Goal: Transaction & Acquisition: Purchase product/service

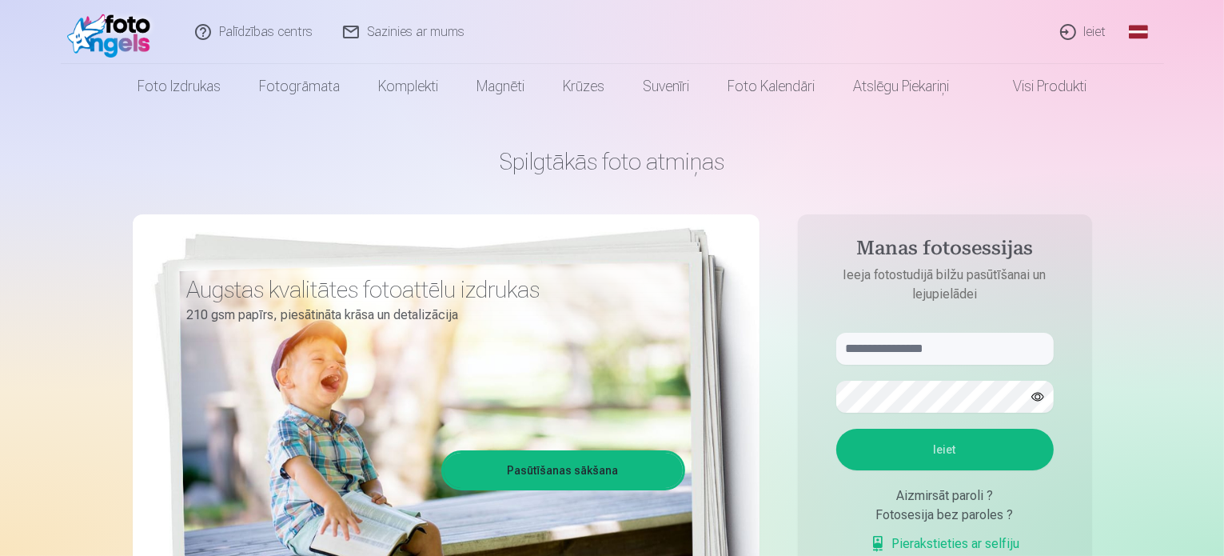
click at [1091, 32] on link "Ieiet" at bounding box center [1084, 32] width 77 height 64
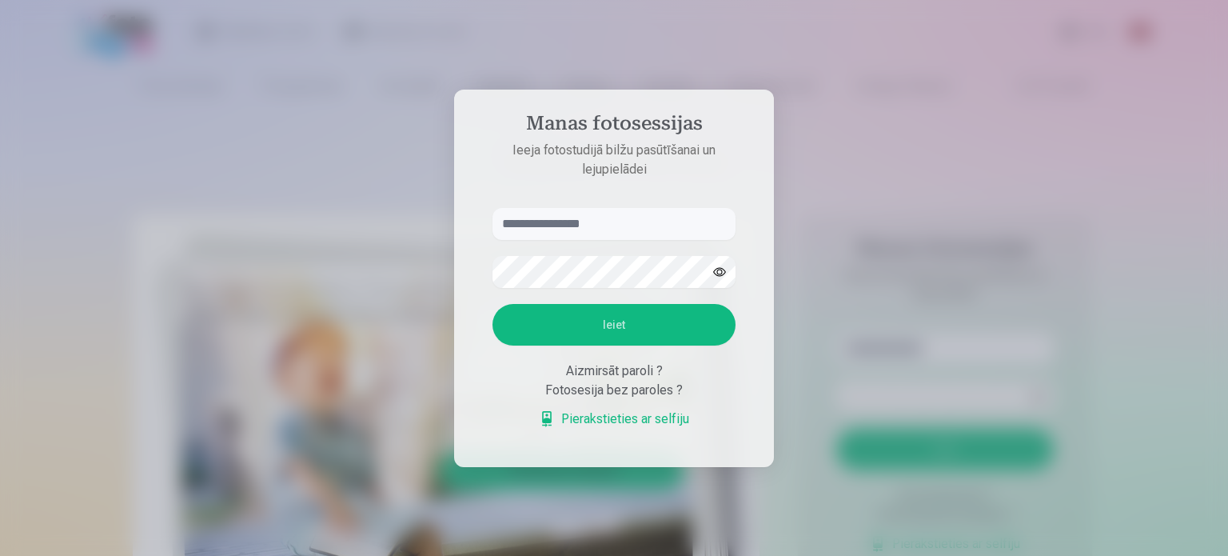
click at [662, 225] on input "text" at bounding box center [614, 224] width 243 height 32
type input "**********"
click at [640, 327] on button "Ieiet" at bounding box center [614, 325] width 243 height 42
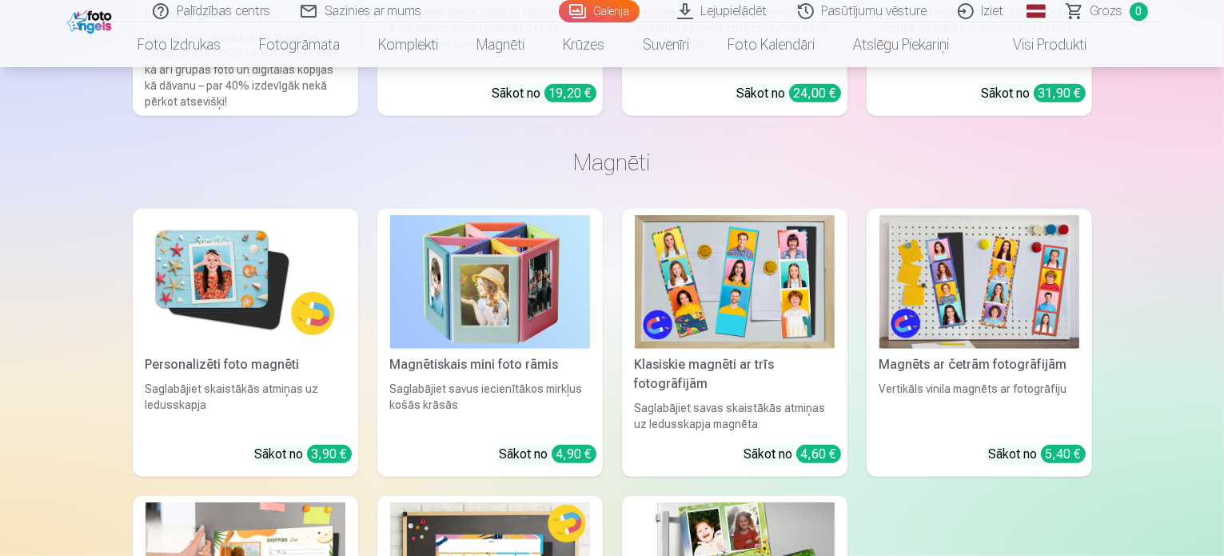
scroll to position [6824, 0]
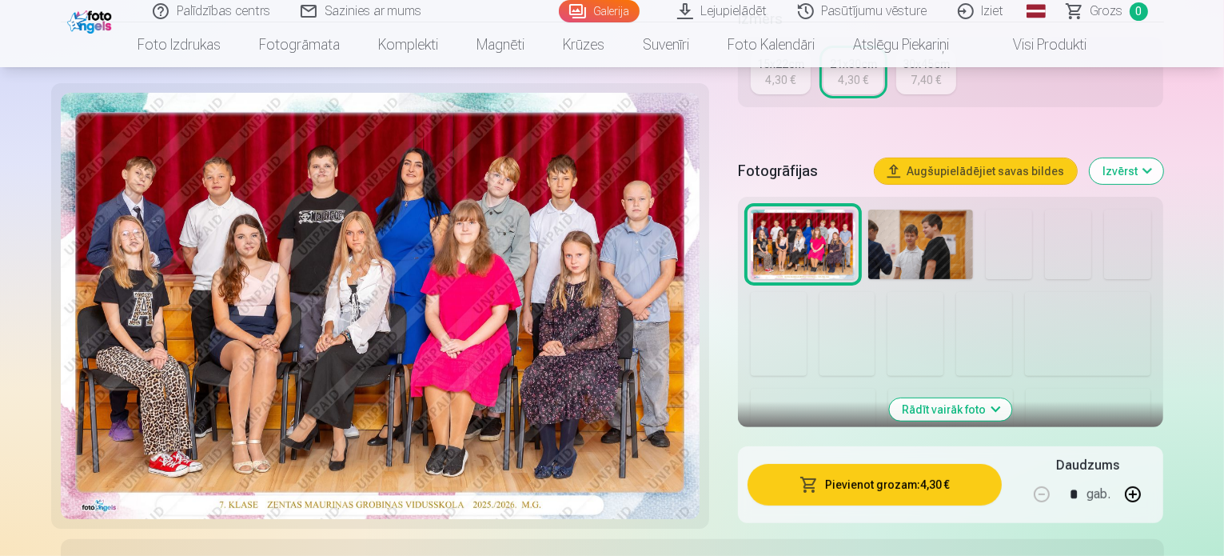
scroll to position [426, 0]
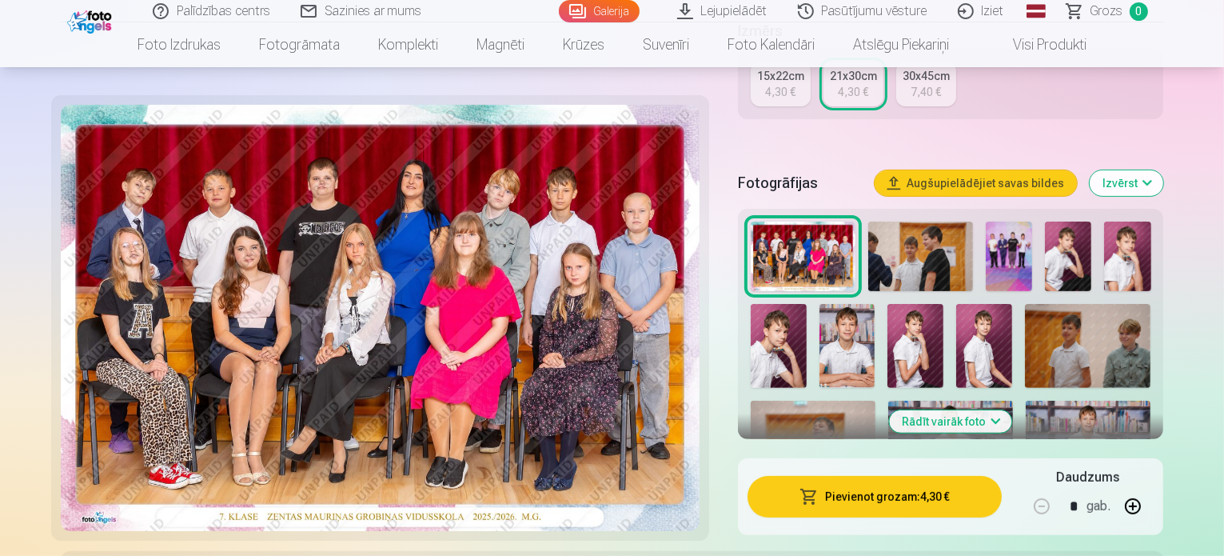
click at [861, 476] on button "Pievienot grozam : 4,30 €" at bounding box center [875, 497] width 255 height 42
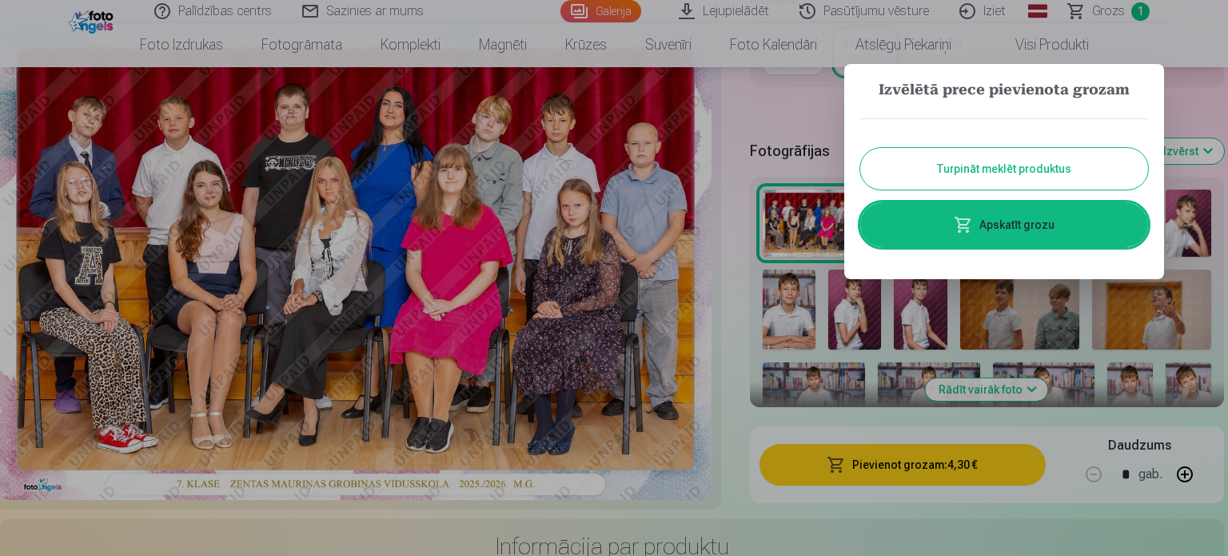
click at [948, 161] on button "Turpināt meklēt produktus" at bounding box center [1005, 169] width 288 height 42
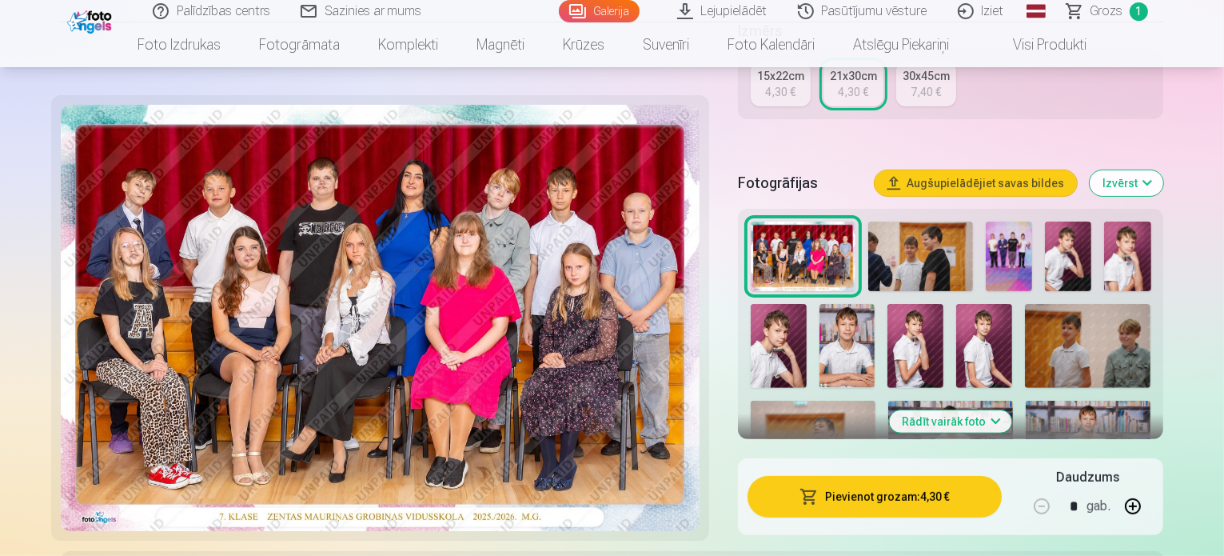
click at [1164, 170] on button "Izvērst" at bounding box center [1127, 183] width 74 height 26
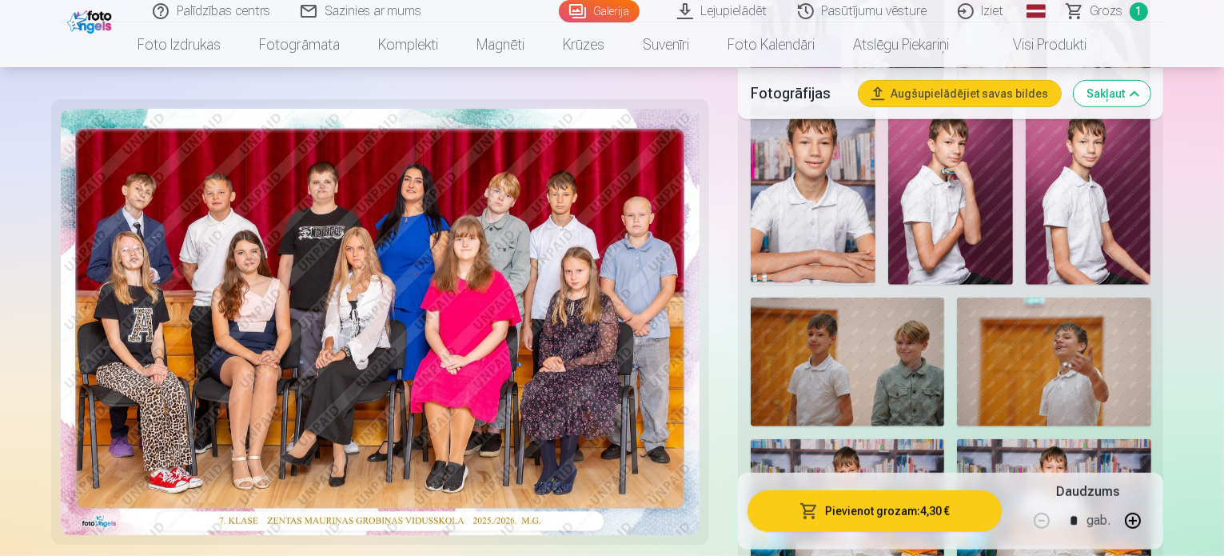
scroll to position [853, 0]
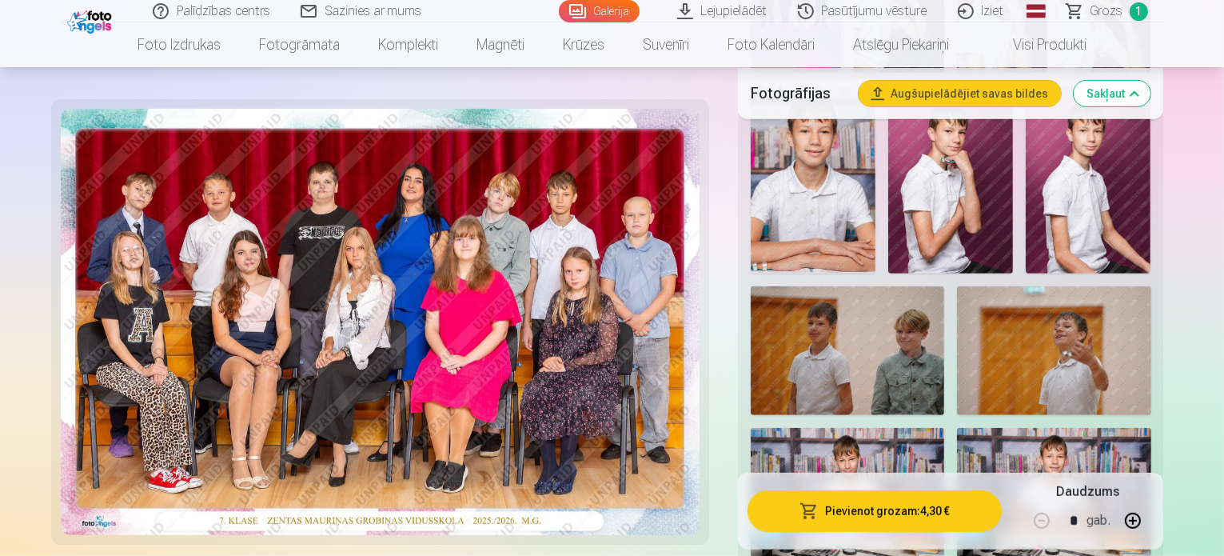
click at [901, 428] on img at bounding box center [848, 493] width 194 height 130
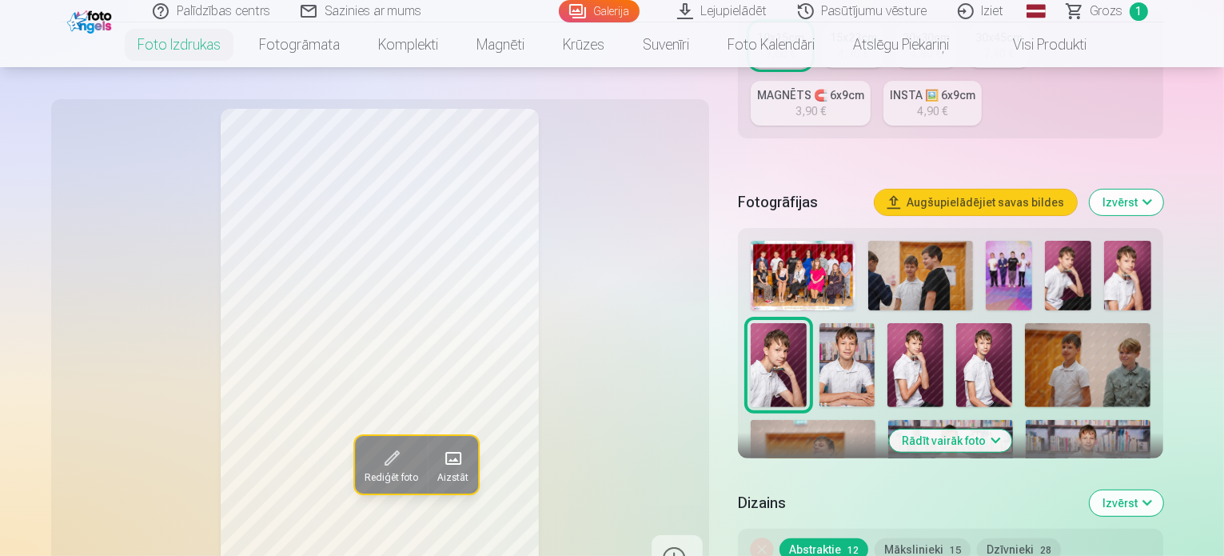
scroll to position [426, 0]
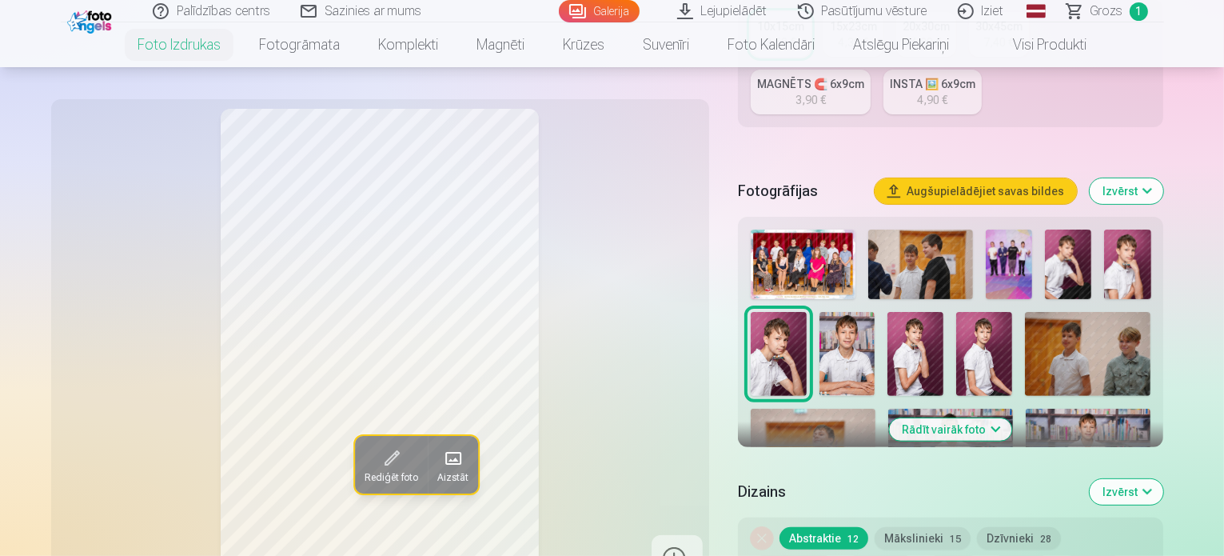
click at [820, 316] on img at bounding box center [848, 354] width 56 height 84
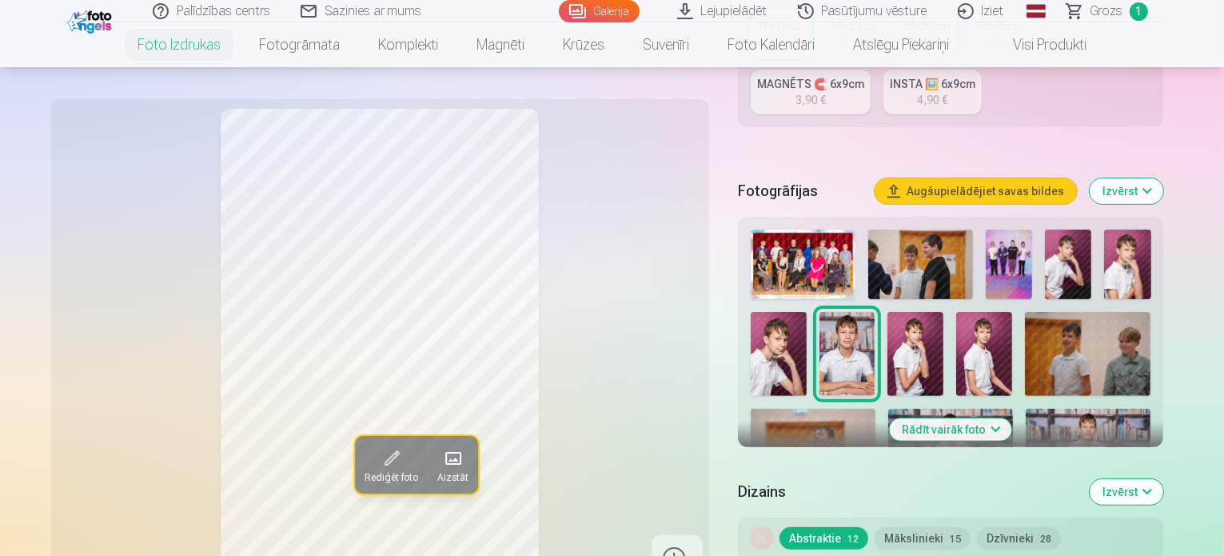
click at [934, 527] on button "Mākslinieki 15" at bounding box center [923, 538] width 96 height 22
click at [1012, 418] on button "Rādīt vairāk foto" at bounding box center [951, 429] width 122 height 22
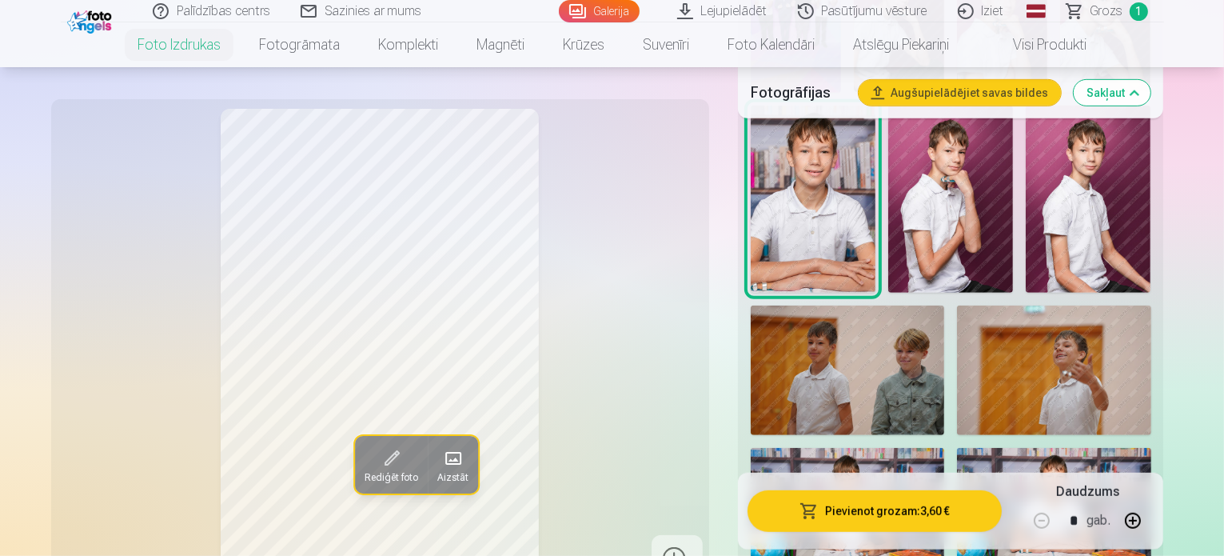
scroll to position [853, 0]
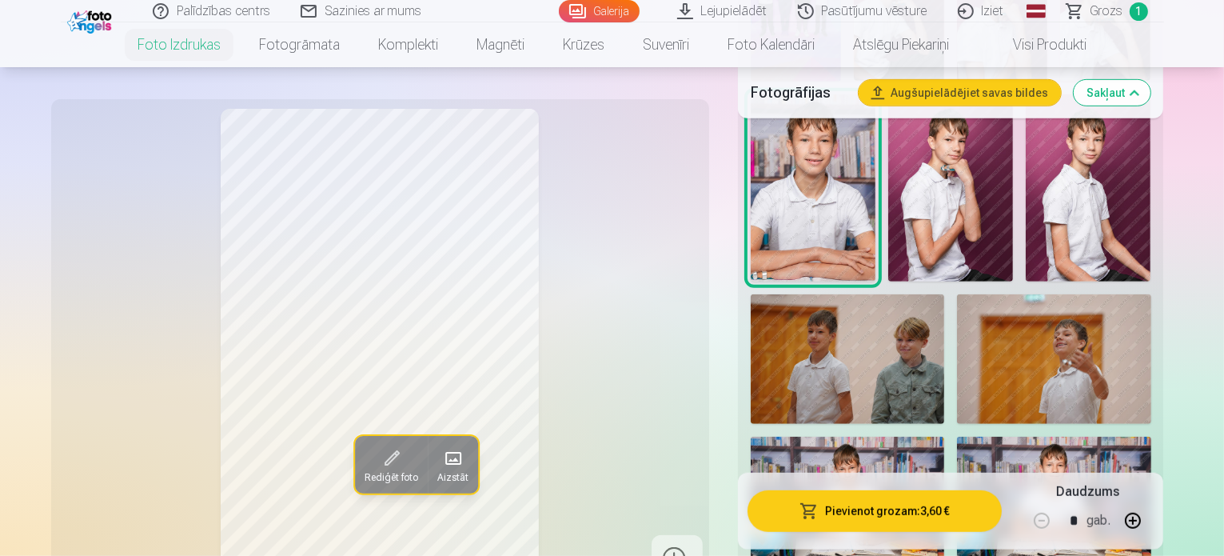
click at [893, 437] on img at bounding box center [848, 502] width 194 height 130
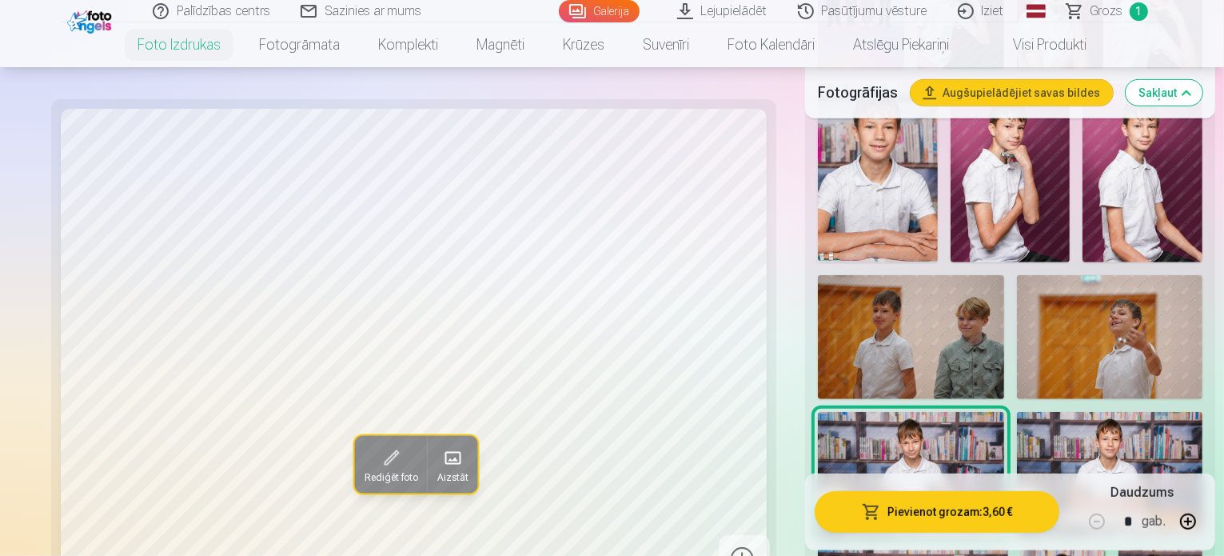
scroll to position [1066, 0]
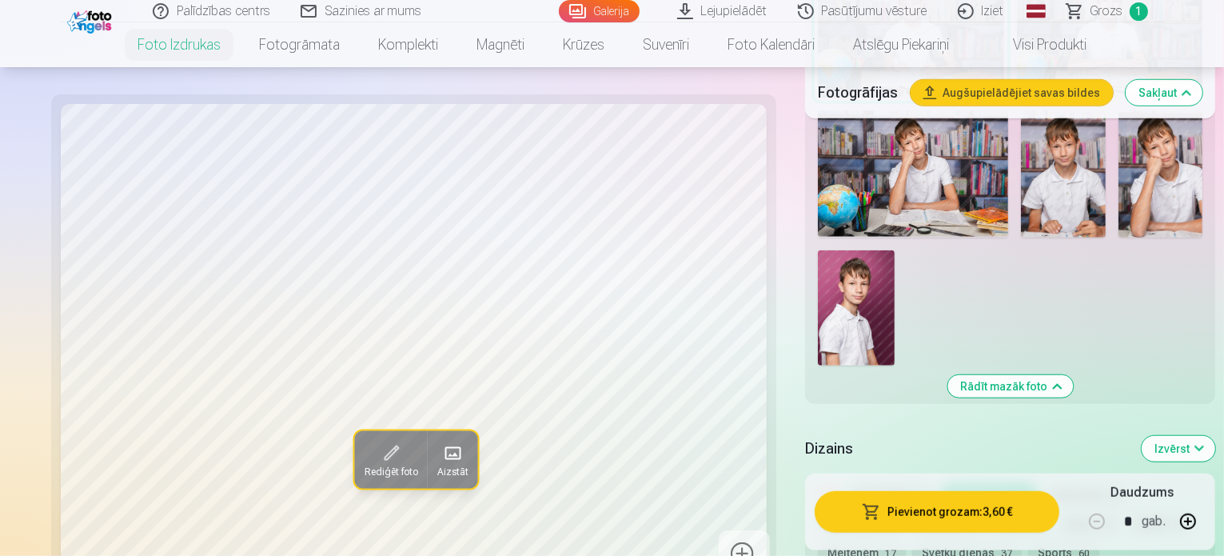
scroll to position [1280, 0]
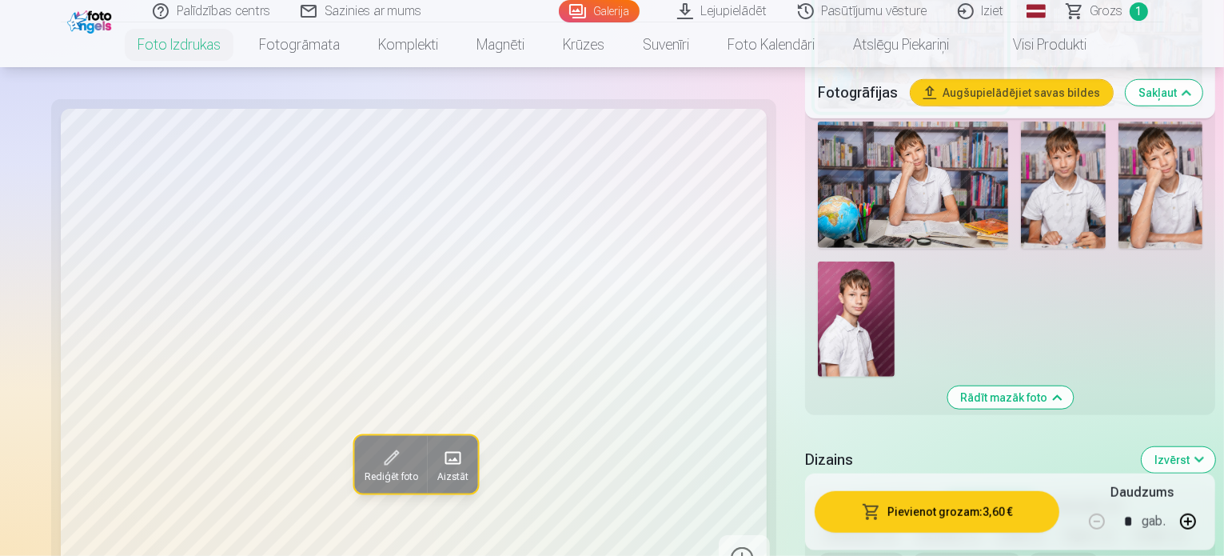
click at [1044, 495] on button "Dzīvnieki 28" at bounding box center [1086, 506] width 84 height 22
click at [905, 524] on button "Pludmale 20" at bounding box center [861, 535] width 86 height 22
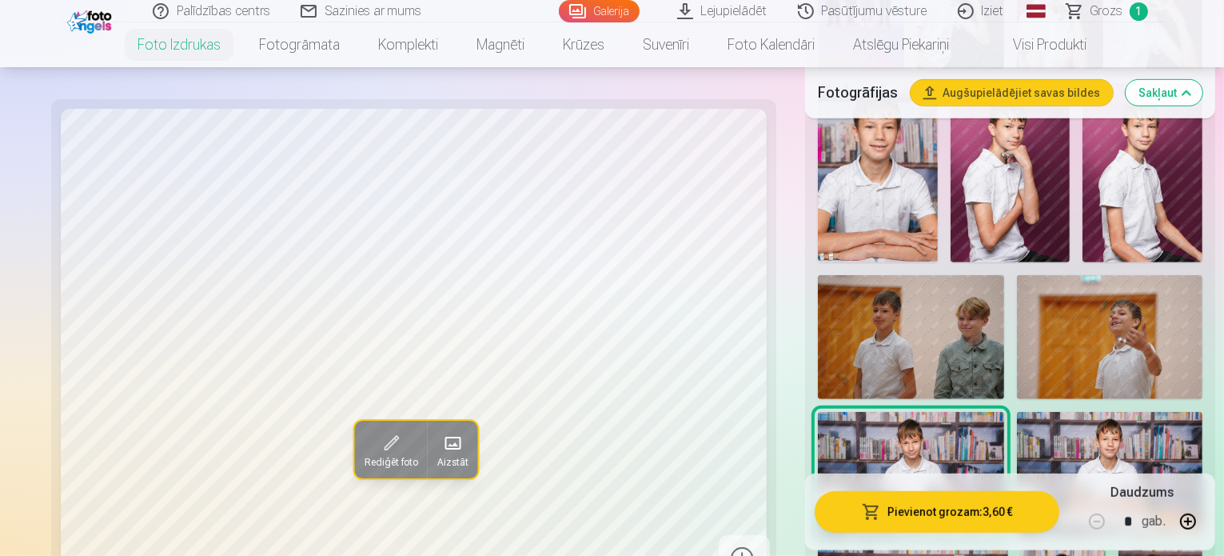
scroll to position [1066, 0]
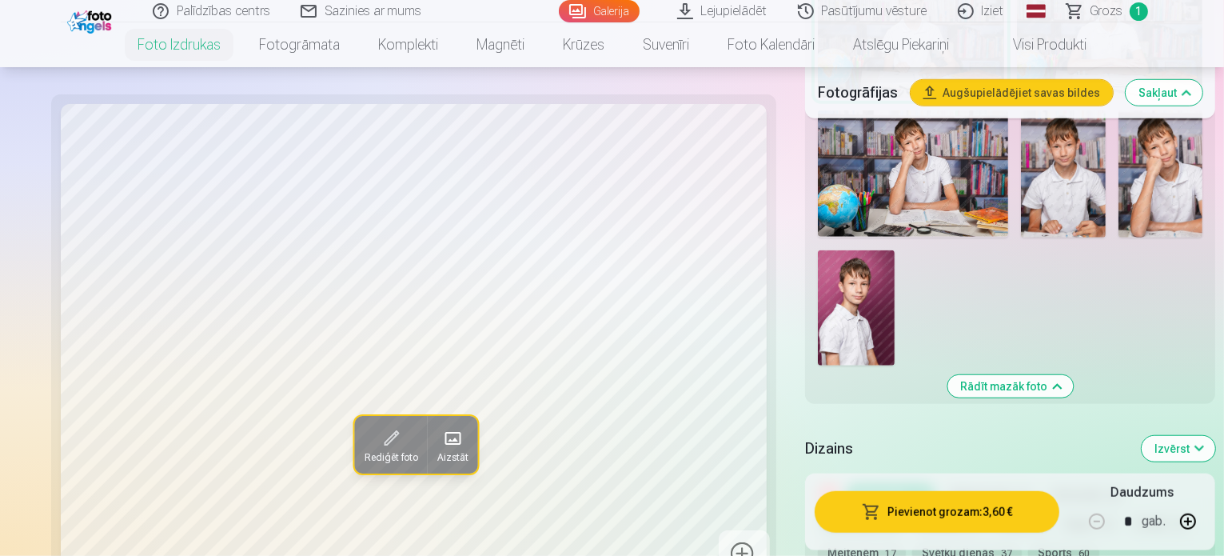
scroll to position [1280, 0]
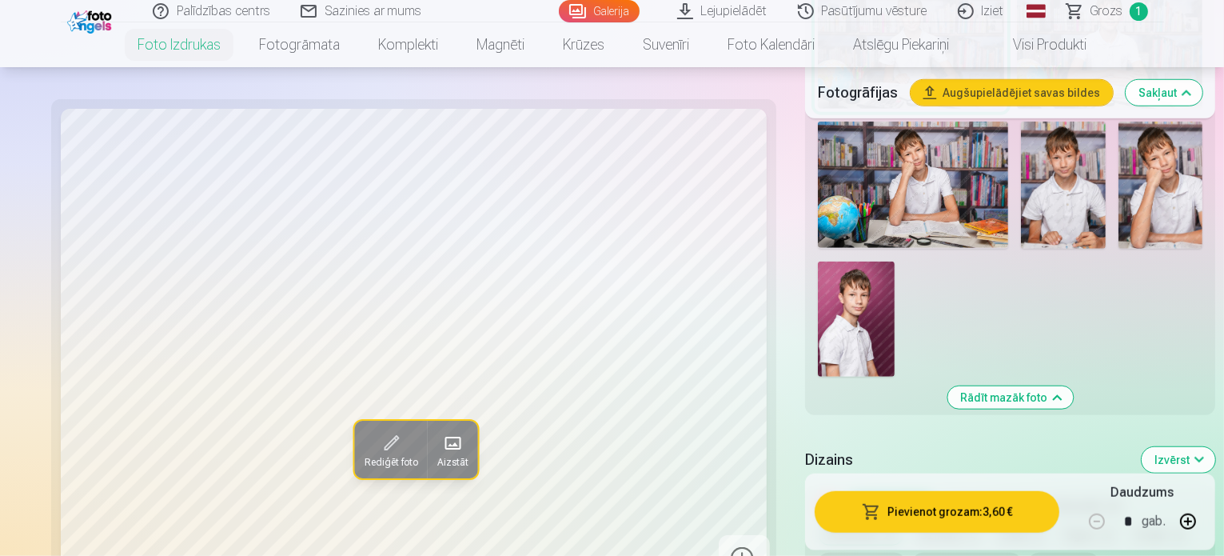
click at [1028, 553] on button "Sports 60" at bounding box center [1063, 564] width 71 height 22
click at [913, 553] on button "Svētku dienās 37" at bounding box center [968, 564] width 110 height 22
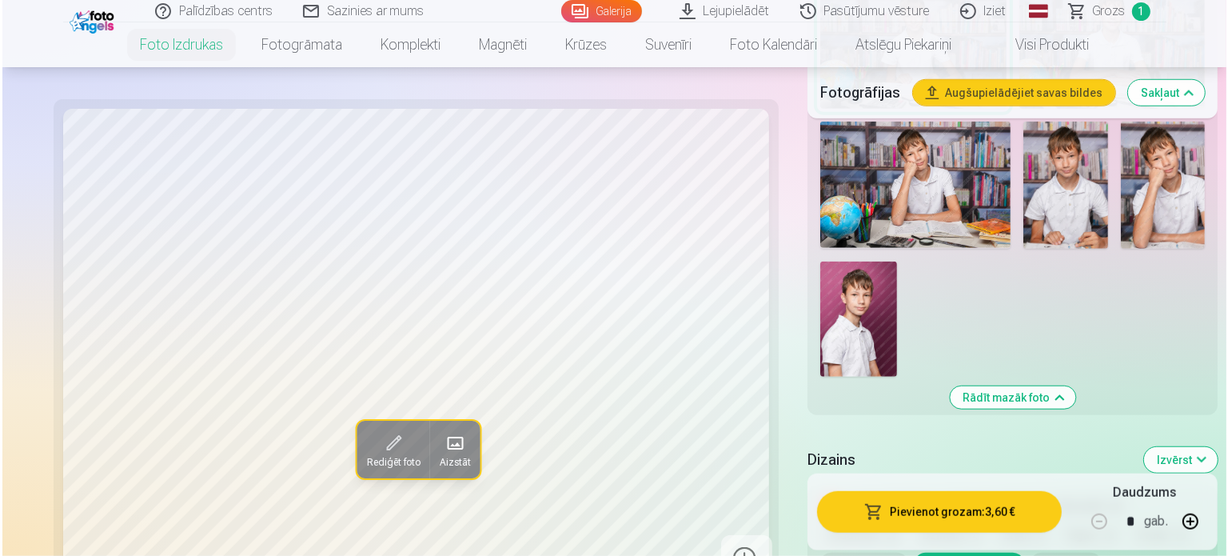
scroll to position [1066, 0]
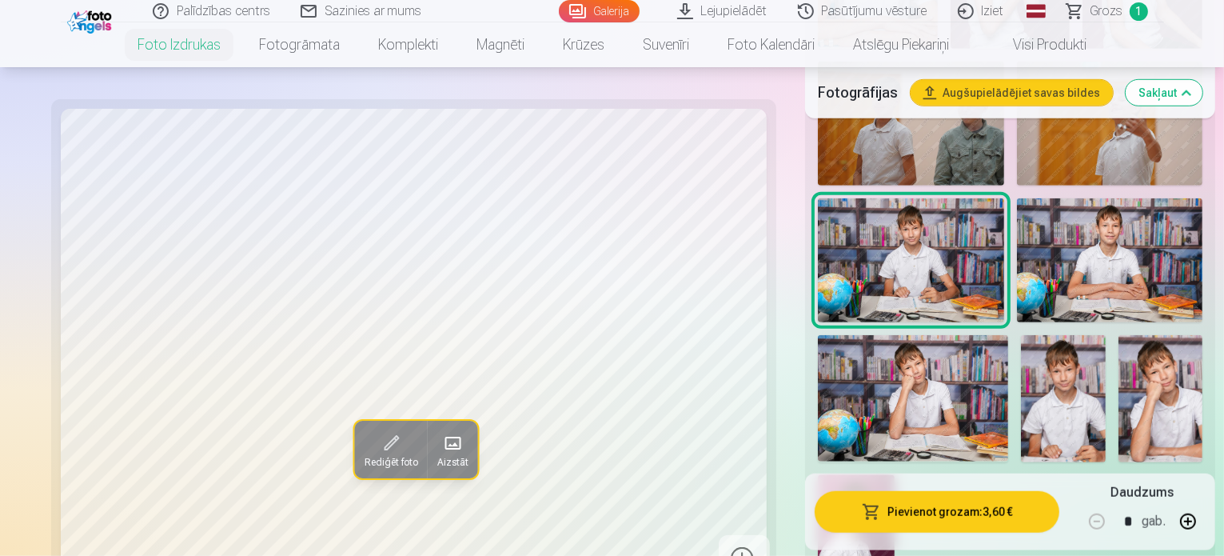
click at [921, 511] on button "Pievienot grozam : 3,60 €" at bounding box center [937, 511] width 245 height 42
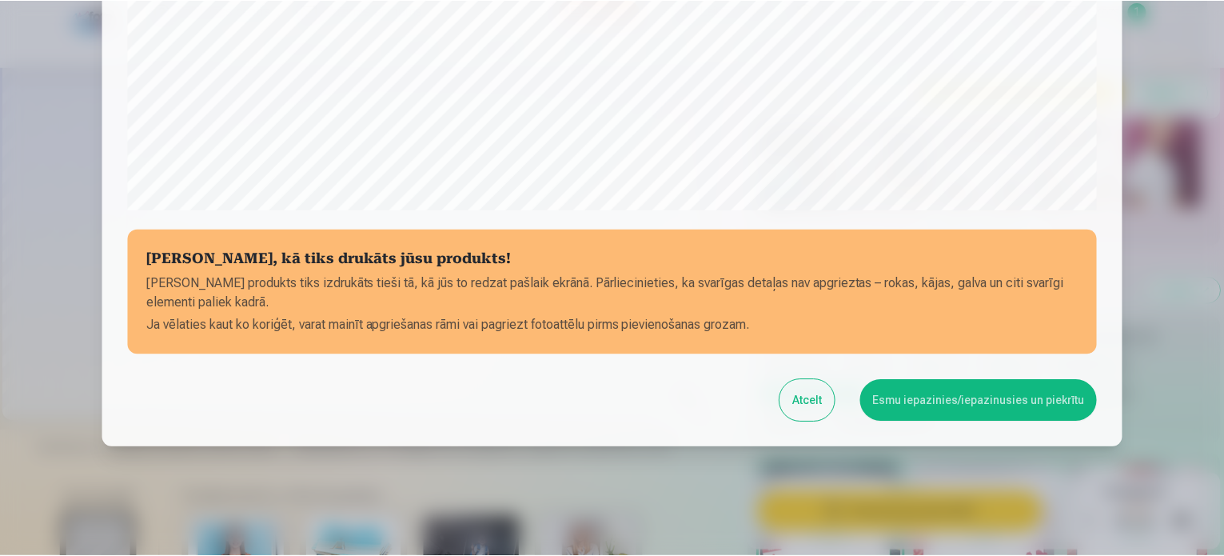
scroll to position [595, 0]
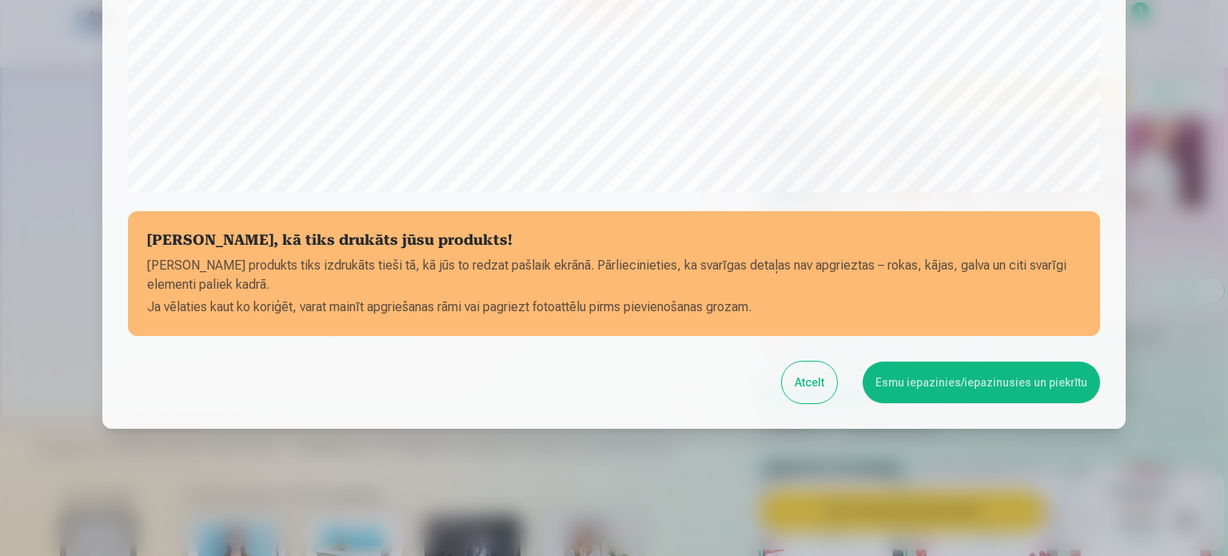
click at [944, 380] on button "Esmu iepazinies/iepazinusies un piekrītu" at bounding box center [982, 382] width 238 height 42
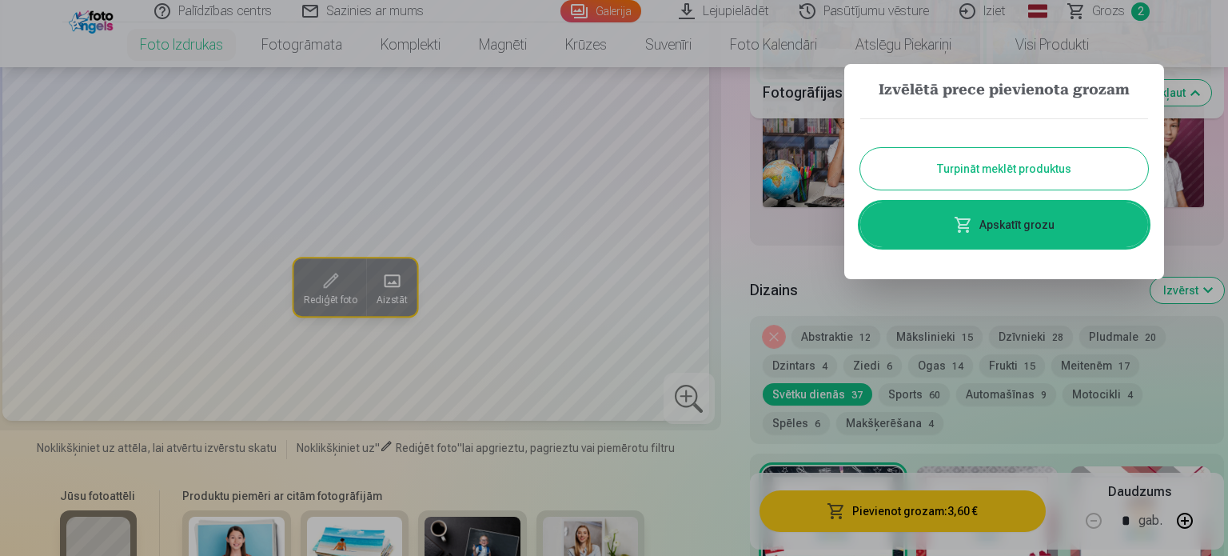
click at [985, 167] on button "Turpināt meklēt produktus" at bounding box center [1005, 169] width 288 height 42
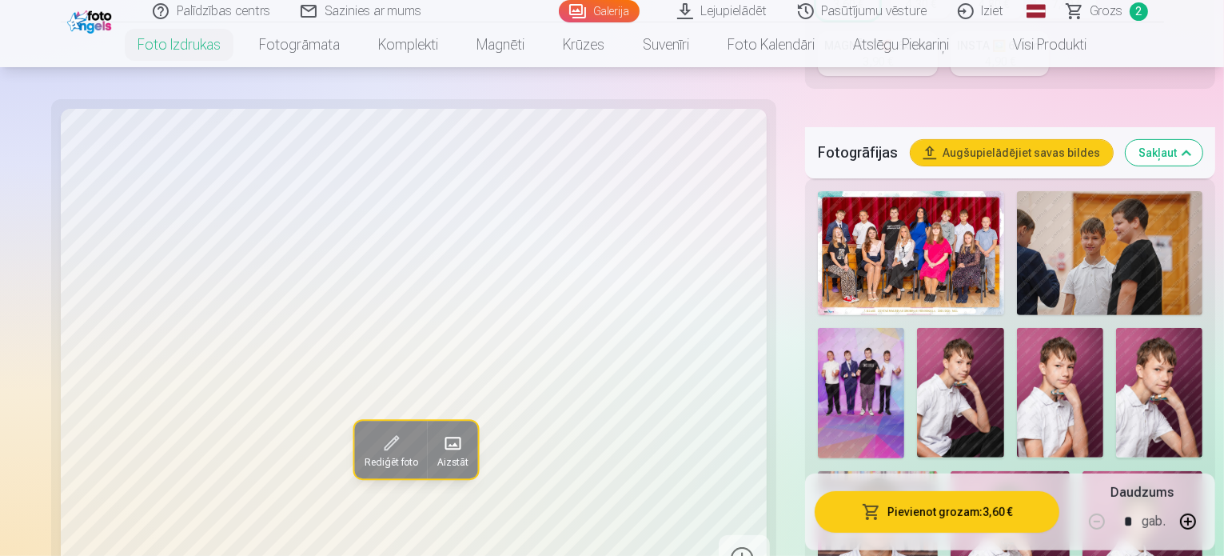
scroll to position [426, 0]
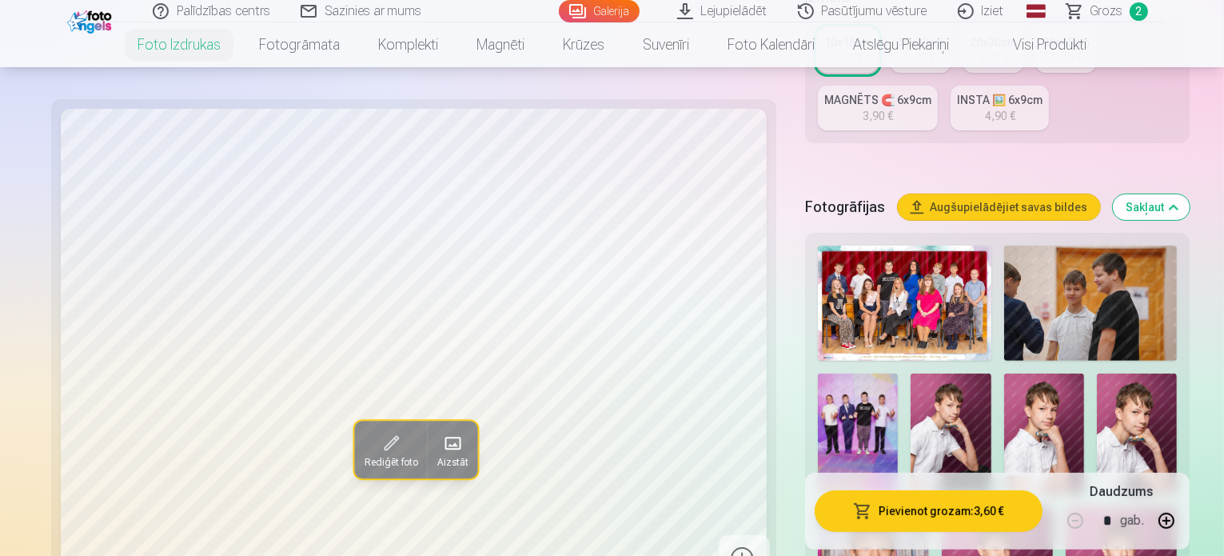
click at [1190, 194] on button "Sakļaut" at bounding box center [1151, 207] width 77 height 26
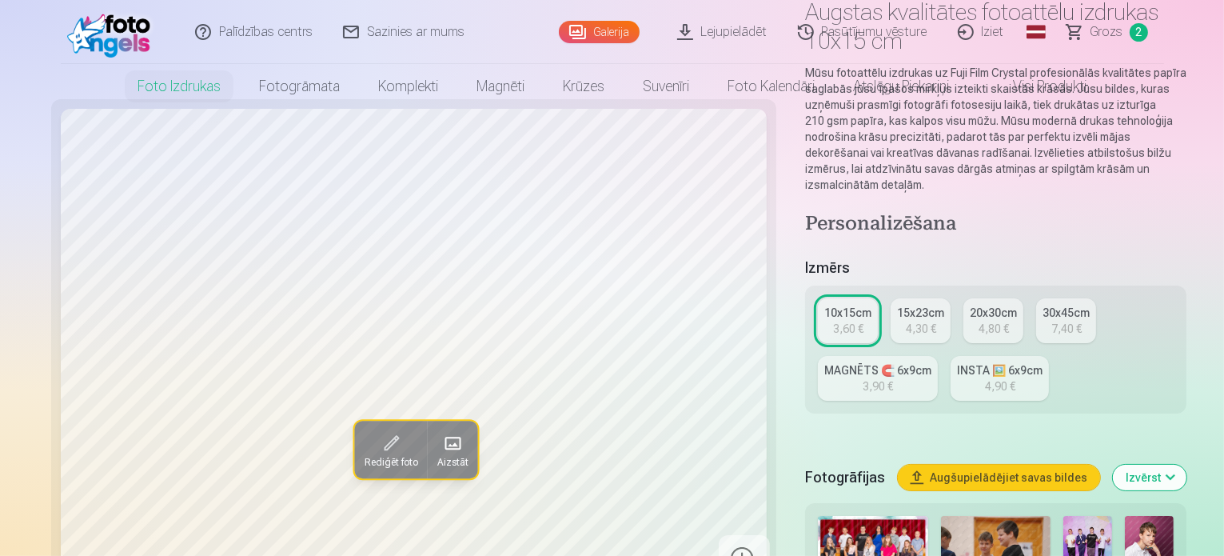
scroll to position [0, 0]
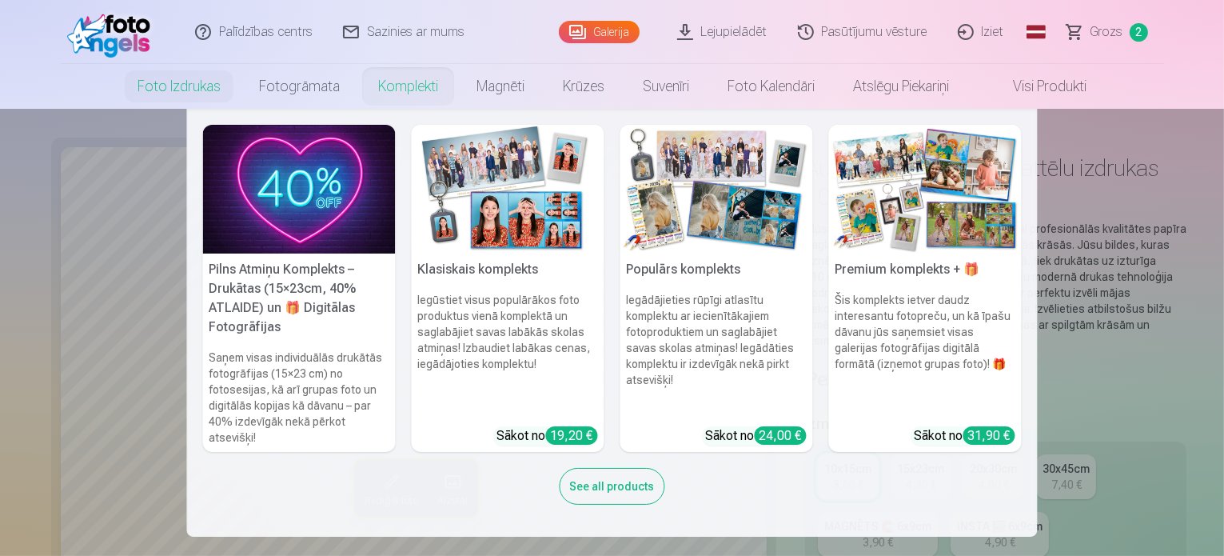
click at [406, 88] on link "Komplekti" at bounding box center [408, 86] width 98 height 45
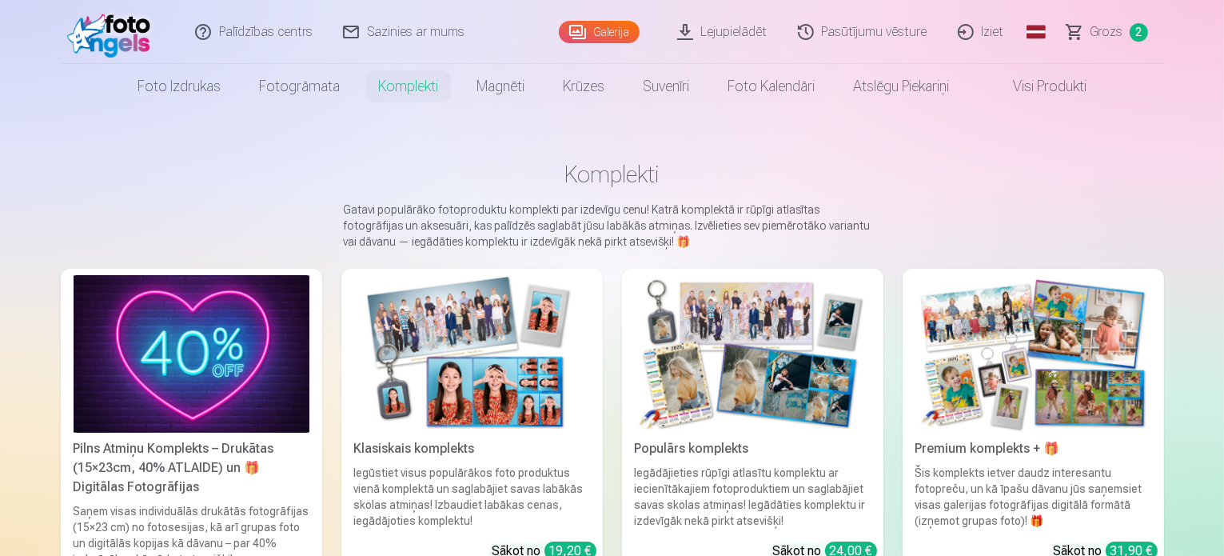
click at [552, 317] on img at bounding box center [472, 354] width 236 height 158
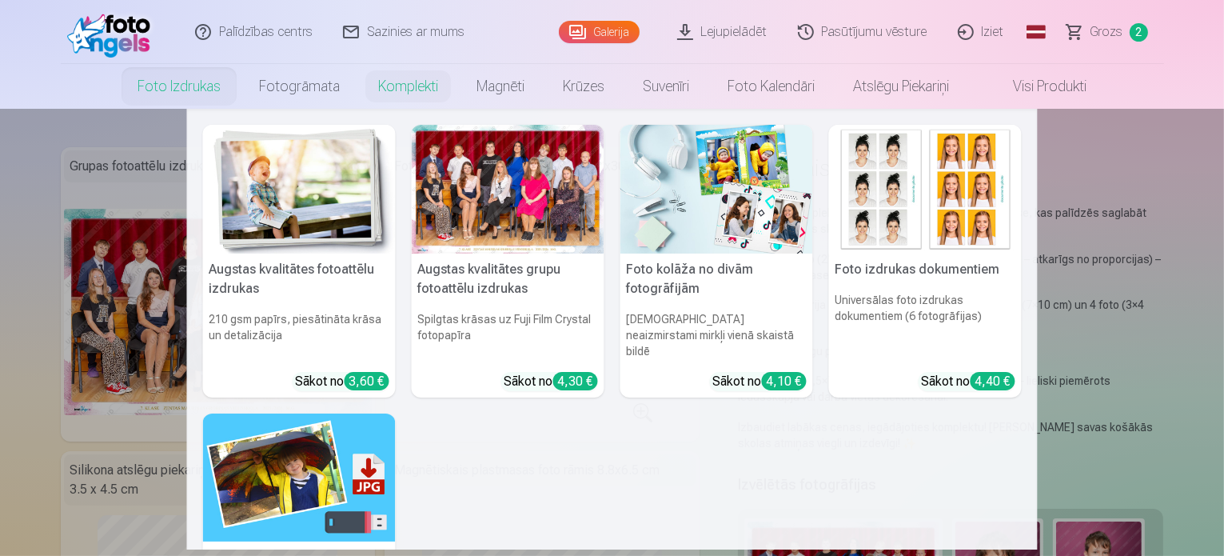
click at [867, 203] on img at bounding box center [925, 189] width 193 height 129
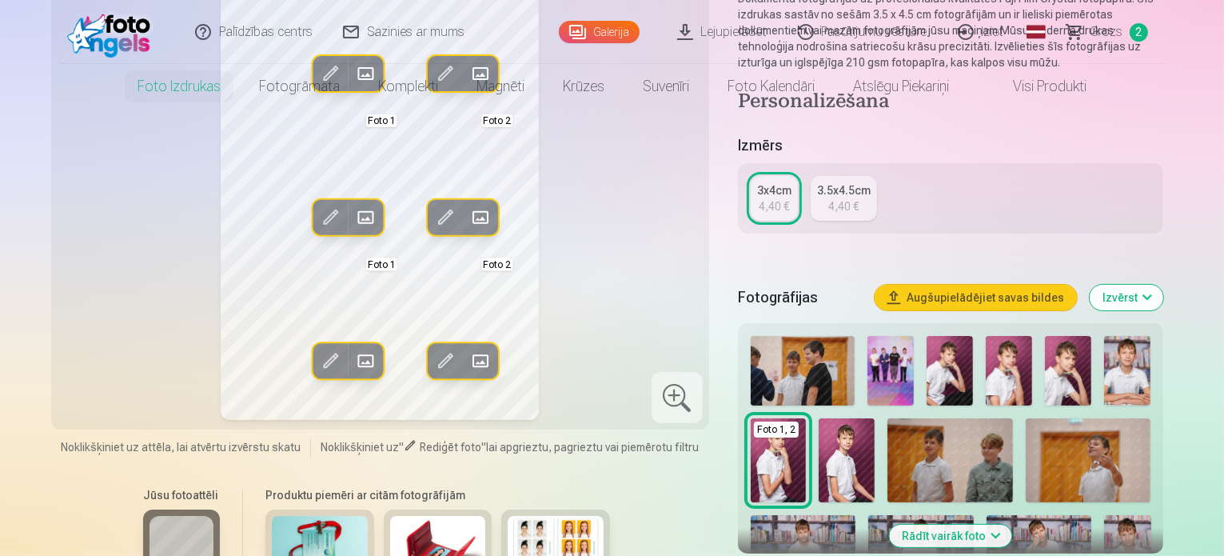
scroll to position [213, 0]
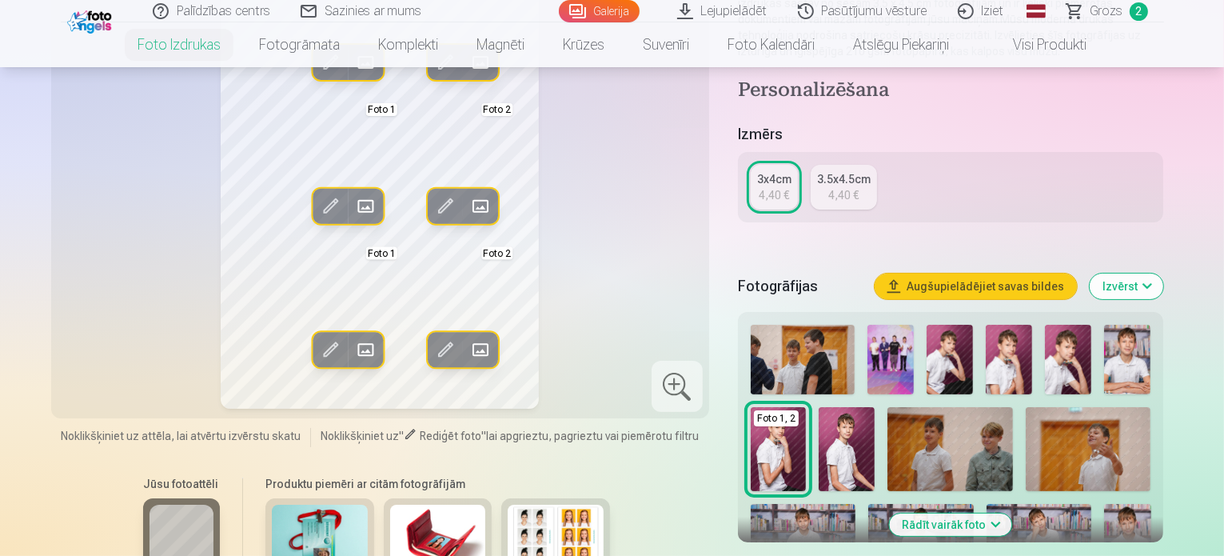
click at [819, 445] on img at bounding box center [847, 449] width 56 height 84
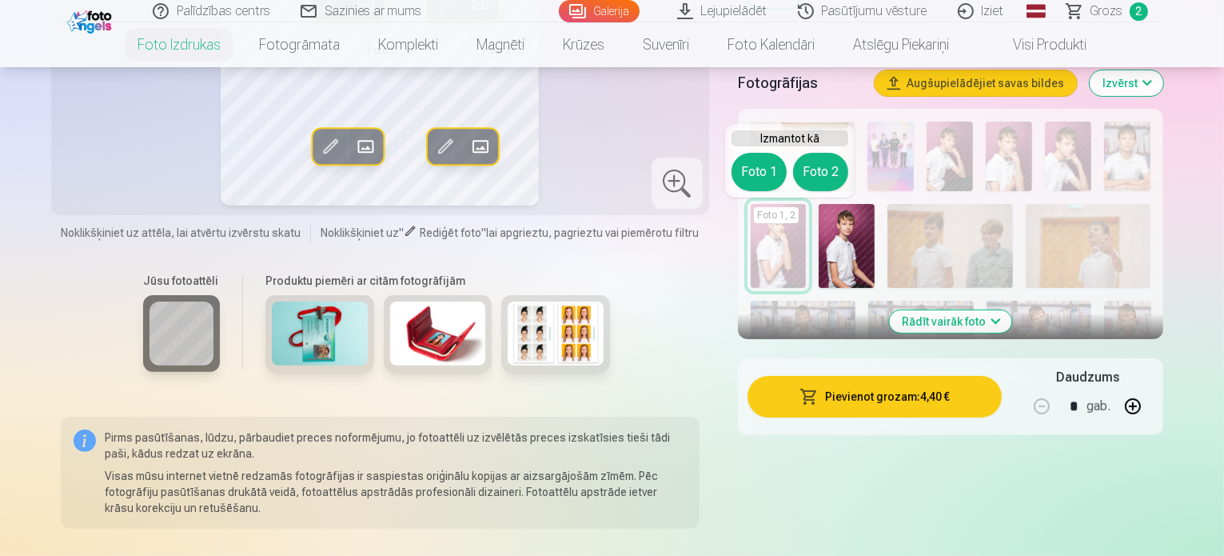
scroll to position [426, 0]
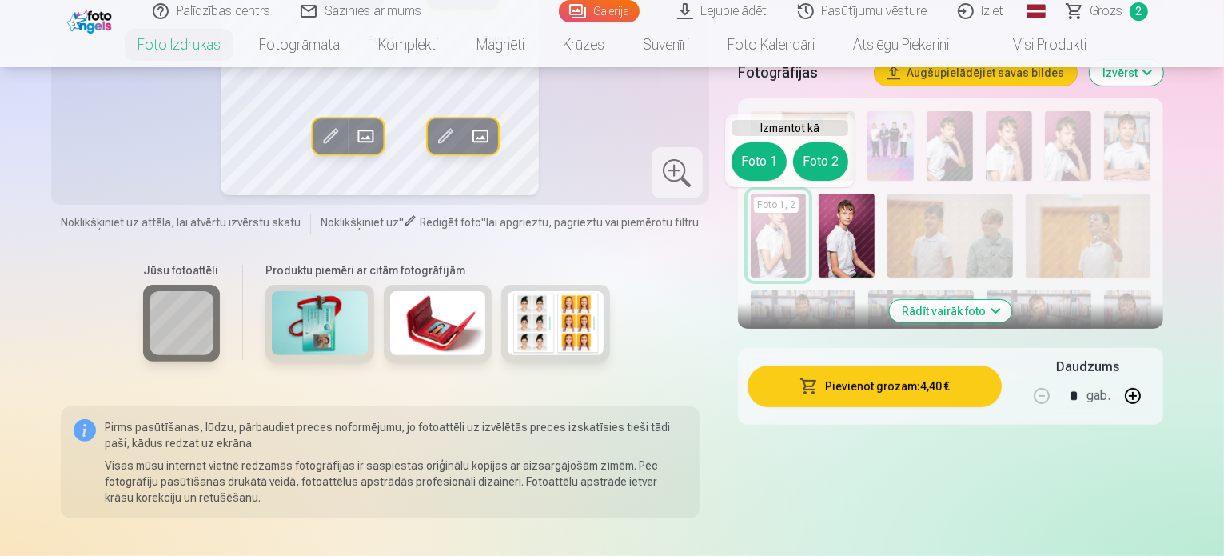
click at [529, 322] on img at bounding box center [556, 323] width 96 height 64
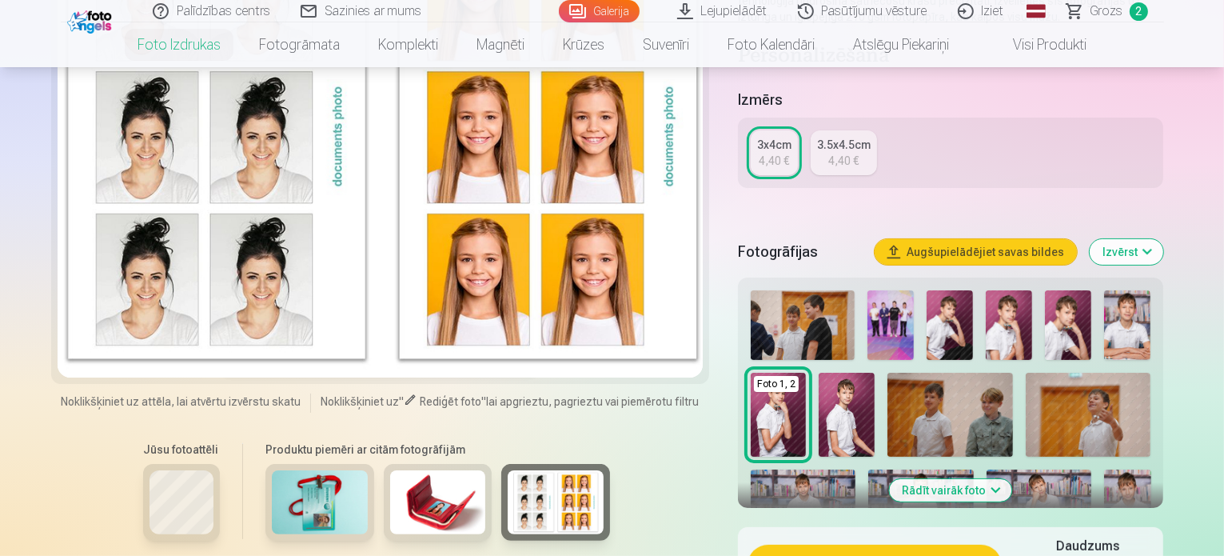
scroll to position [213, 0]
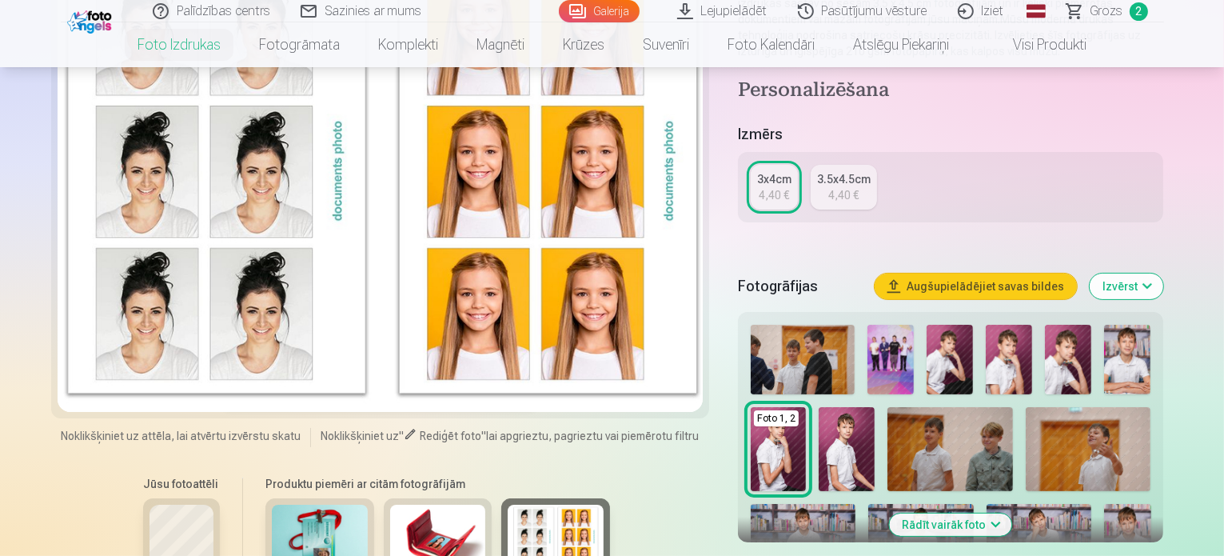
click at [819, 432] on img at bounding box center [847, 449] width 56 height 84
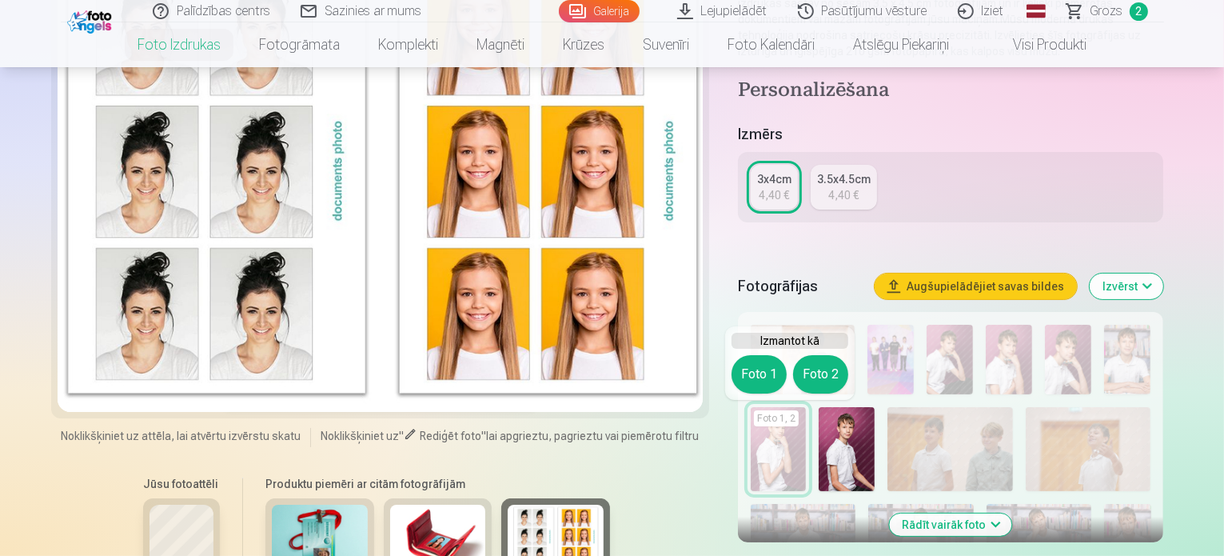
click at [845, 182] on div "3.5x4.5cm" at bounding box center [844, 179] width 54 height 16
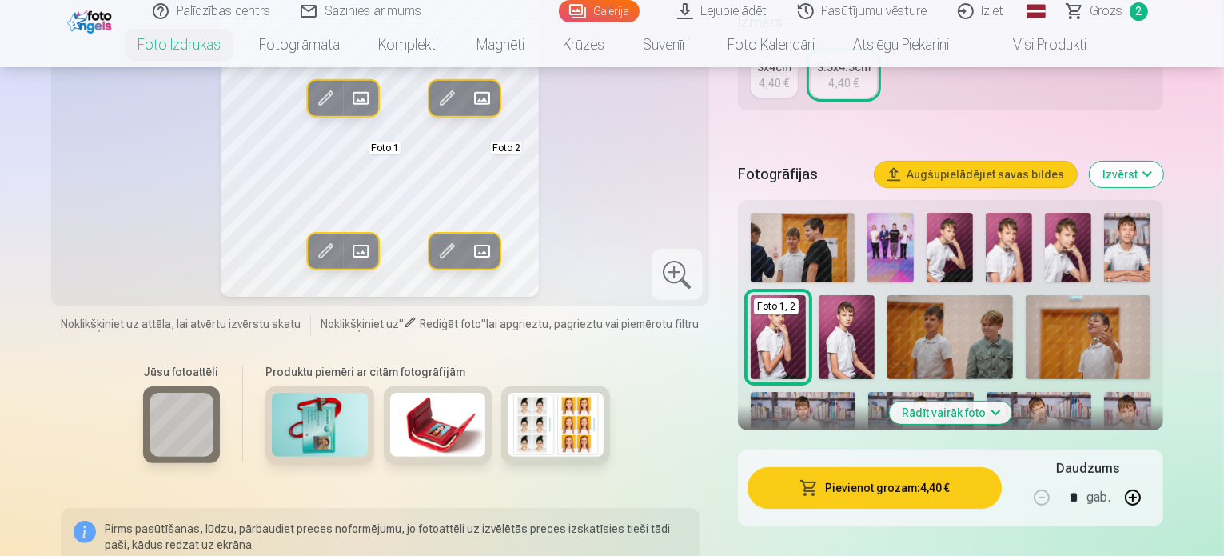
scroll to position [426, 0]
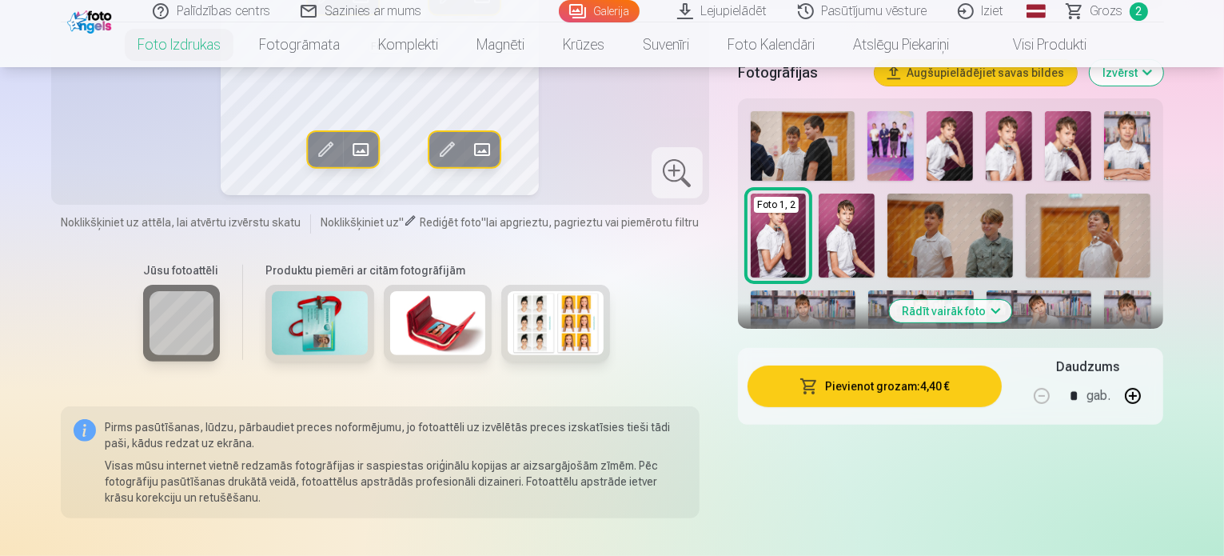
click at [1012, 307] on button "Rādīt vairāk foto" at bounding box center [951, 311] width 122 height 22
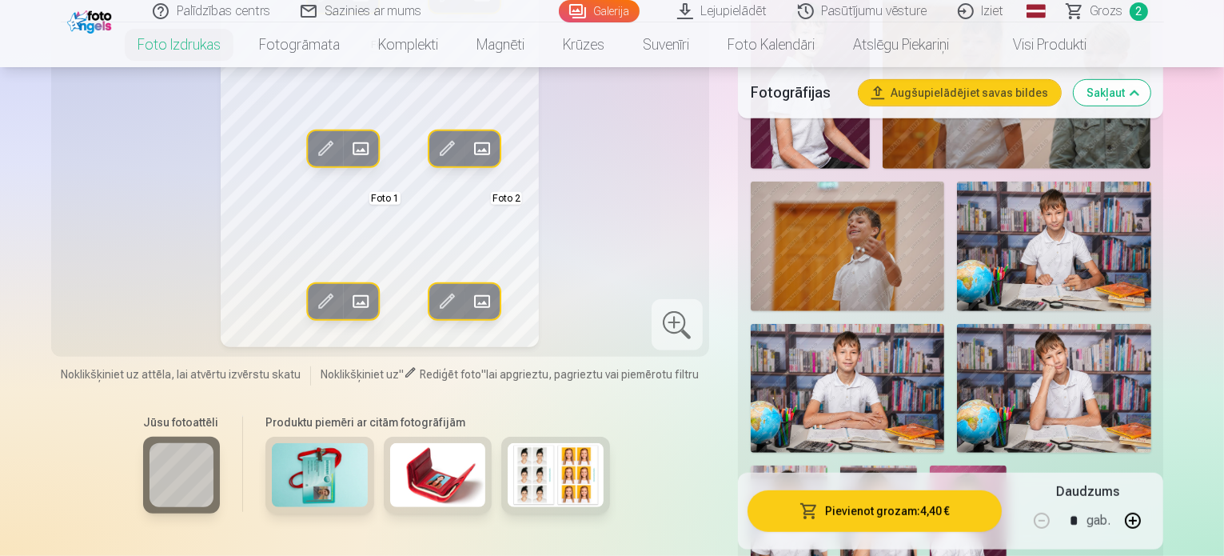
scroll to position [853, 0]
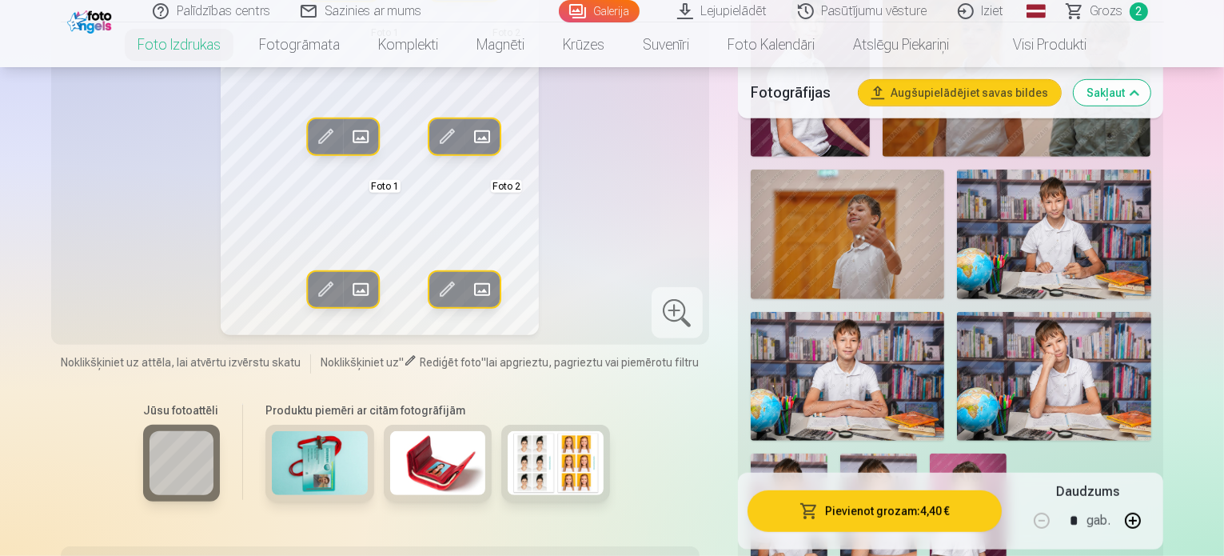
click at [1007, 453] on img at bounding box center [968, 510] width 77 height 115
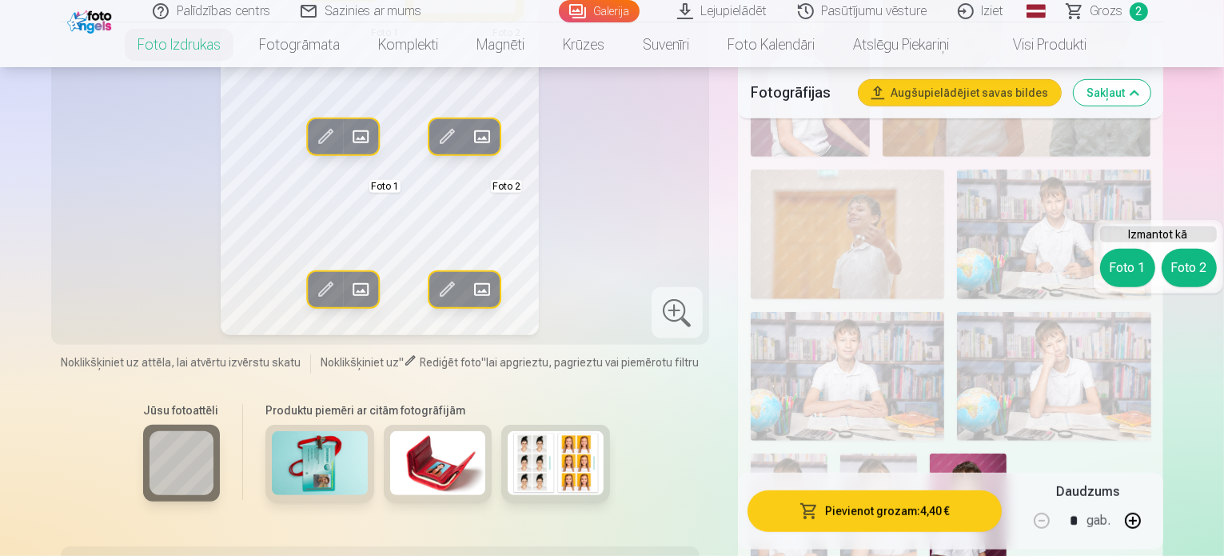
click at [1180, 270] on button "Foto 2" at bounding box center [1189, 268] width 55 height 38
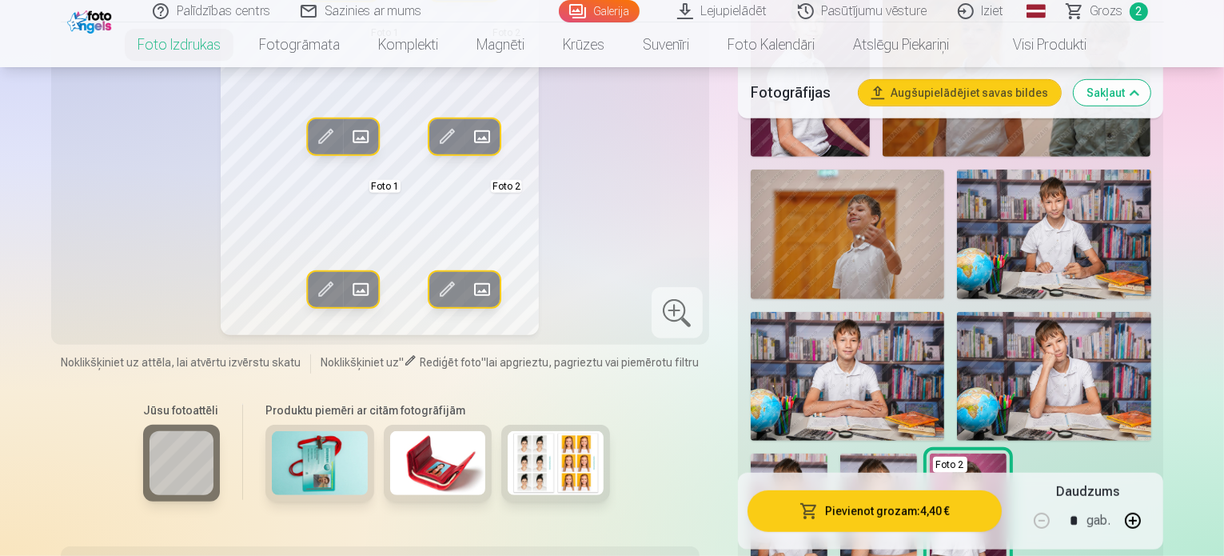
scroll to position [426, 0]
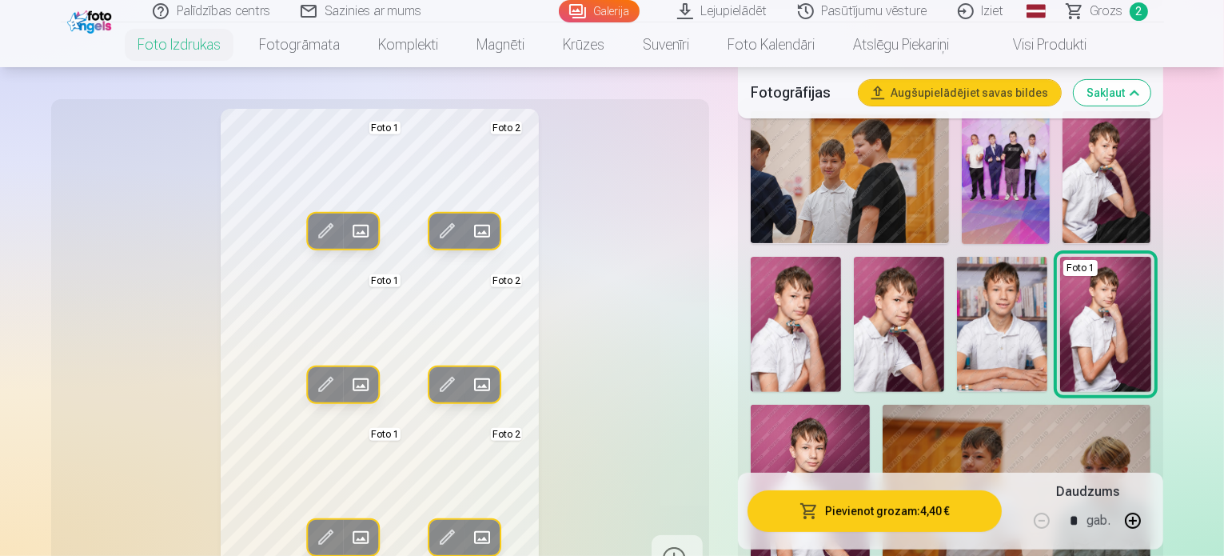
click at [1082, 364] on img at bounding box center [1105, 325] width 90 height 136
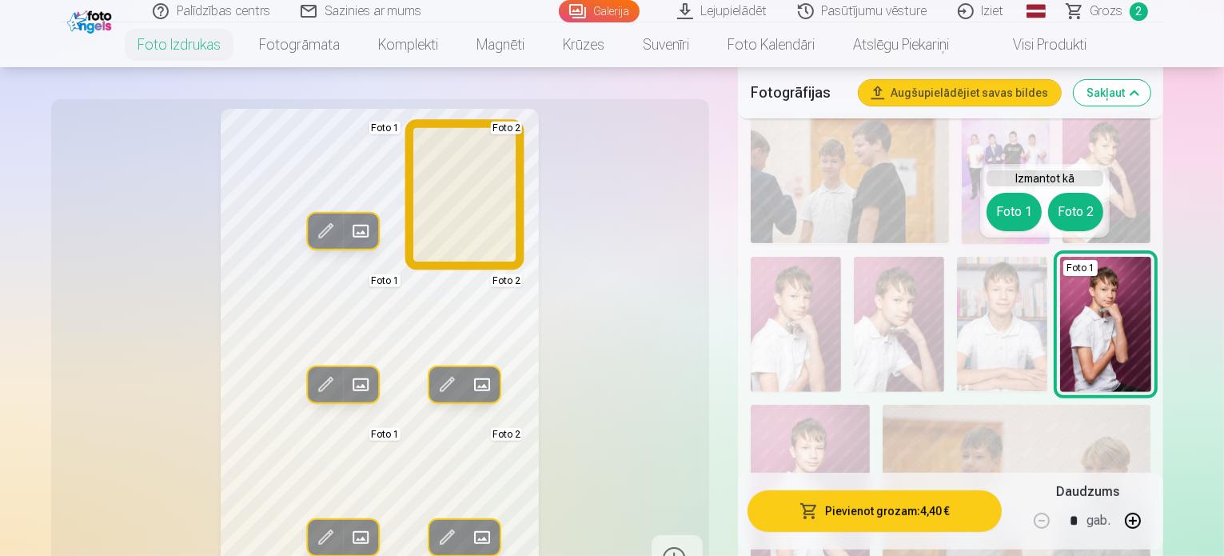
click at [1068, 216] on button "Foto 2" at bounding box center [1075, 212] width 55 height 38
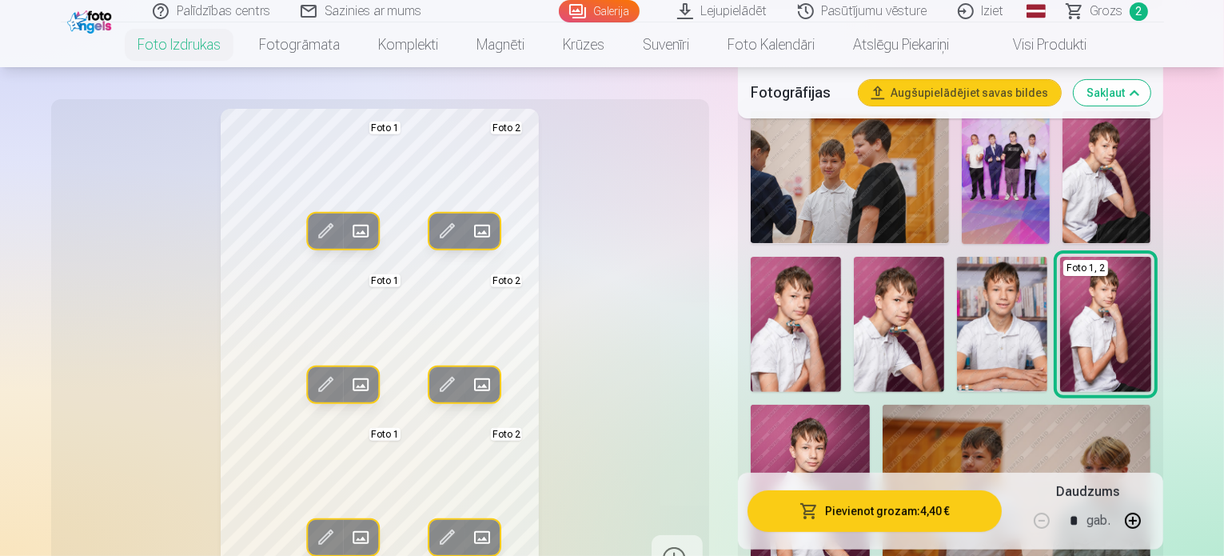
click at [870, 405] on img at bounding box center [810, 494] width 119 height 179
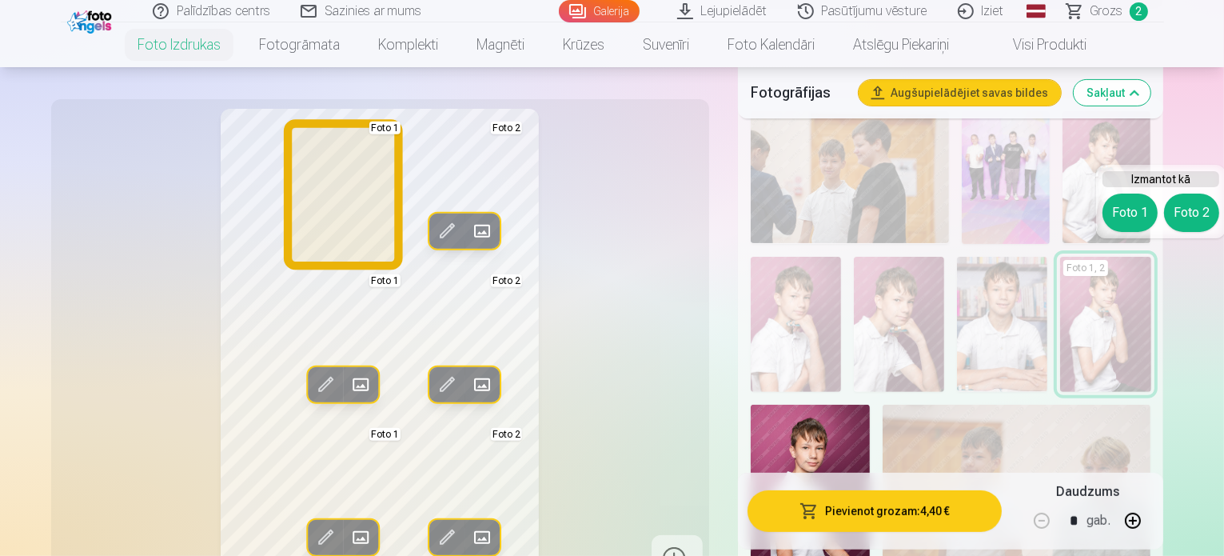
click at [1140, 220] on button "Foto 1" at bounding box center [1130, 213] width 55 height 38
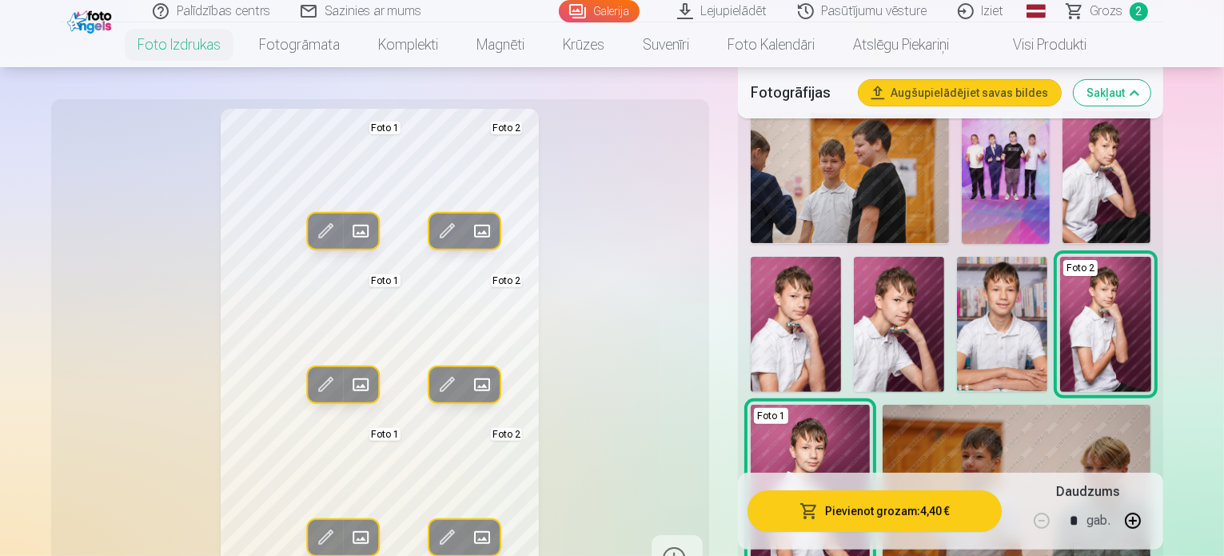
click at [870, 405] on img at bounding box center [810, 494] width 119 height 179
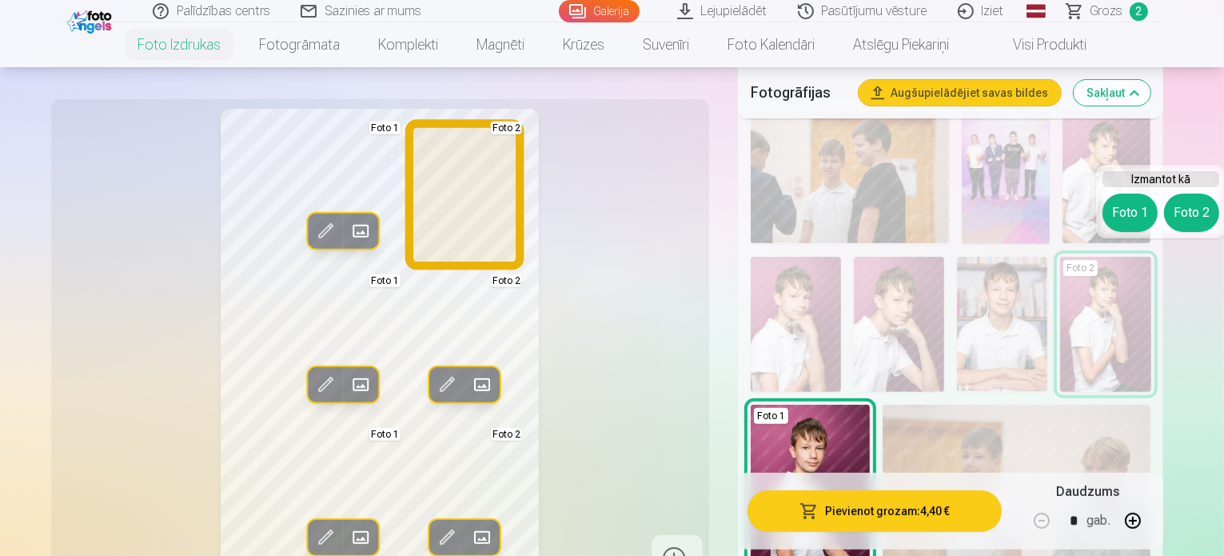
click at [1187, 221] on button "Foto 2" at bounding box center [1191, 213] width 55 height 38
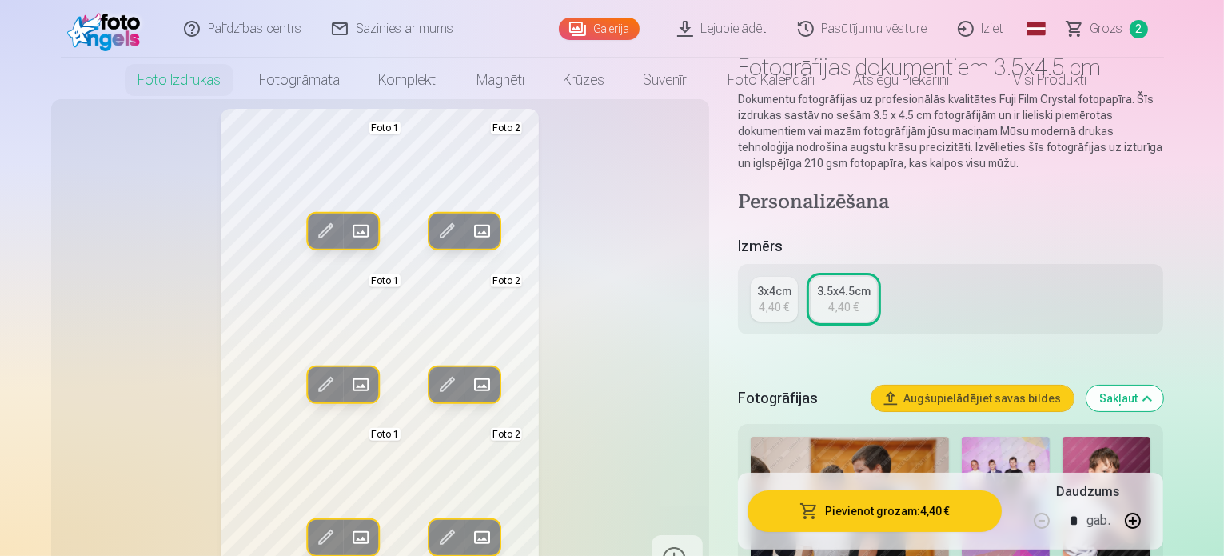
scroll to position [214, 0]
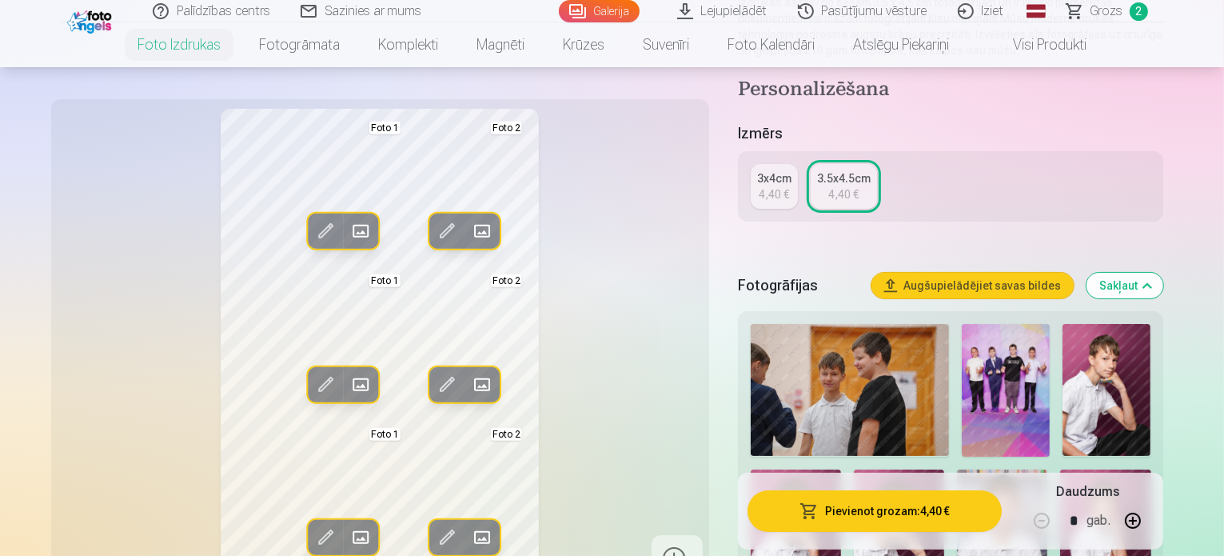
click at [789, 189] on div "4,40 €" at bounding box center [774, 194] width 30 height 16
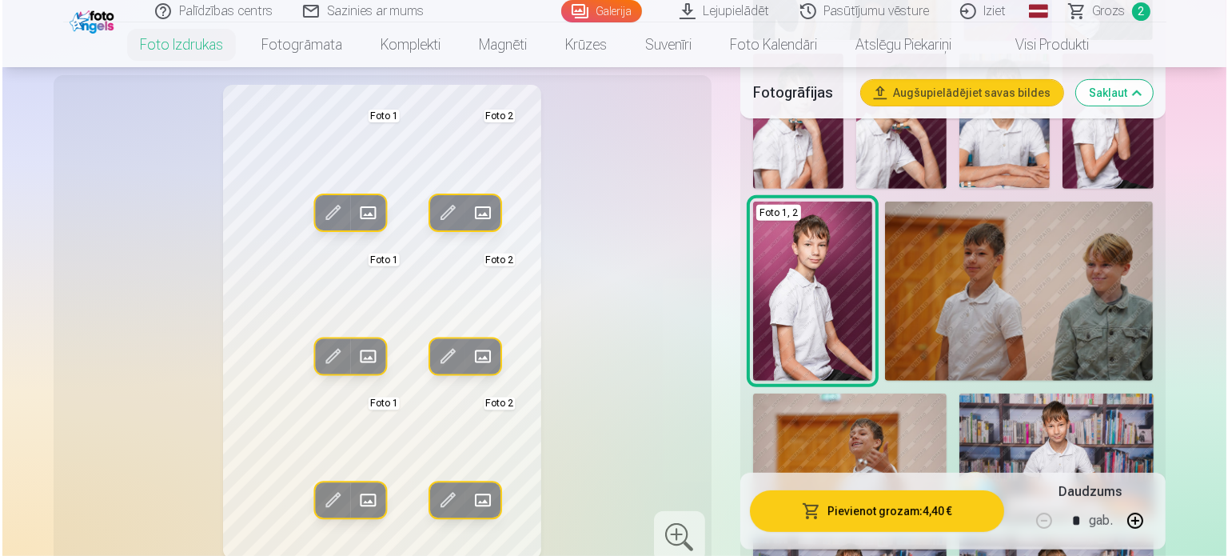
scroll to position [640, 0]
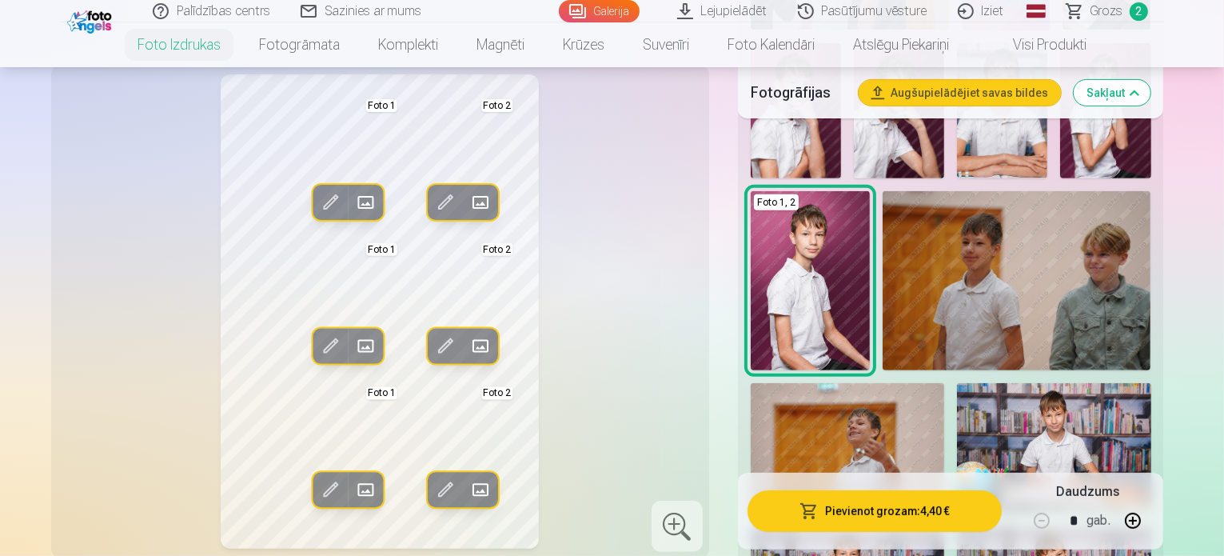
click at [940, 504] on button "Pievienot grozam : 4,40 €" at bounding box center [875, 511] width 255 height 42
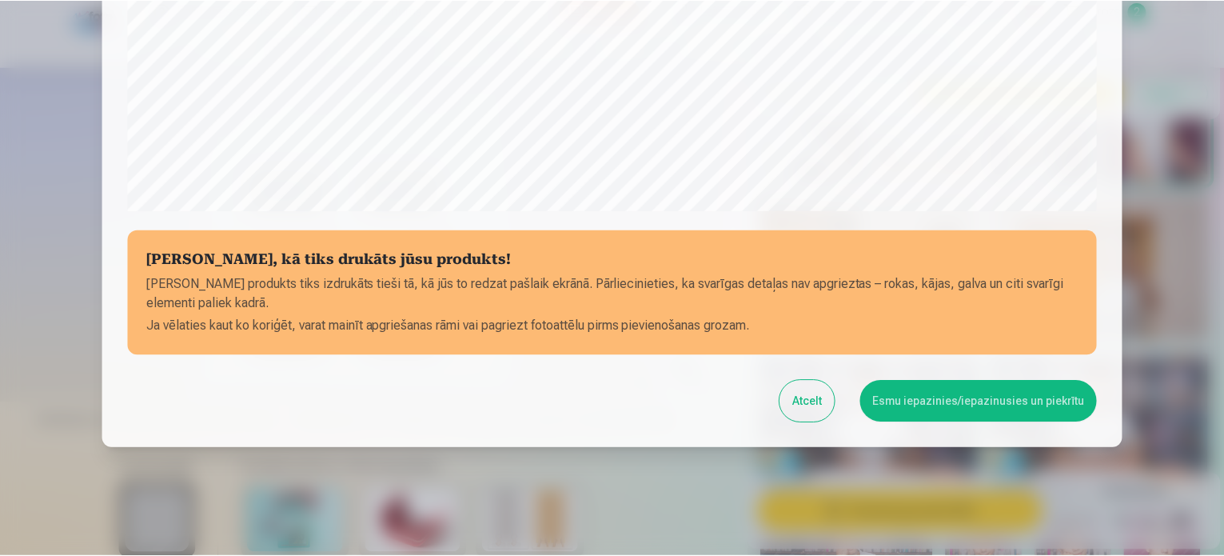
scroll to position [595, 0]
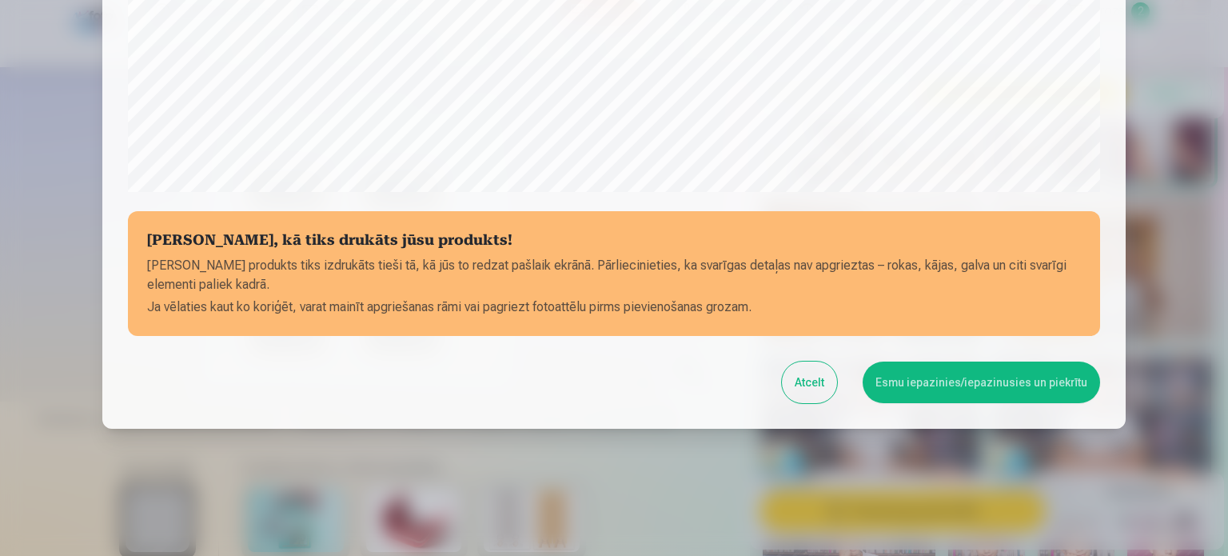
click at [970, 375] on button "Esmu iepazinies/iepazinusies un piekrītu" at bounding box center [982, 382] width 238 height 42
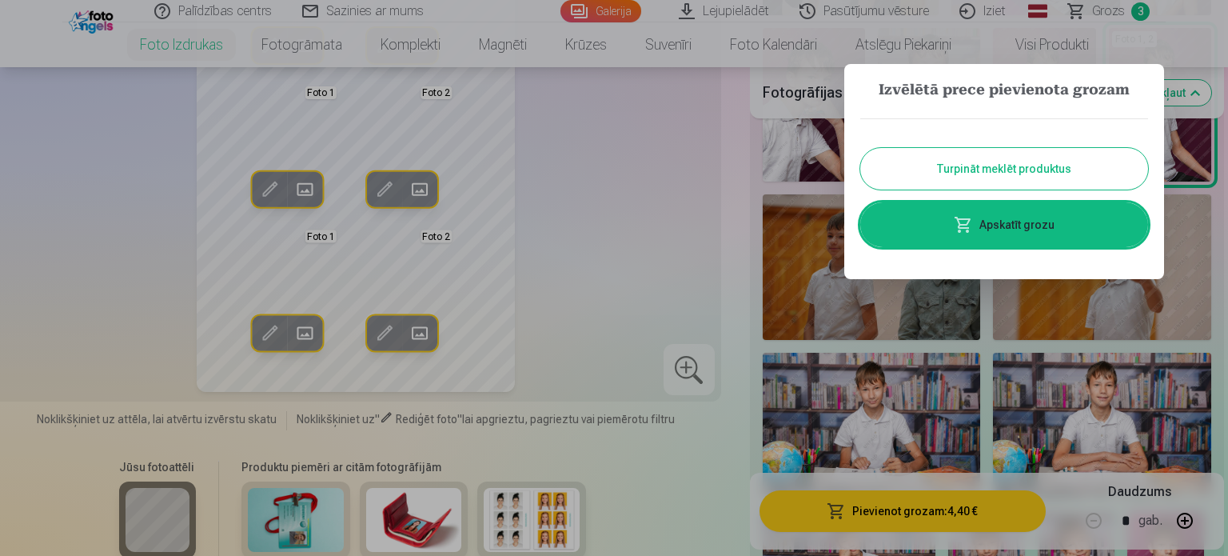
click at [418, 346] on div at bounding box center [614, 278] width 1228 height 556
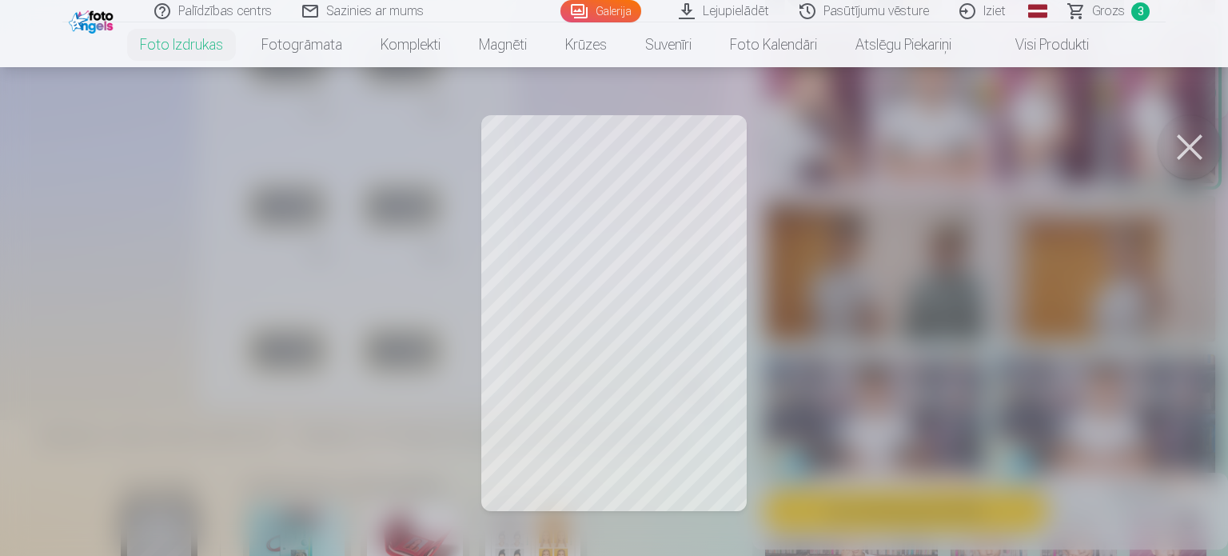
drag, startPoint x: 589, startPoint y: 243, endPoint x: 589, endPoint y: 229, distance: 14.4
click at [589, 229] on div at bounding box center [614, 278] width 1228 height 556
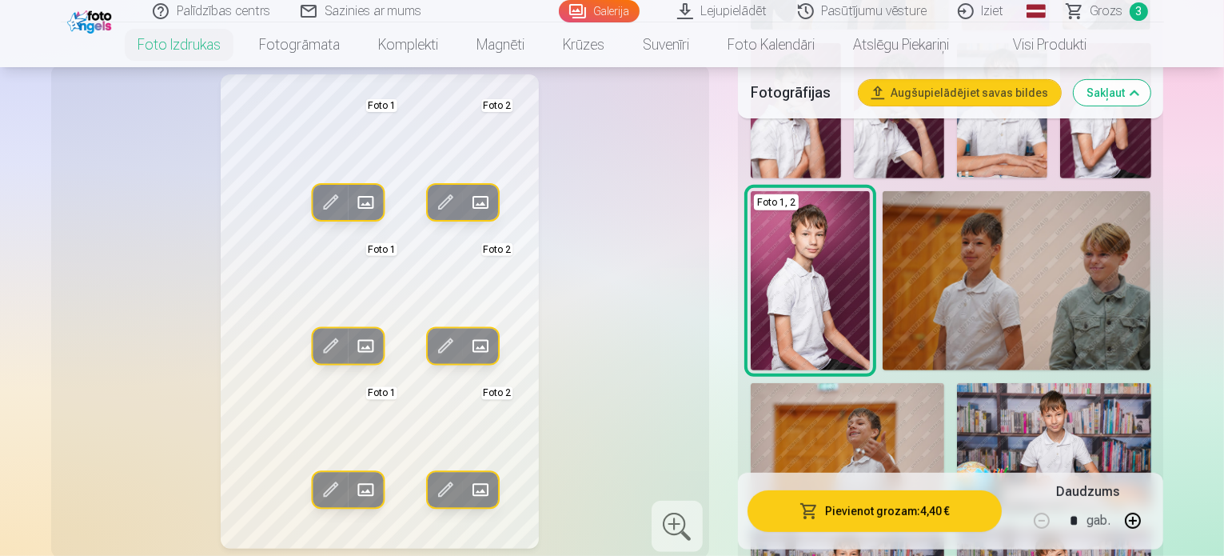
click at [433, 477] on span at bounding box center [446, 490] width 26 height 26
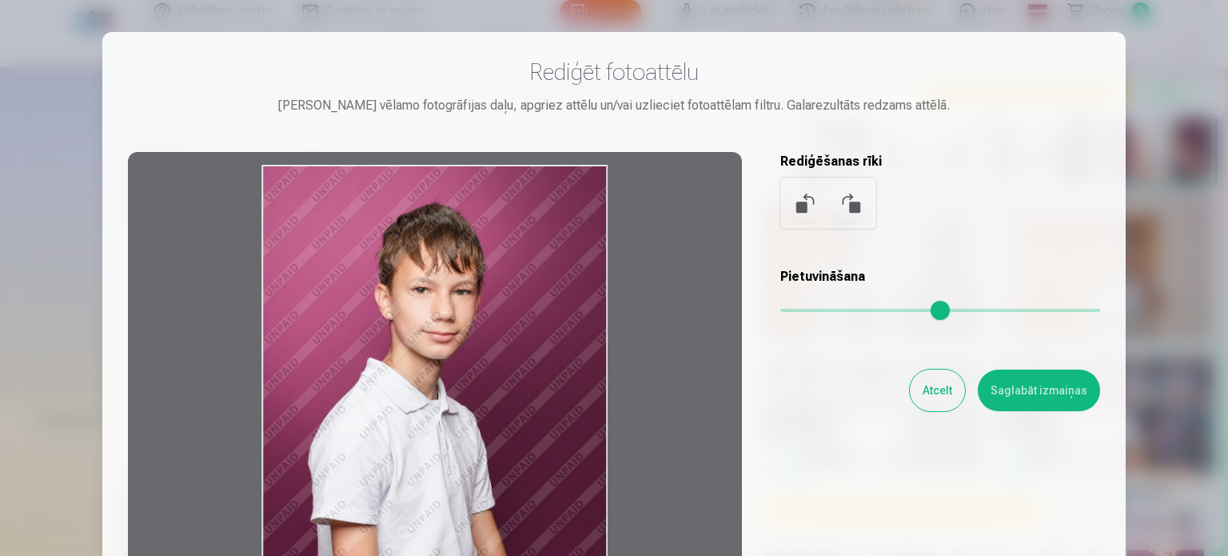
drag, startPoint x: 551, startPoint y: 242, endPoint x: 558, endPoint y: 284, distance: 43.0
click at [558, 284] on div at bounding box center [435, 403] width 614 height 502
click at [1049, 391] on button "Saglabāt izmaiņas" at bounding box center [1039, 390] width 122 height 42
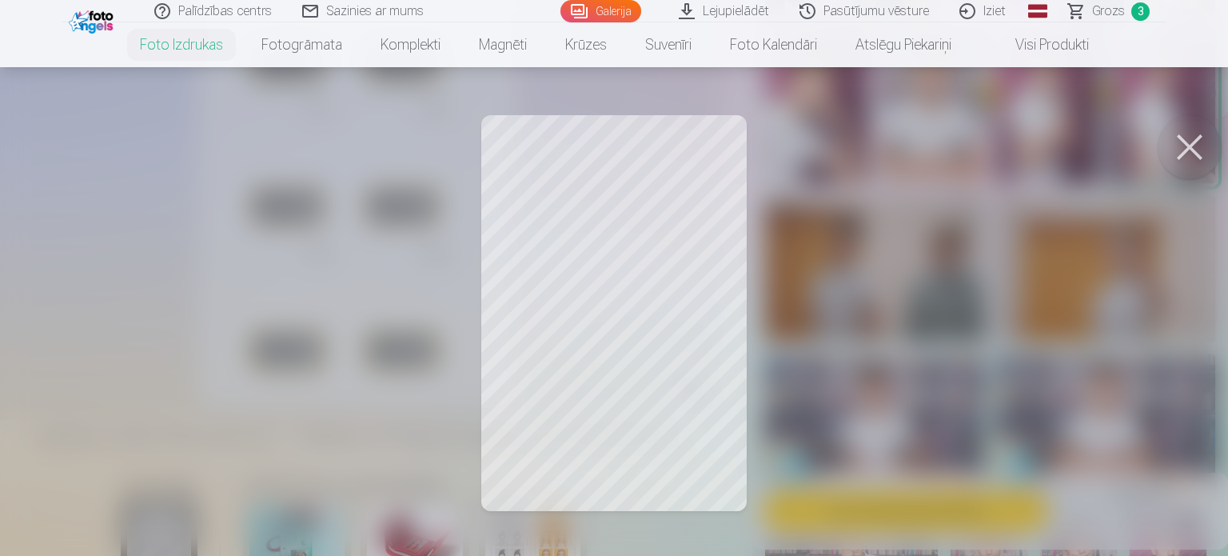
click at [571, 405] on div at bounding box center [614, 278] width 1228 height 556
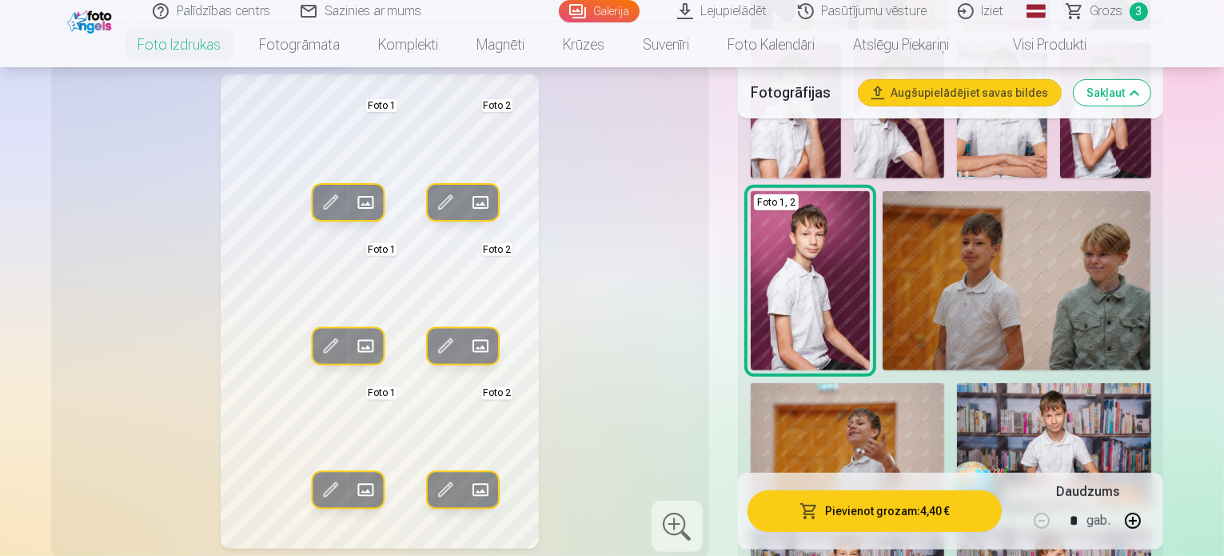
click at [317, 477] on span at bounding box center [330, 490] width 26 height 26
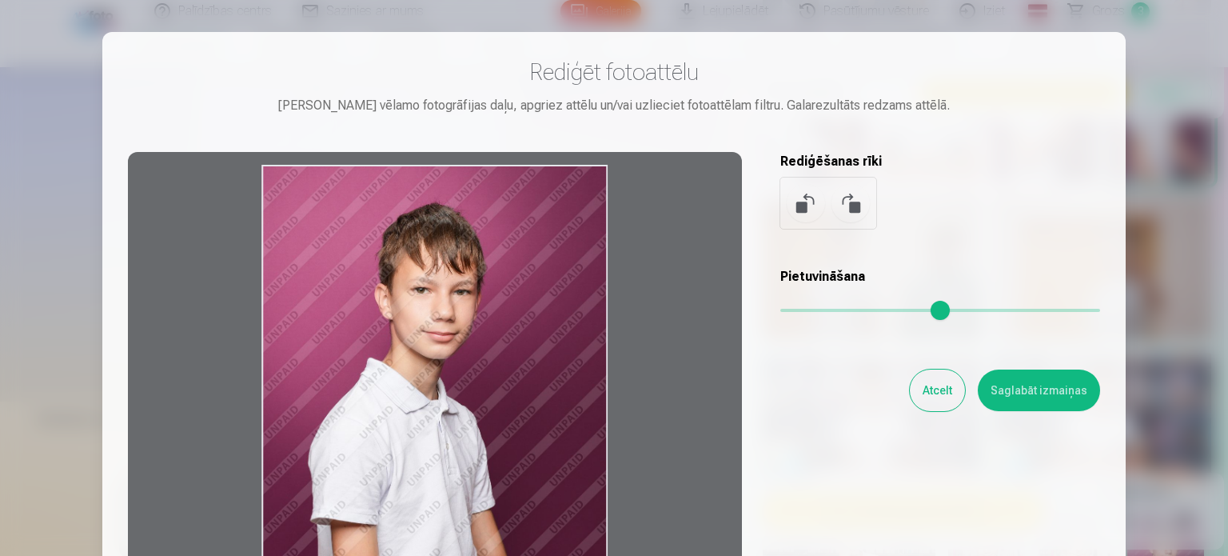
drag, startPoint x: 553, startPoint y: 246, endPoint x: 561, endPoint y: 281, distance: 35.9
click at [561, 281] on div at bounding box center [435, 403] width 614 height 502
click at [1053, 393] on button "Saglabāt izmaiņas" at bounding box center [1039, 390] width 122 height 42
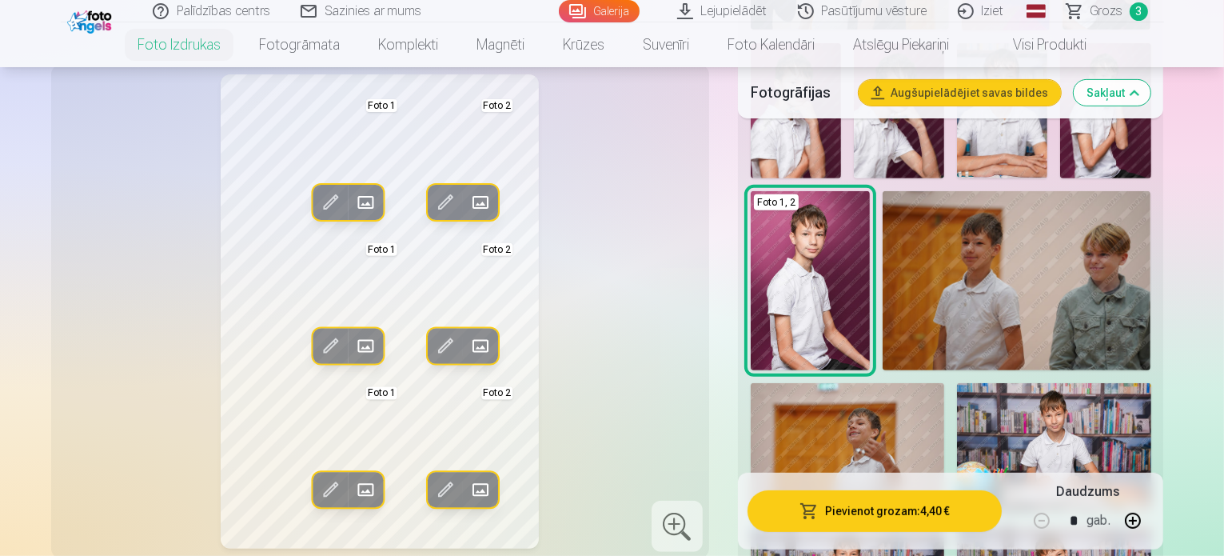
click at [433, 333] on span at bounding box center [446, 346] width 26 height 26
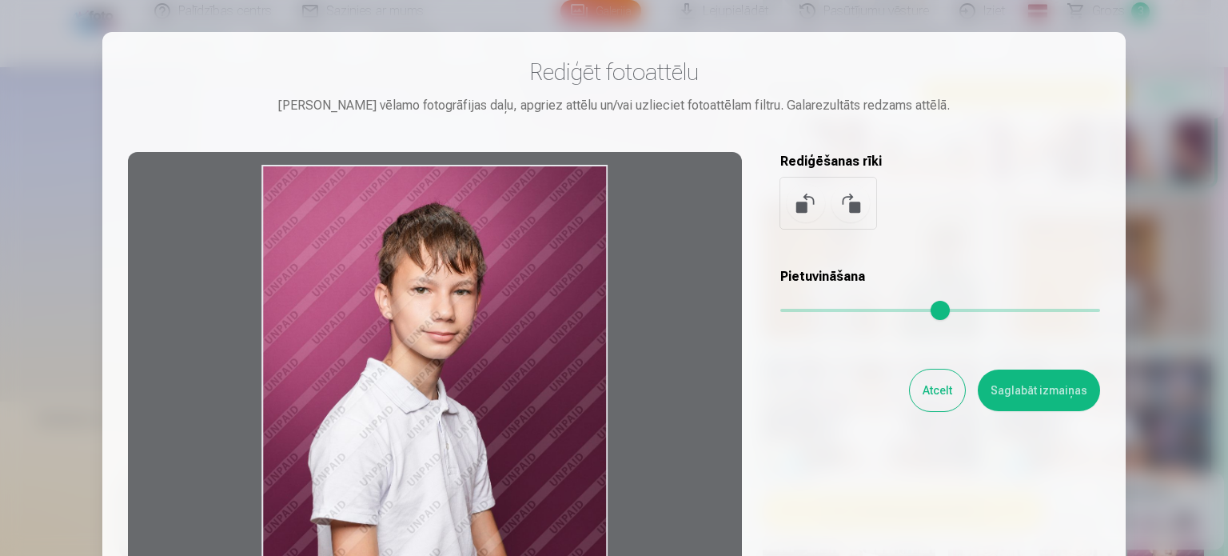
drag, startPoint x: 582, startPoint y: 261, endPoint x: 582, endPoint y: 287, distance: 26.4
click at [582, 287] on div at bounding box center [435, 403] width 614 height 502
click at [1028, 393] on button "Saglabāt izmaiņas" at bounding box center [1039, 390] width 122 height 42
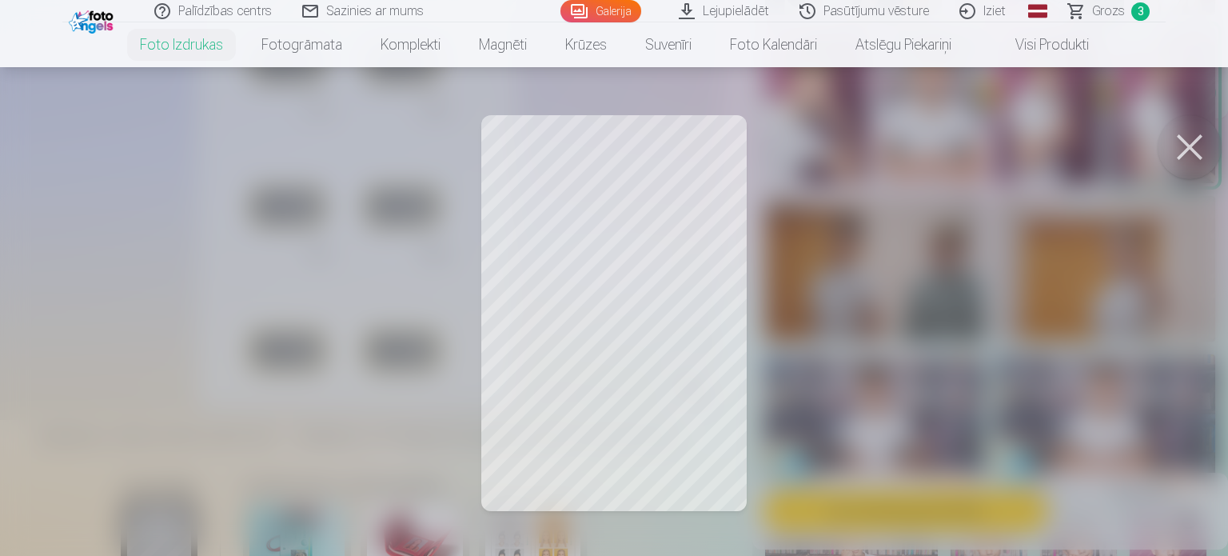
click at [428, 269] on div at bounding box center [614, 278] width 1228 height 556
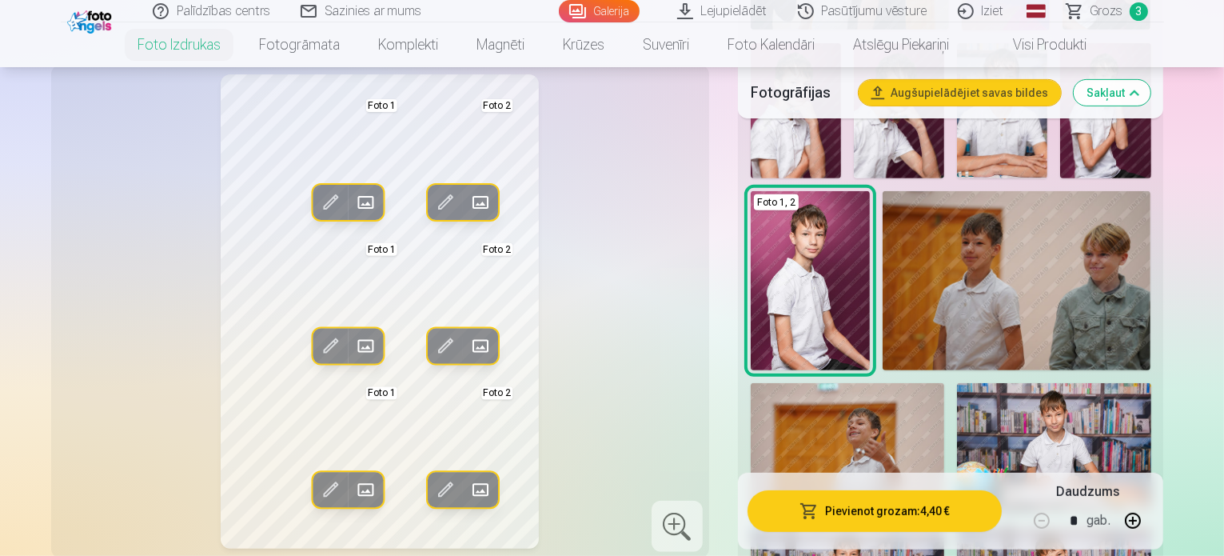
click at [317, 333] on span at bounding box center [330, 346] width 26 height 26
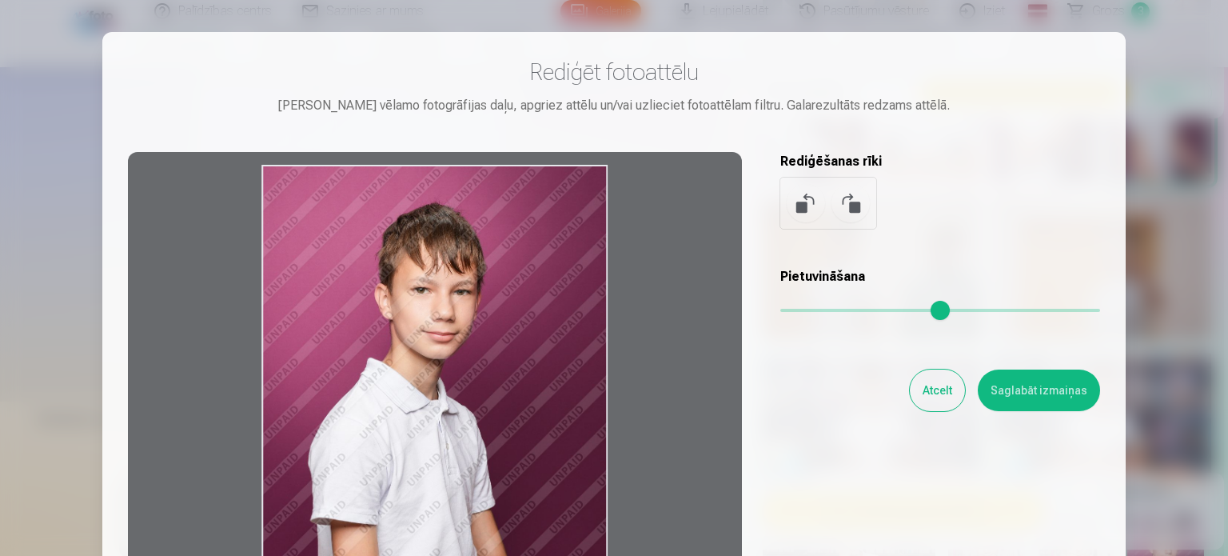
drag, startPoint x: 573, startPoint y: 266, endPoint x: 582, endPoint y: 291, distance: 26.6
click at [582, 291] on div at bounding box center [435, 403] width 614 height 502
drag, startPoint x: 1072, startPoint y: 381, endPoint x: 1059, endPoint y: 382, distance: 12.8
click at [1069, 381] on button "Saglabāt izmaiņas" at bounding box center [1039, 390] width 122 height 42
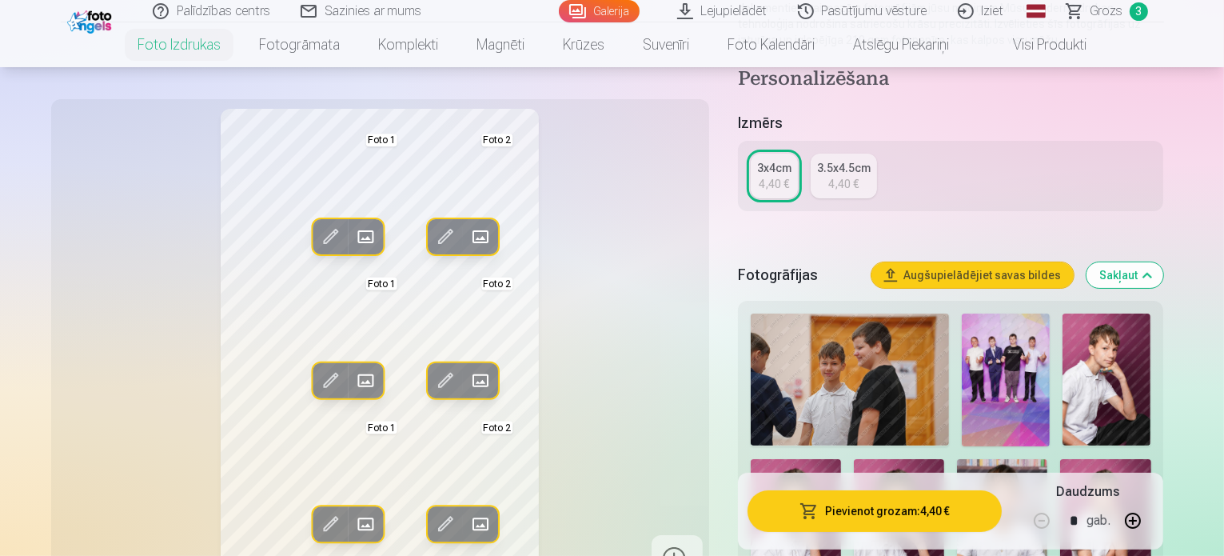
scroll to position [213, 0]
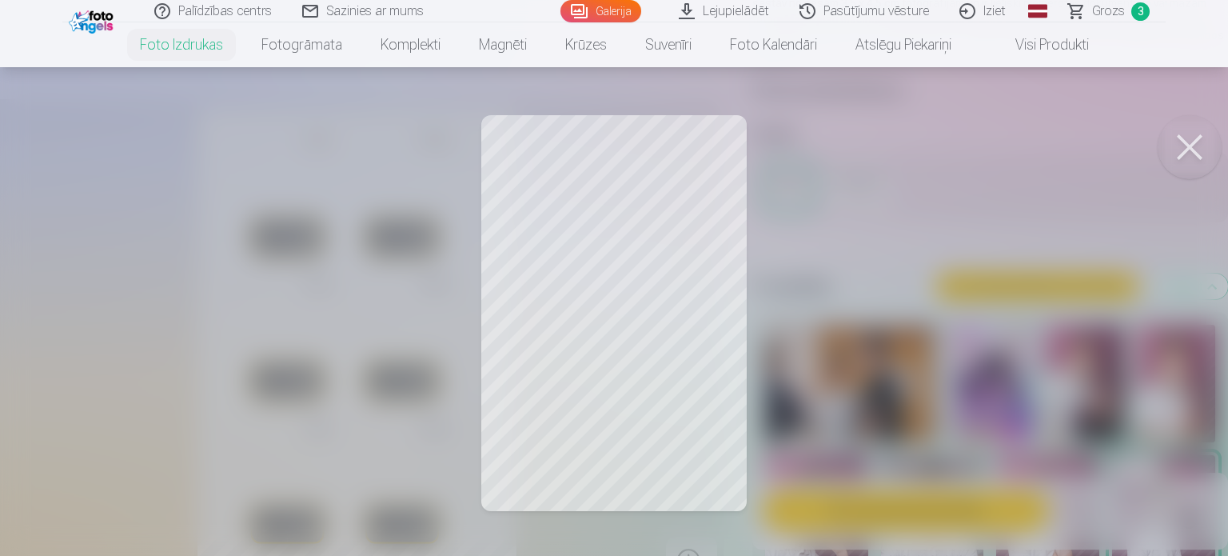
click at [944, 291] on div at bounding box center [614, 278] width 1228 height 556
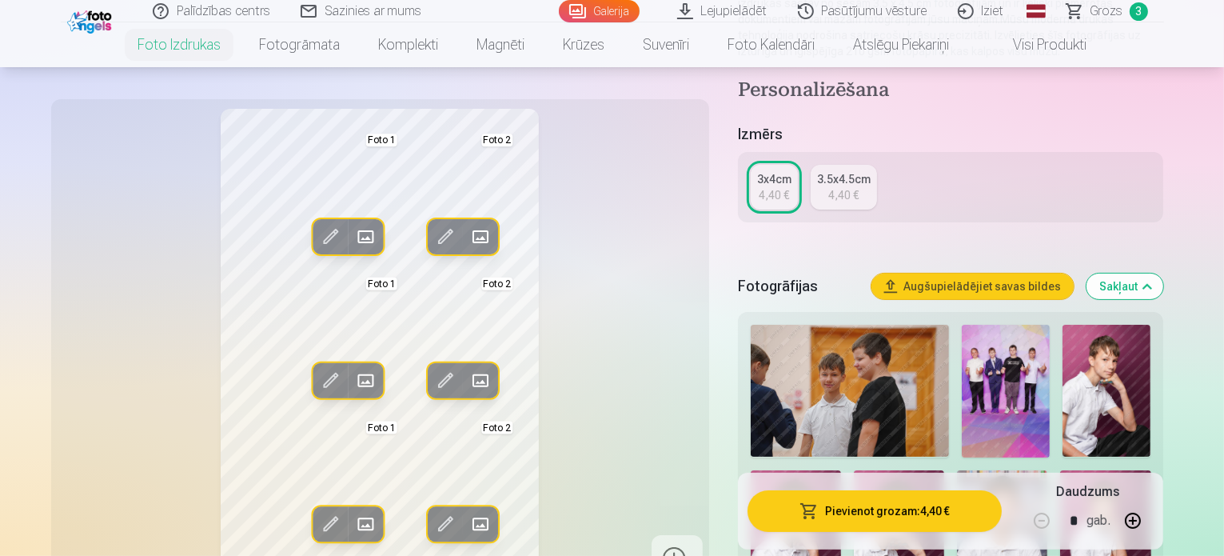
click at [317, 242] on span at bounding box center [330, 237] width 26 height 26
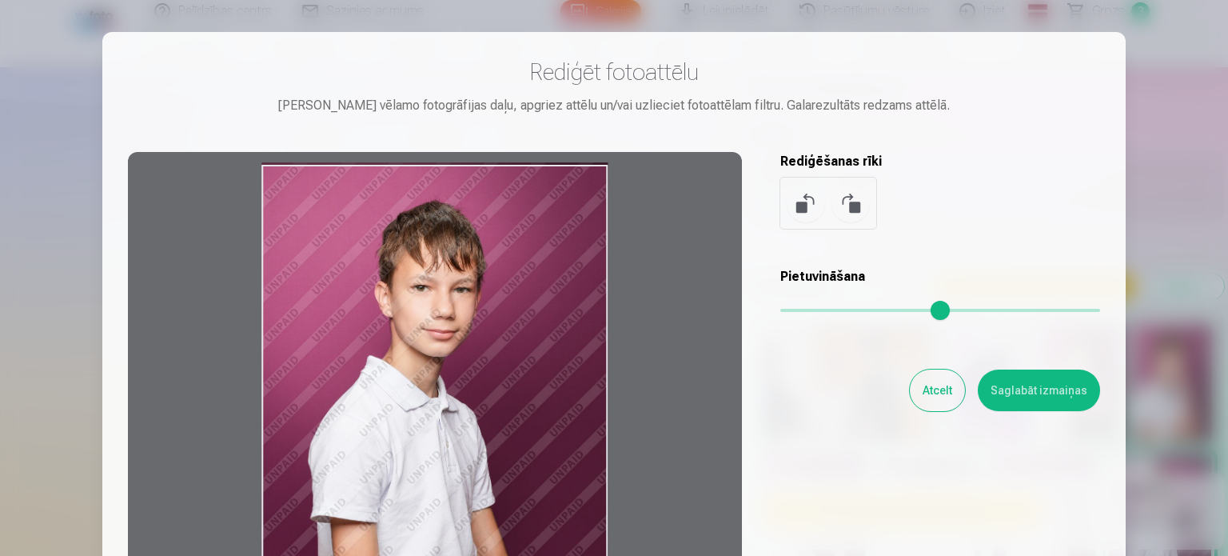
drag, startPoint x: 543, startPoint y: 258, endPoint x: 545, endPoint y: 283, distance: 24.9
click at [545, 283] on div at bounding box center [435, 403] width 614 height 502
click at [1036, 393] on button "Saglabāt izmaiņas" at bounding box center [1039, 390] width 122 height 42
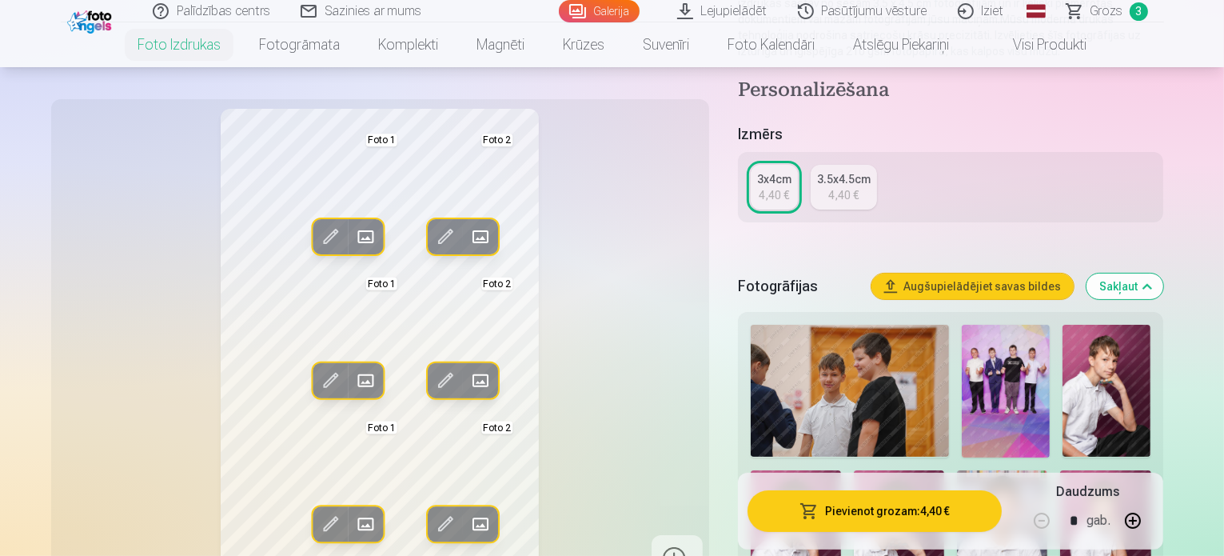
click at [433, 230] on span at bounding box center [446, 237] width 26 height 26
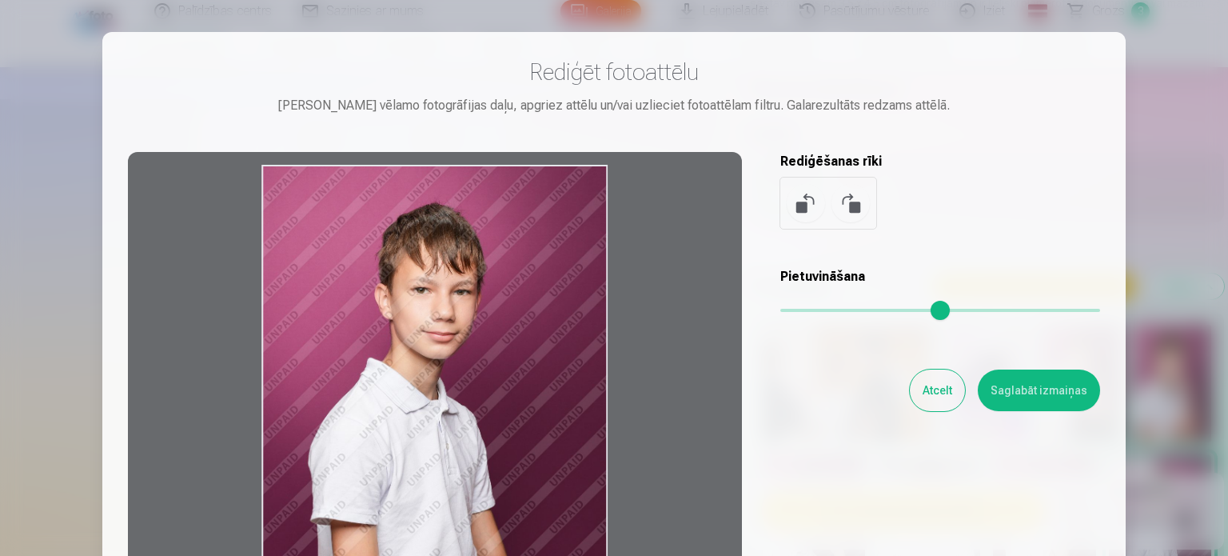
drag, startPoint x: 569, startPoint y: 271, endPoint x: 577, endPoint y: 303, distance: 32.8
click at [577, 303] on div at bounding box center [435, 403] width 614 height 502
click at [1017, 393] on button "Saglabāt izmaiņas" at bounding box center [1039, 390] width 122 height 42
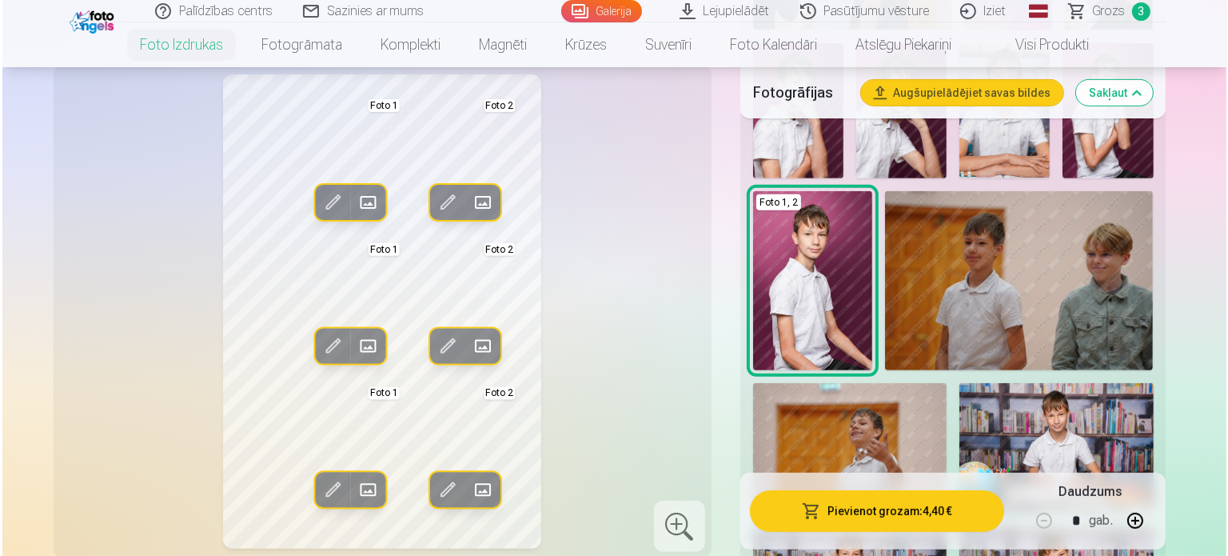
scroll to position [1066, 0]
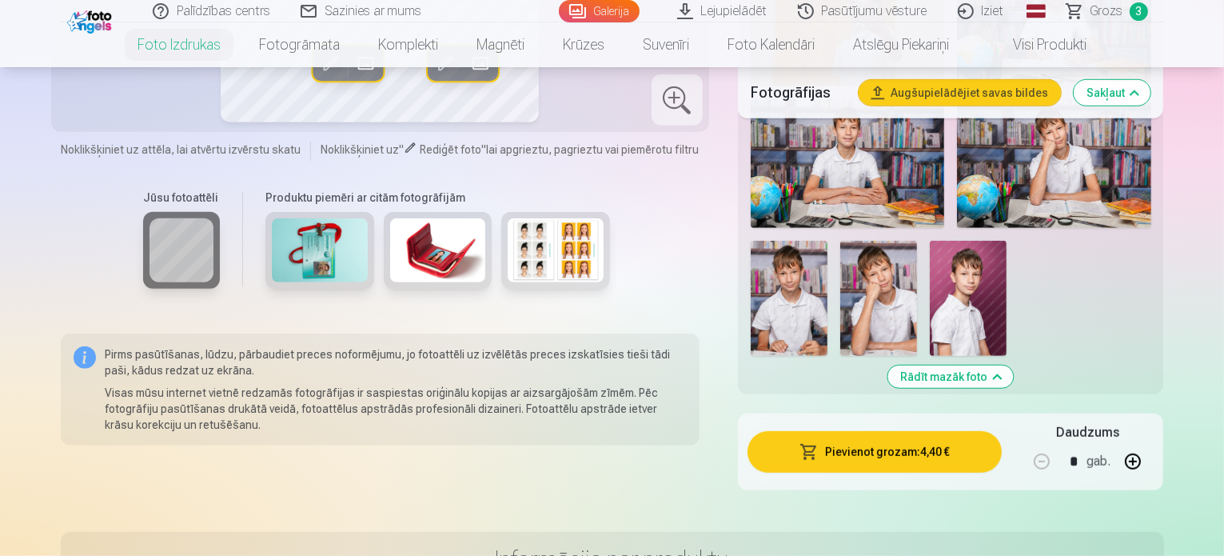
click at [913, 431] on button "Pievienot grozam : 4,40 €" at bounding box center [875, 452] width 255 height 42
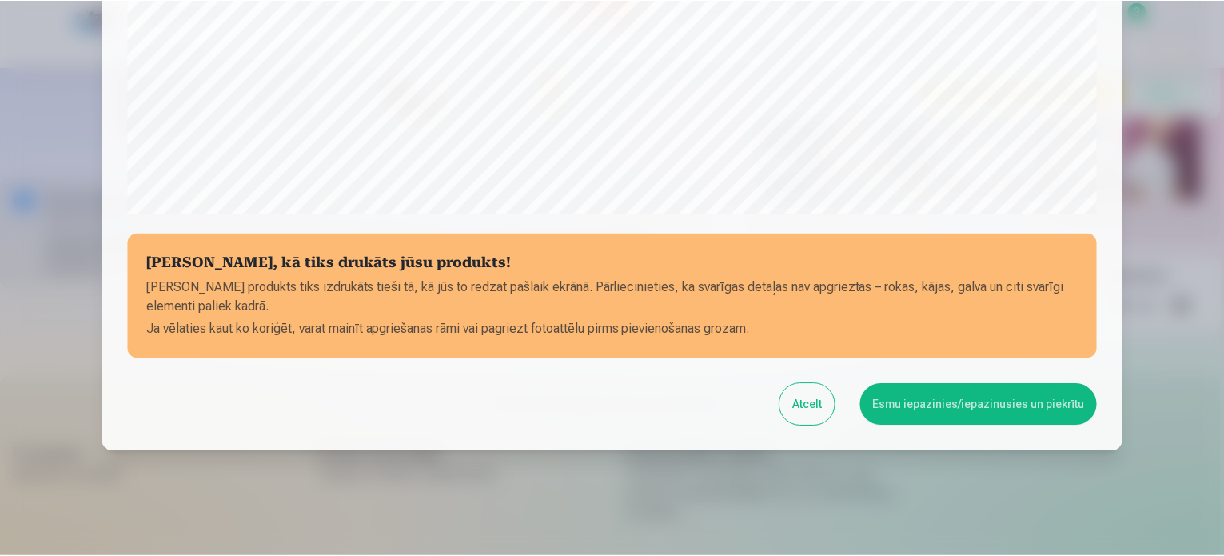
scroll to position [595, 0]
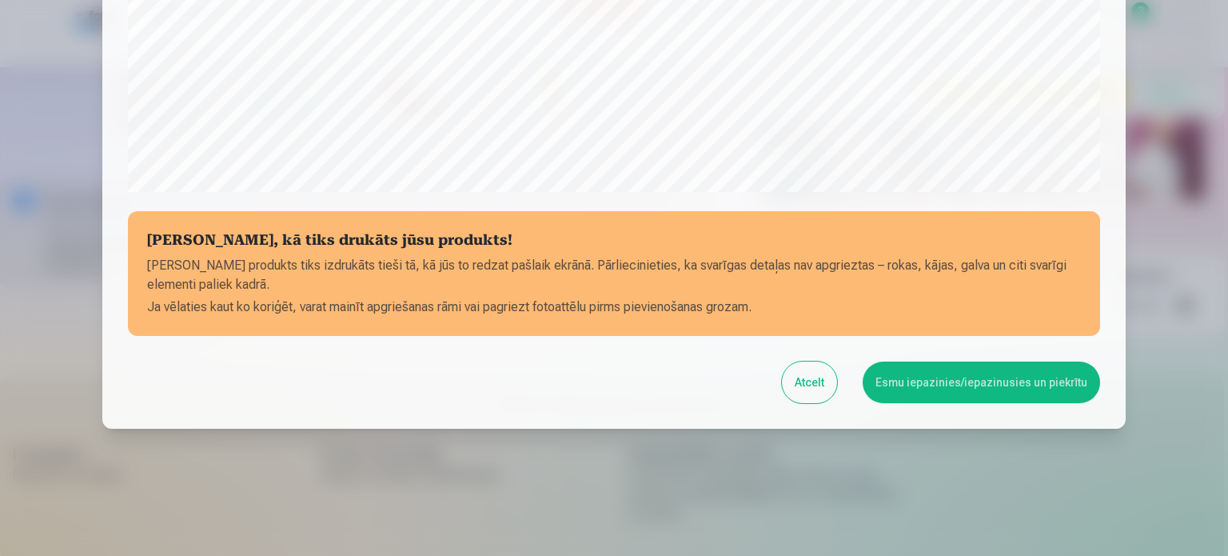
click at [973, 383] on button "Esmu iepazinies/iepazinusies un piekrītu" at bounding box center [982, 382] width 238 height 42
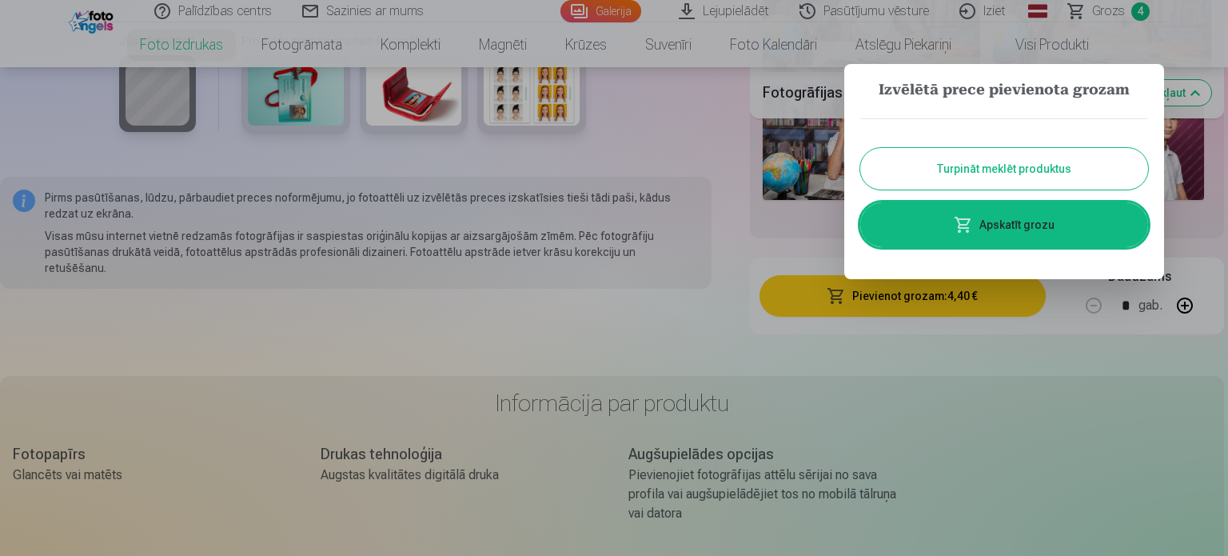
click at [1005, 226] on link "Apskatīt grozu" at bounding box center [1005, 224] width 288 height 45
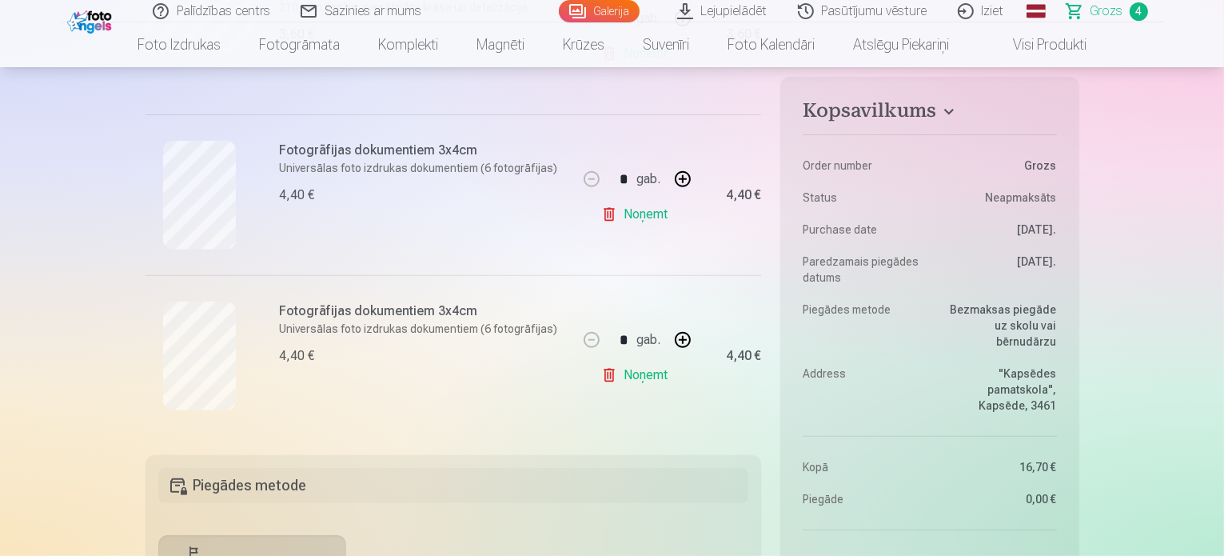
scroll to position [640, 0]
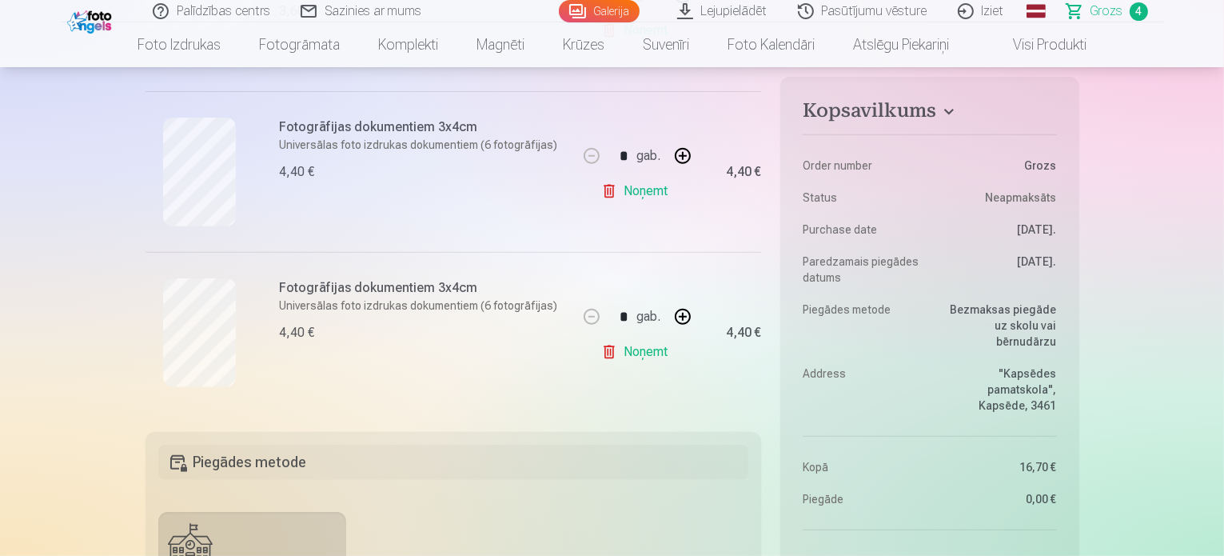
click at [643, 194] on link "Noņemt" at bounding box center [637, 191] width 73 height 32
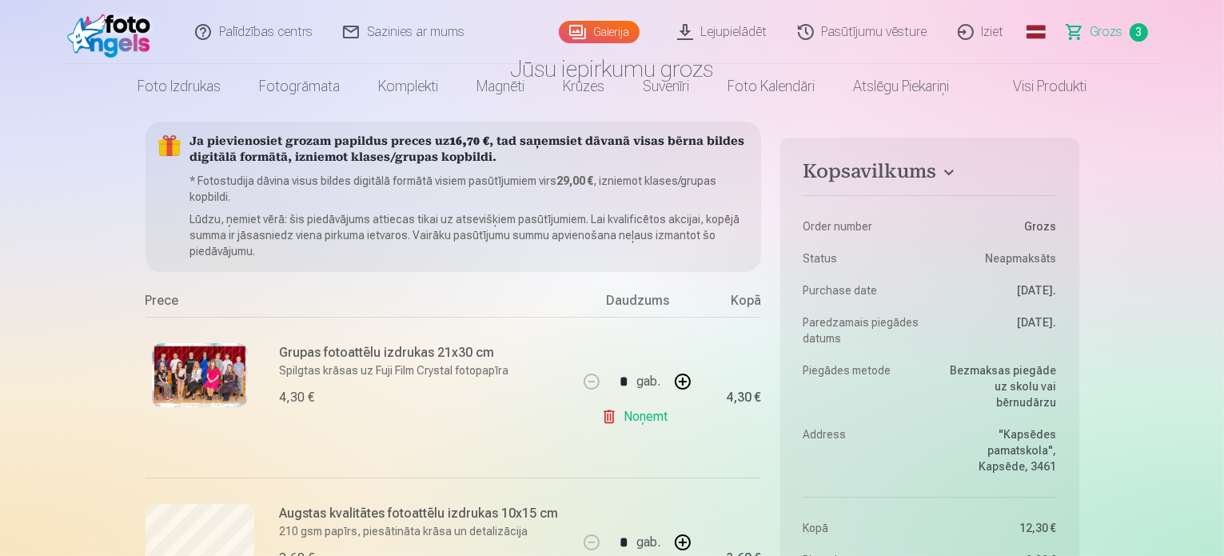
scroll to position [0, 0]
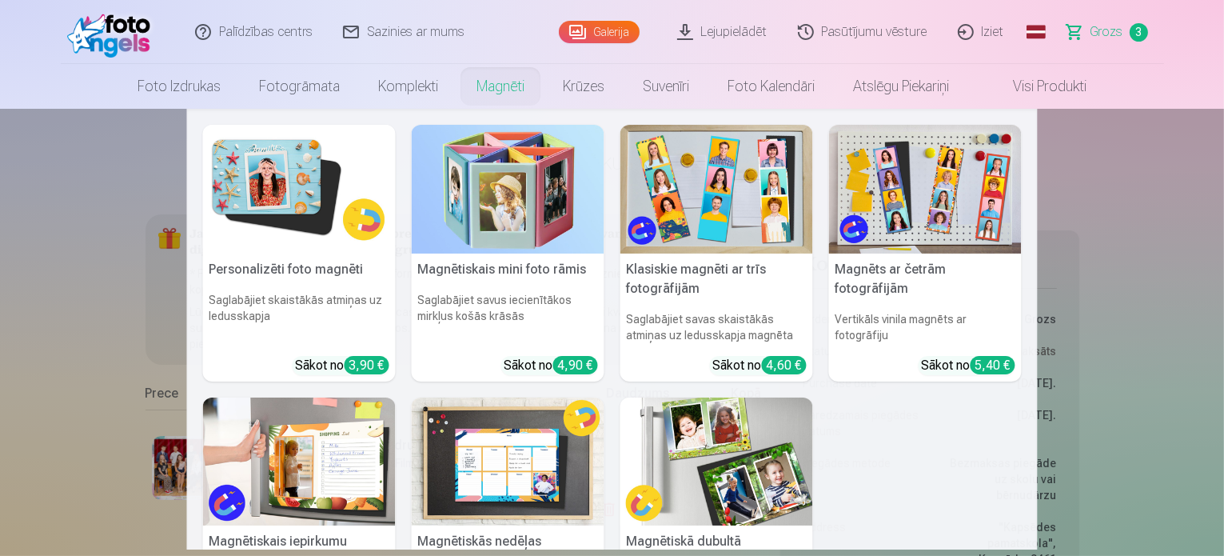
click at [505, 96] on link "Magnēti" at bounding box center [500, 86] width 86 height 45
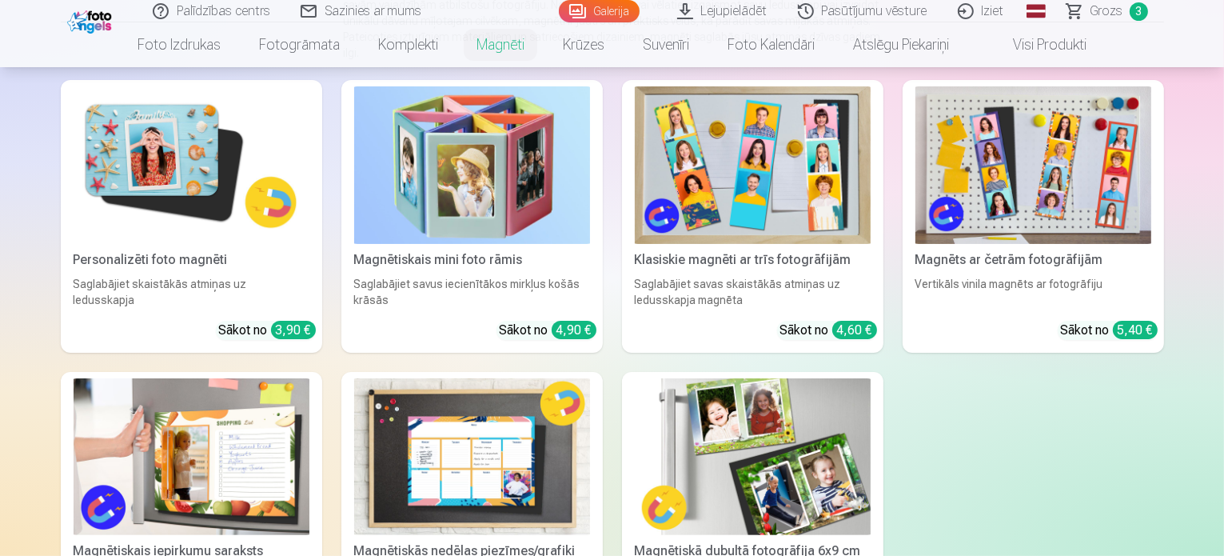
scroll to position [213, 0]
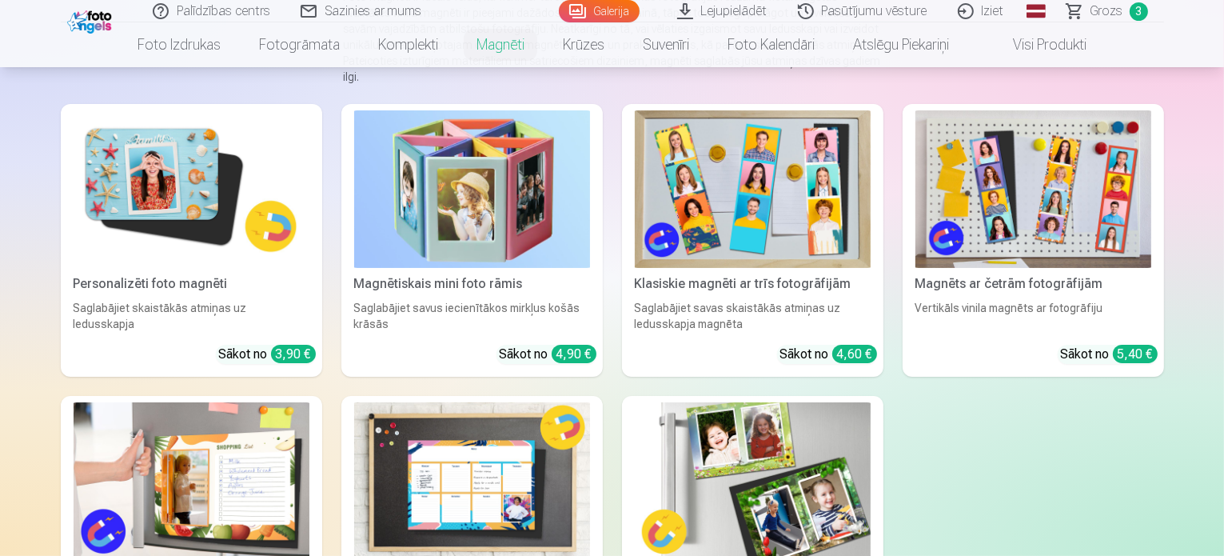
click at [121, 205] on img at bounding box center [192, 189] width 236 height 158
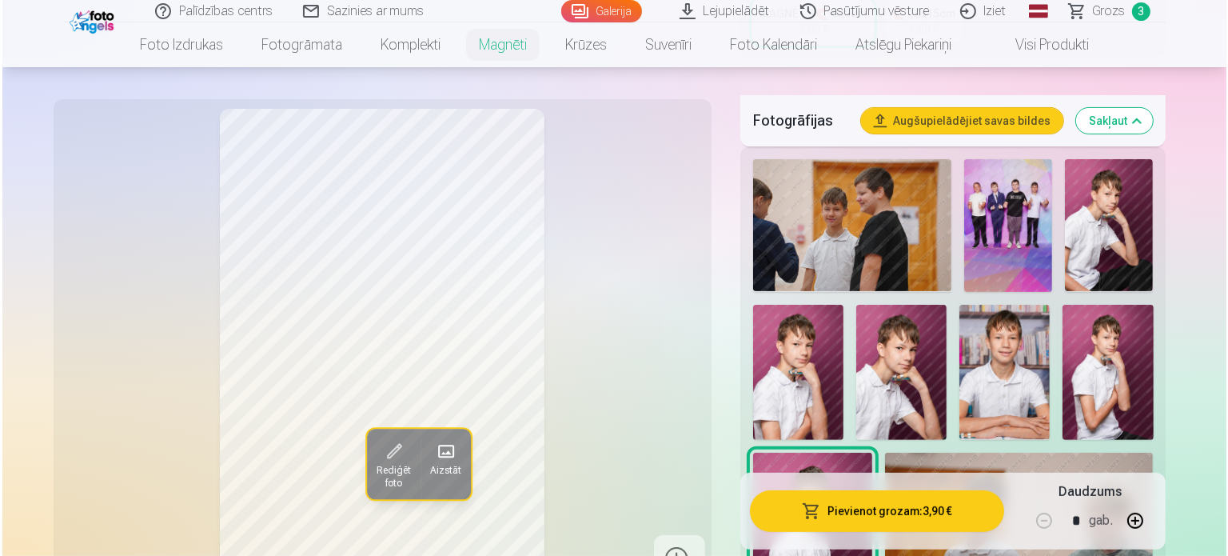
scroll to position [640, 0]
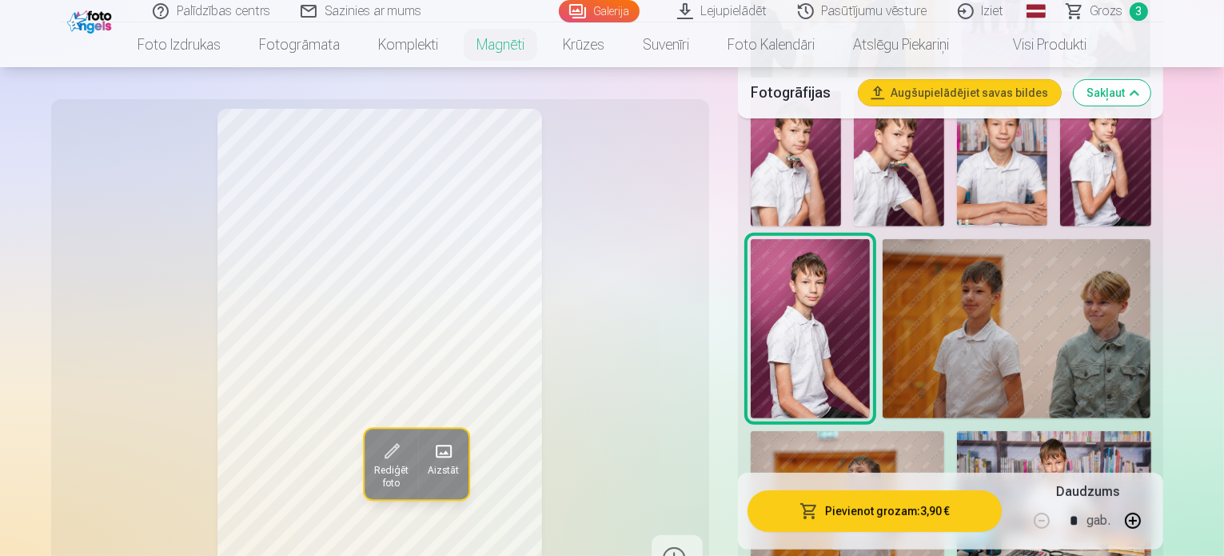
click at [944, 431] on img at bounding box center [848, 496] width 194 height 130
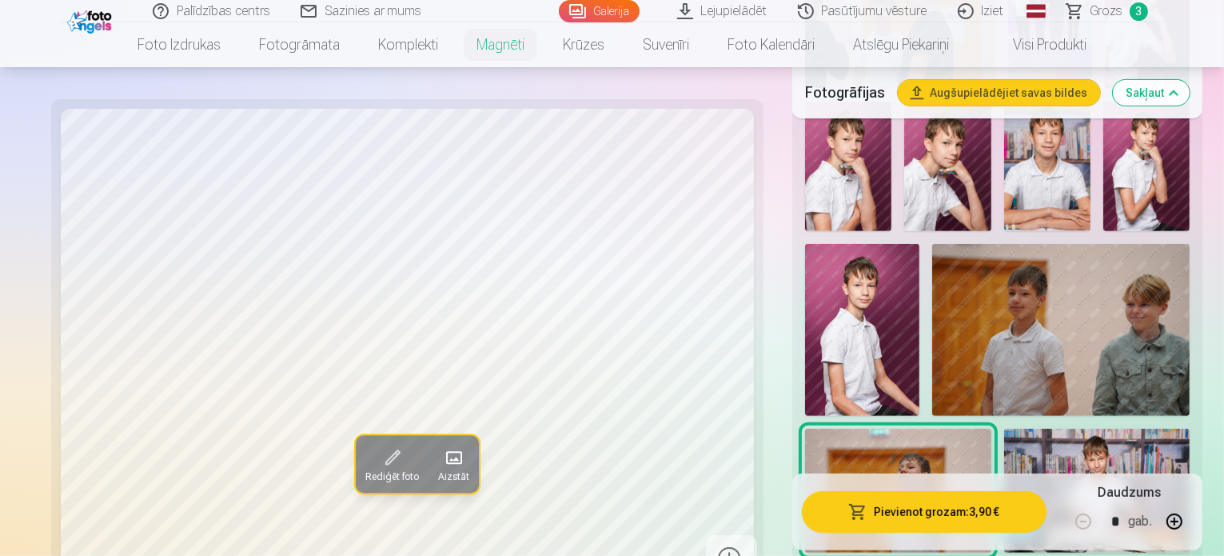
click at [378, 457] on span at bounding box center [391, 458] width 26 height 26
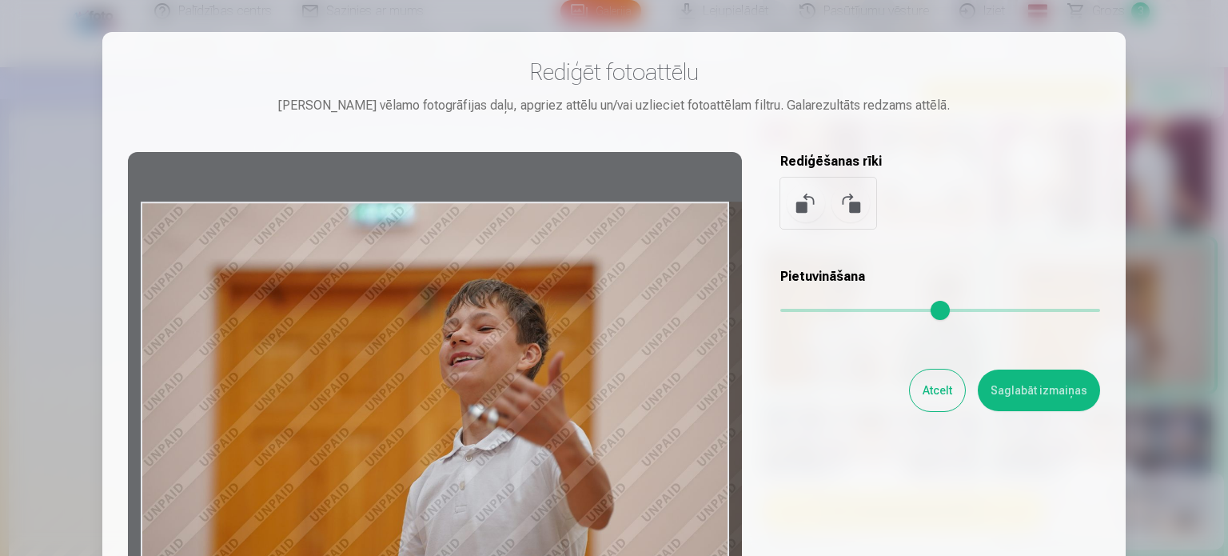
drag, startPoint x: 608, startPoint y: 355, endPoint x: 705, endPoint y: 350, distance: 97.7
click at [739, 344] on div at bounding box center [435, 403] width 614 height 502
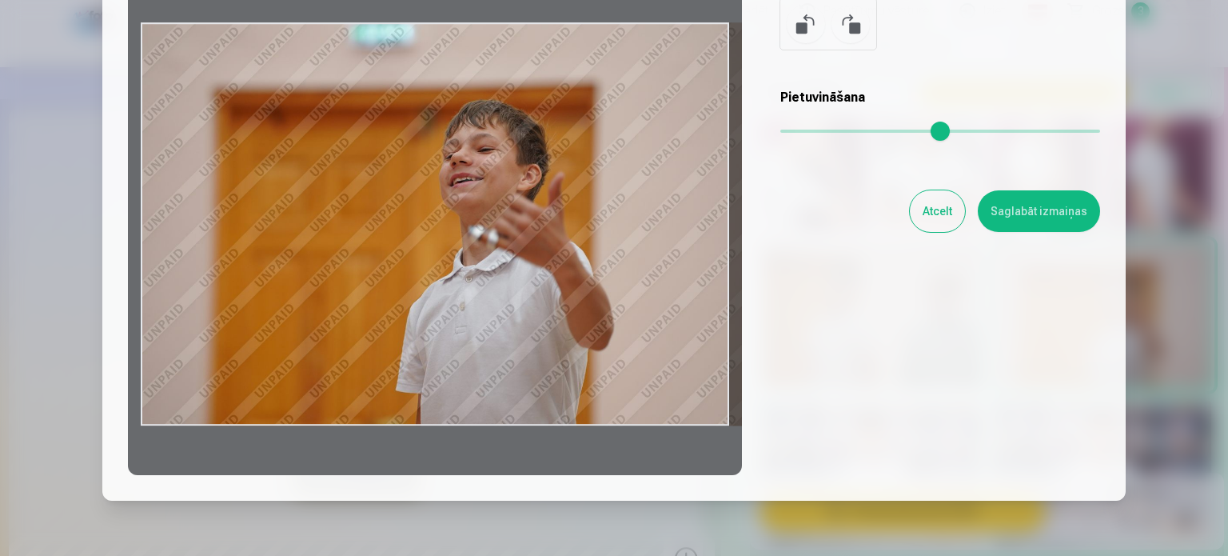
scroll to position [213, 0]
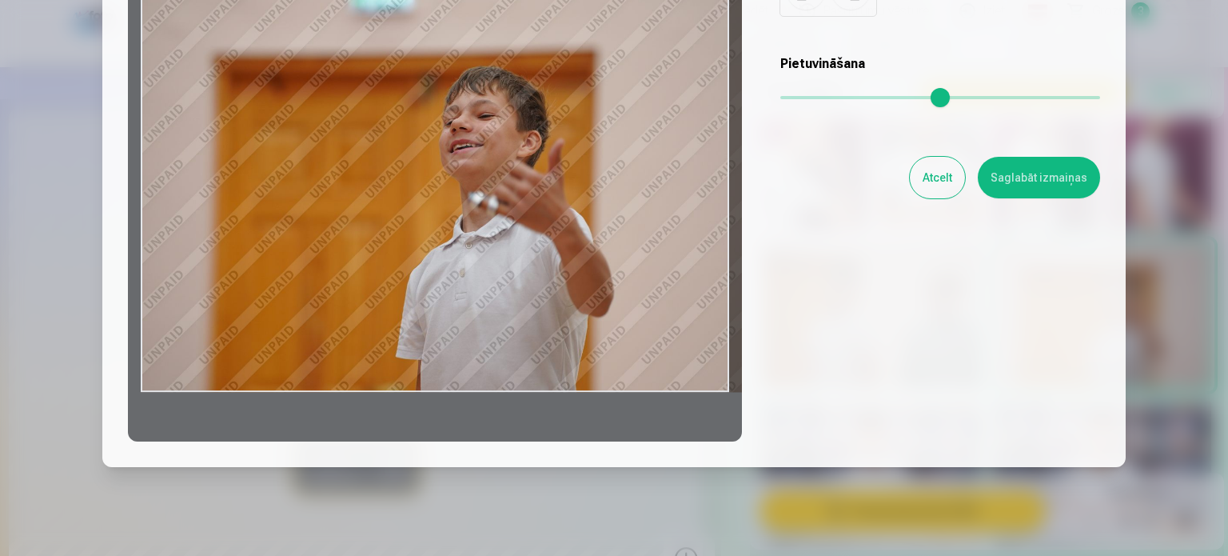
drag, startPoint x: 369, startPoint y: 389, endPoint x: 478, endPoint y: 399, distance: 109.2
click at [478, 399] on div at bounding box center [435, 190] width 614 height 502
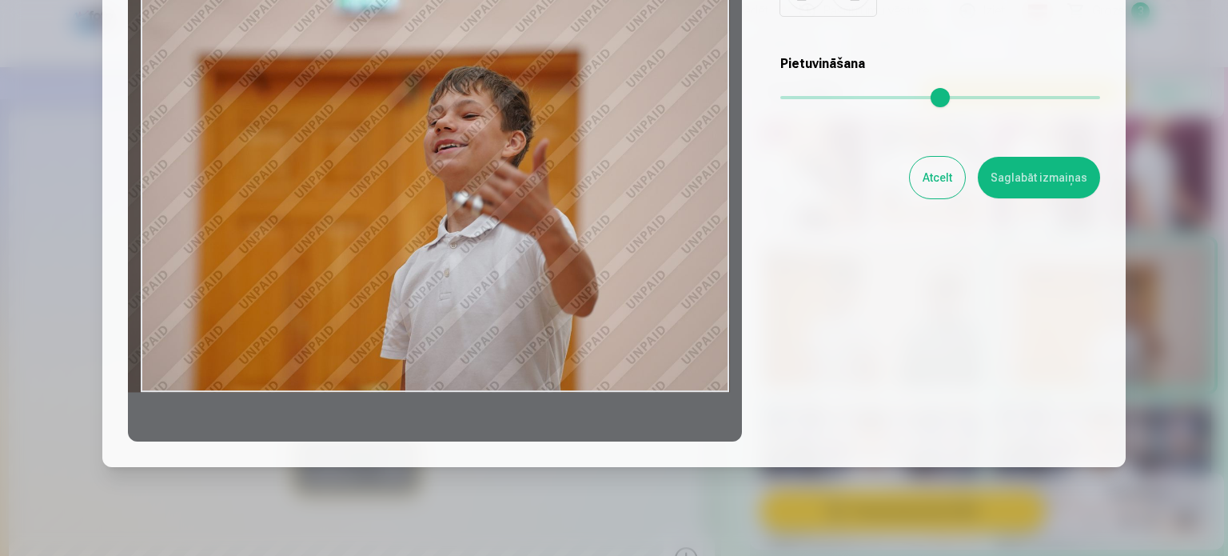
drag, startPoint x: 510, startPoint y: 381, endPoint x: 441, endPoint y: 384, distance: 68.8
click at [441, 384] on div at bounding box center [435, 190] width 614 height 502
drag, startPoint x: 460, startPoint y: 345, endPoint x: 463, endPoint y: 383, distance: 38.5
click at [463, 383] on div at bounding box center [435, 190] width 614 height 502
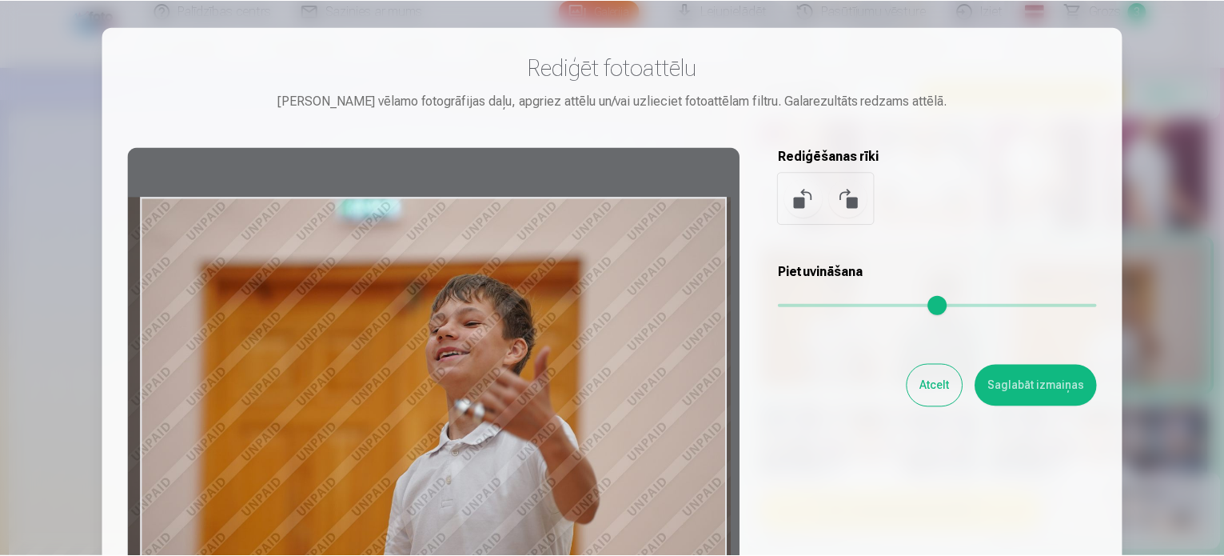
scroll to position [0, 0]
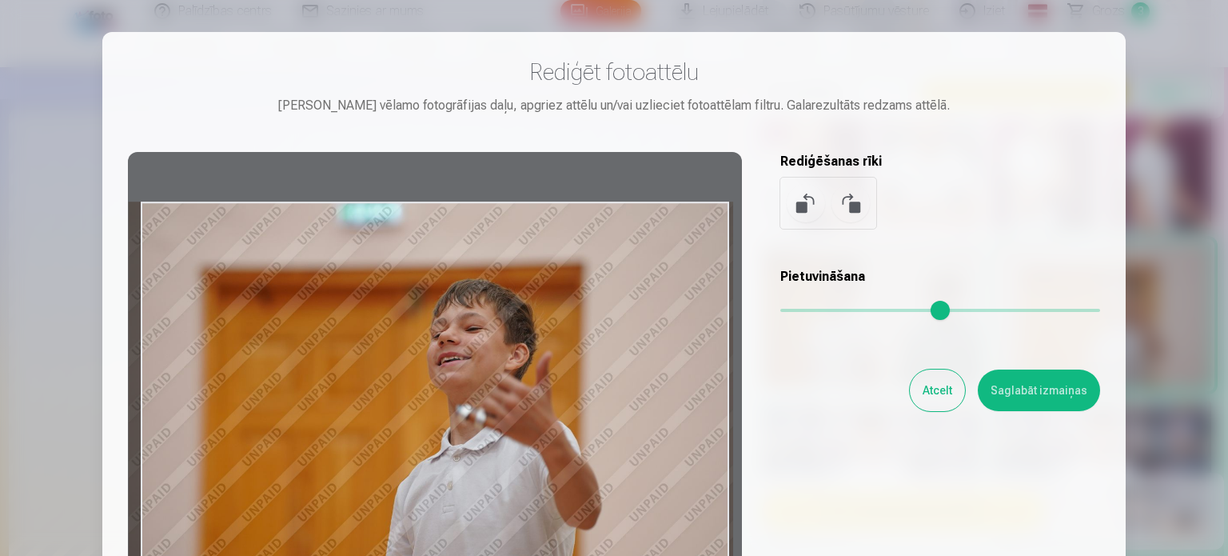
click at [932, 386] on button "Atcelt" at bounding box center [937, 390] width 55 height 42
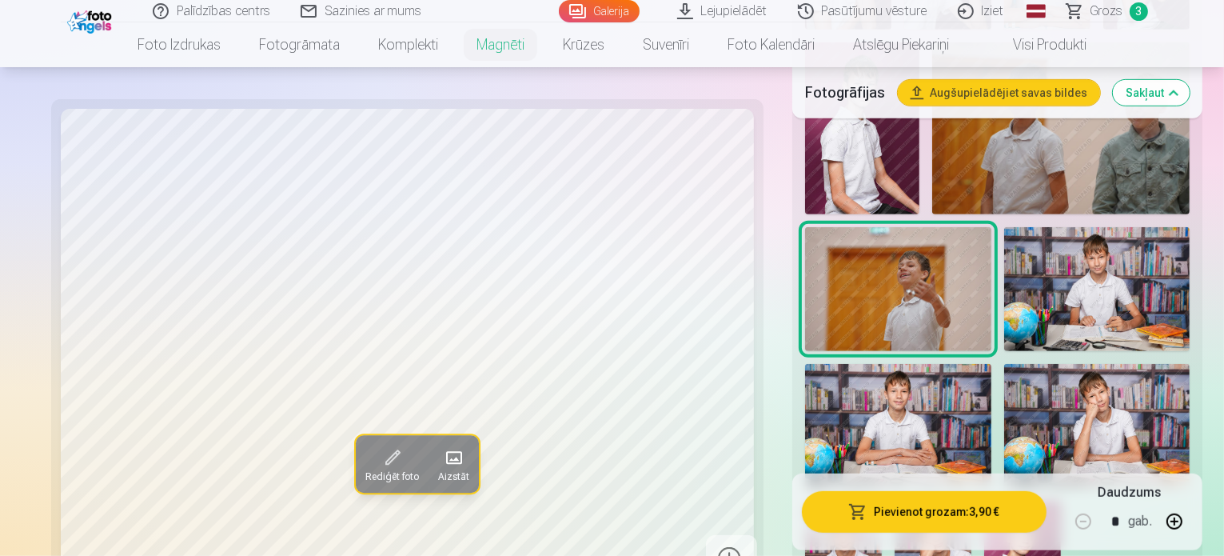
scroll to position [853, 0]
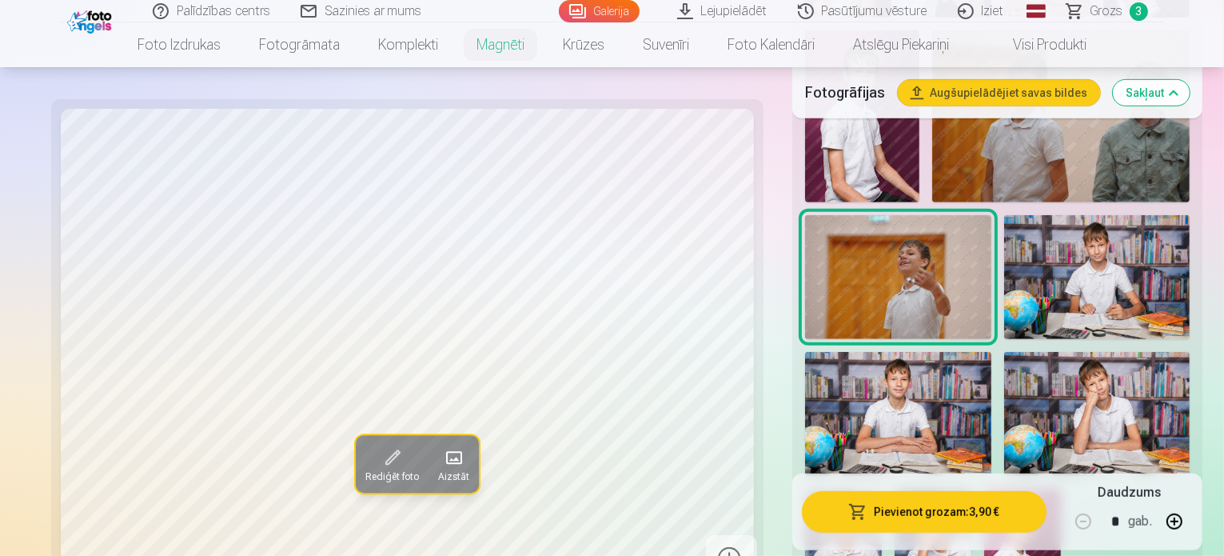
click at [972, 489] on img at bounding box center [933, 546] width 77 height 115
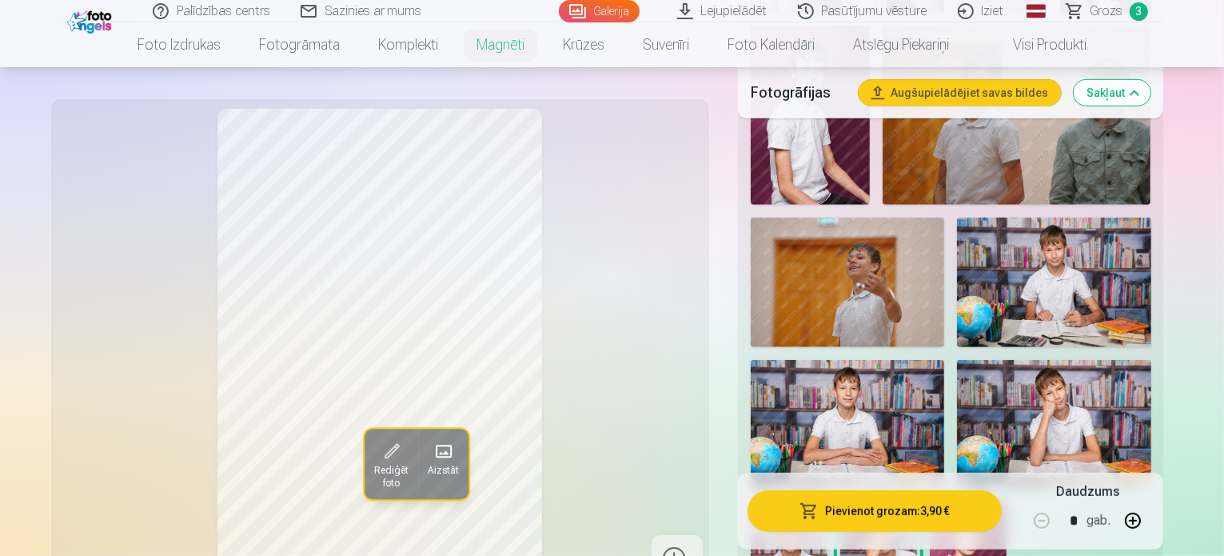
click at [882, 513] on button "Pievienot grozam : 3,90 €" at bounding box center [875, 511] width 255 height 42
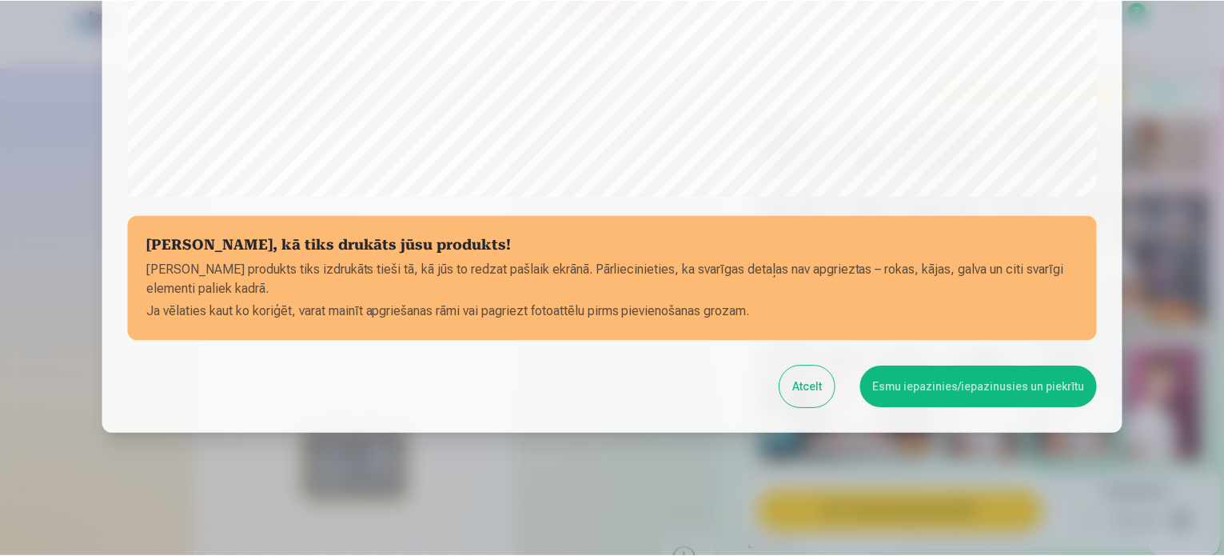
scroll to position [595, 0]
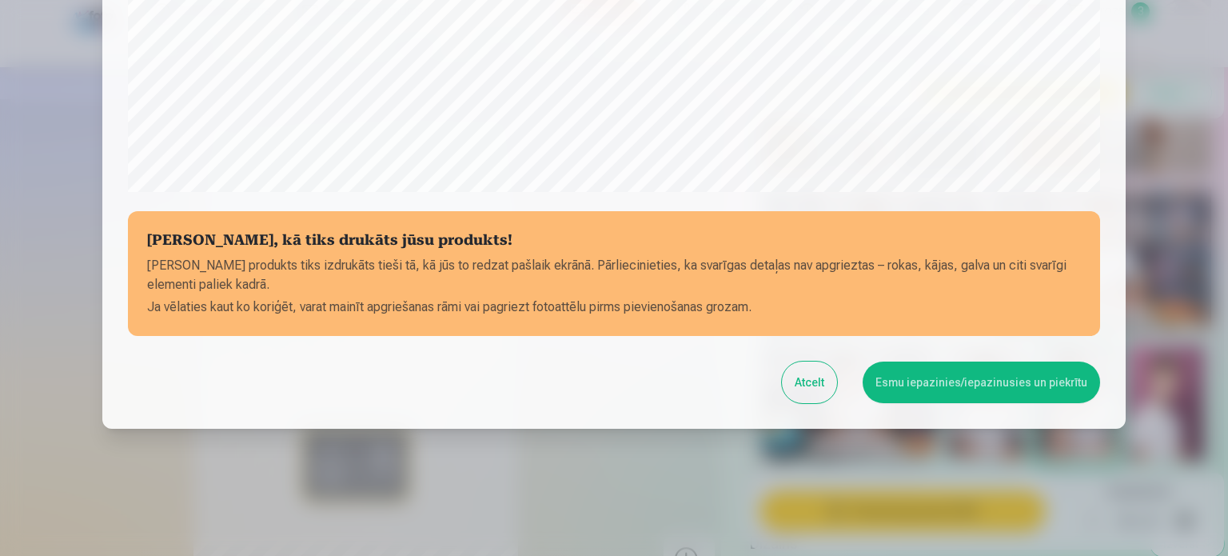
click at [952, 389] on button "Esmu iepazinies/iepazinusies un piekrītu" at bounding box center [982, 382] width 238 height 42
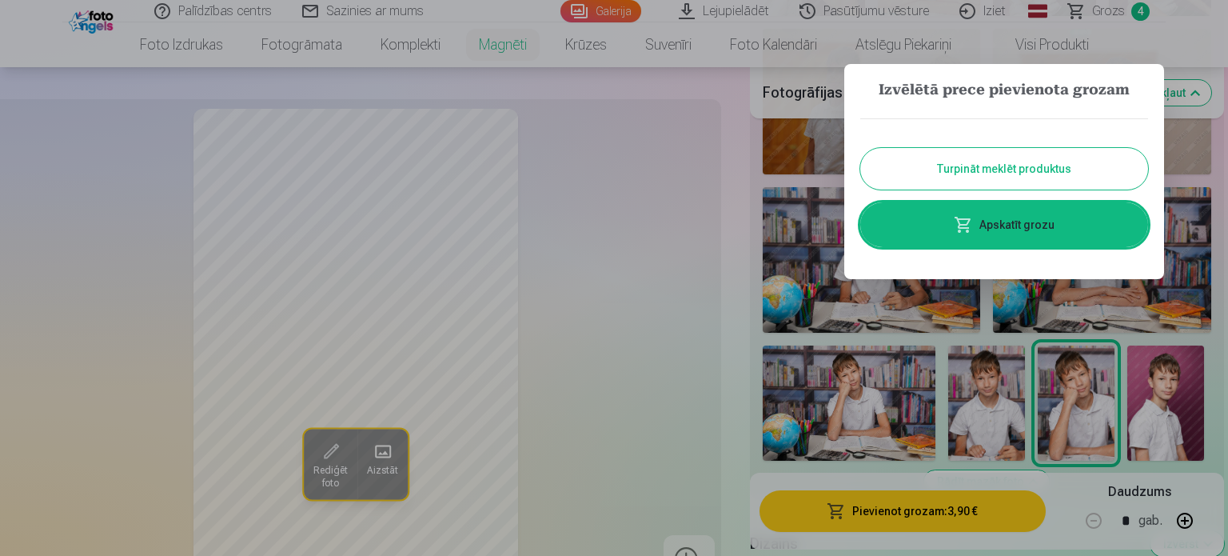
click at [1012, 223] on link "Apskatīt grozu" at bounding box center [1005, 224] width 288 height 45
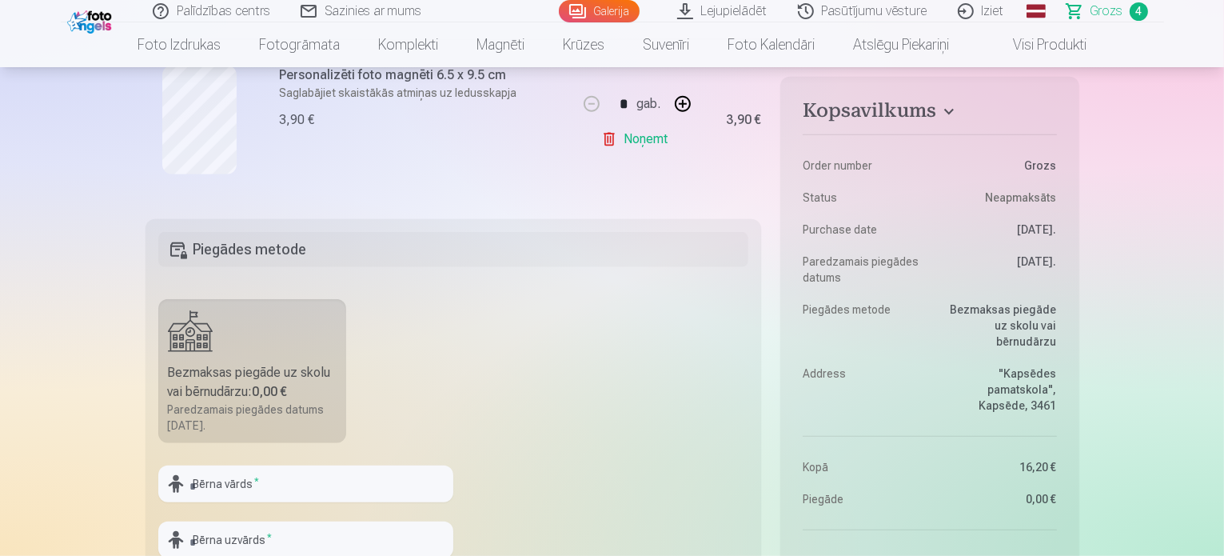
scroll to position [1066, 0]
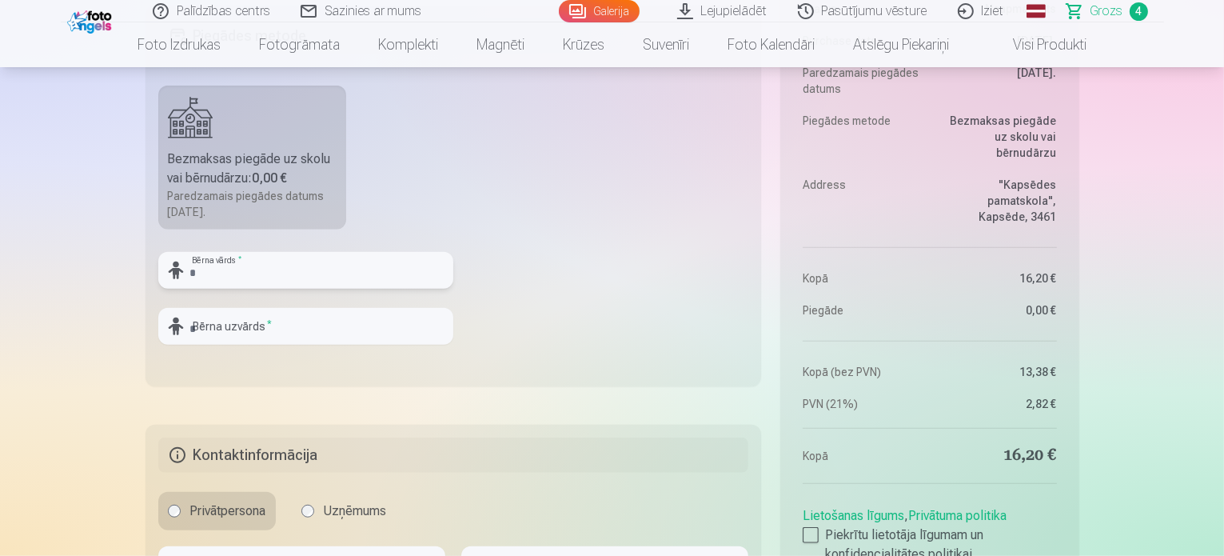
click at [302, 271] on input "text" at bounding box center [305, 270] width 295 height 37
type input "*****"
click at [296, 323] on input "text" at bounding box center [305, 326] width 295 height 37
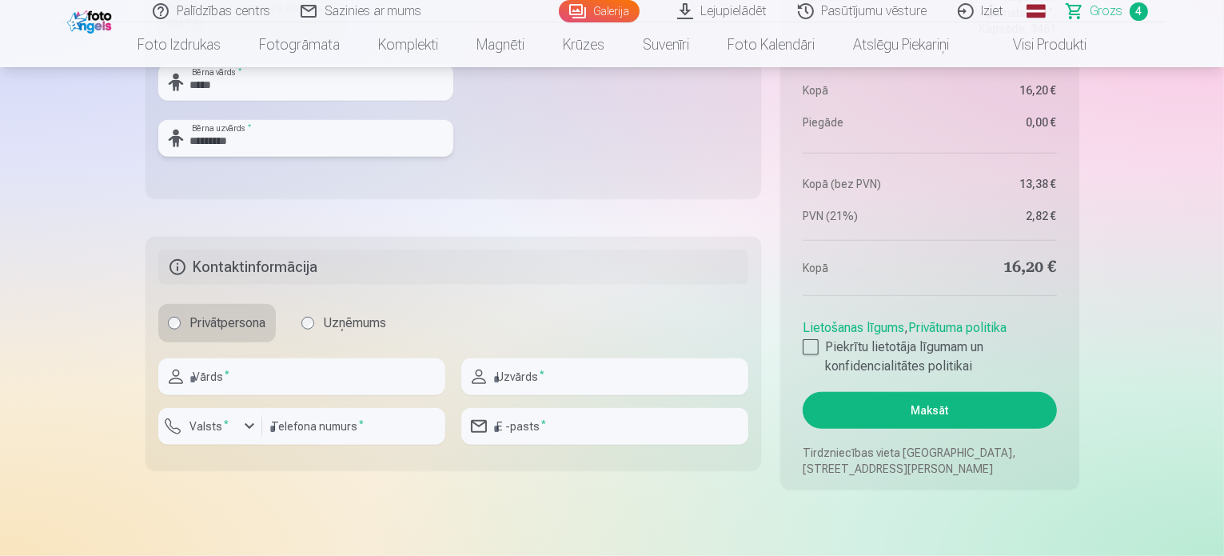
scroll to position [1280, 0]
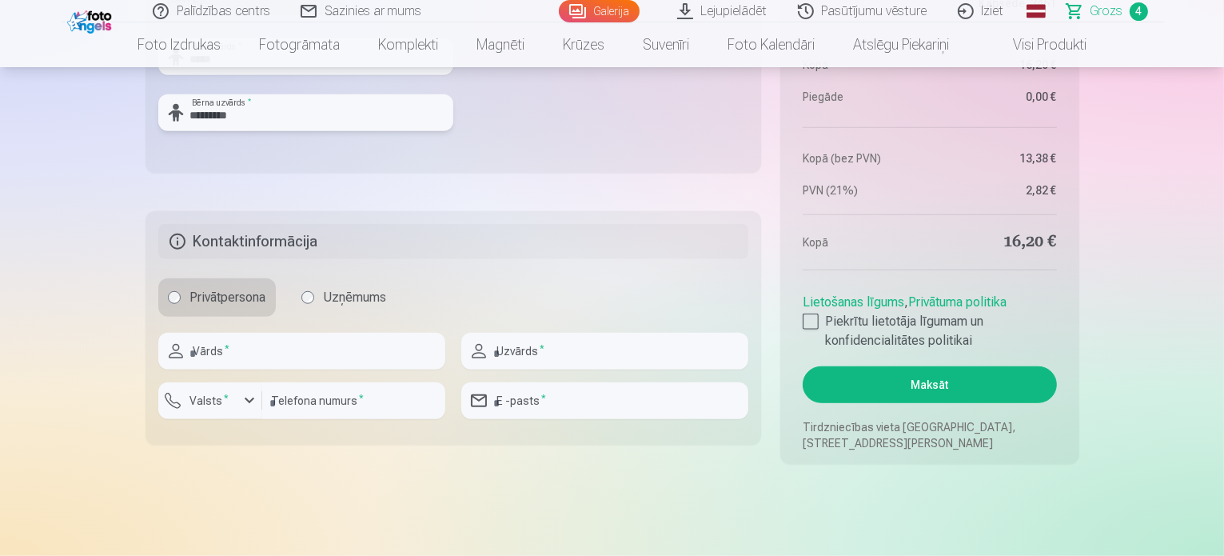
type input "*********"
click at [321, 351] on input "text" at bounding box center [301, 351] width 287 height 37
type input "***"
type input "*********"
type input "********"
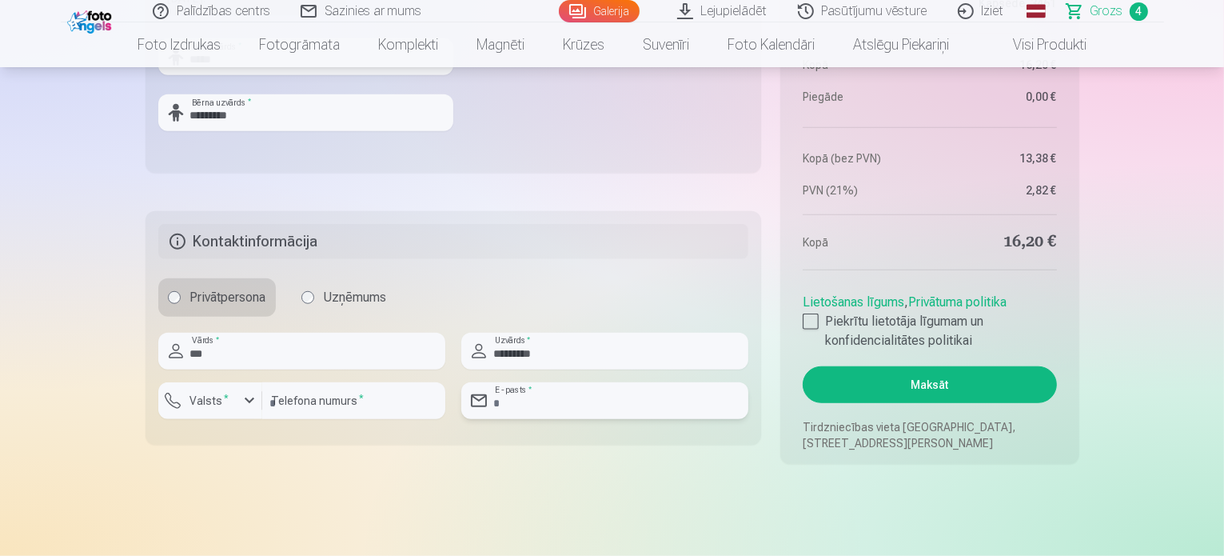
type input "**********"
click at [809, 324] on div at bounding box center [811, 321] width 16 height 16
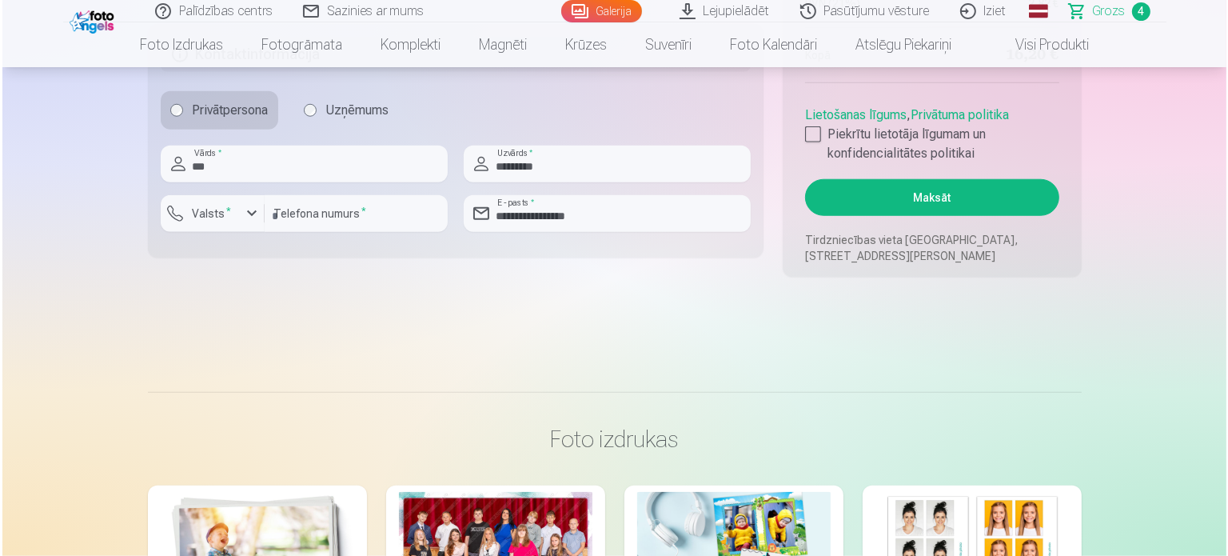
scroll to position [1472, 0]
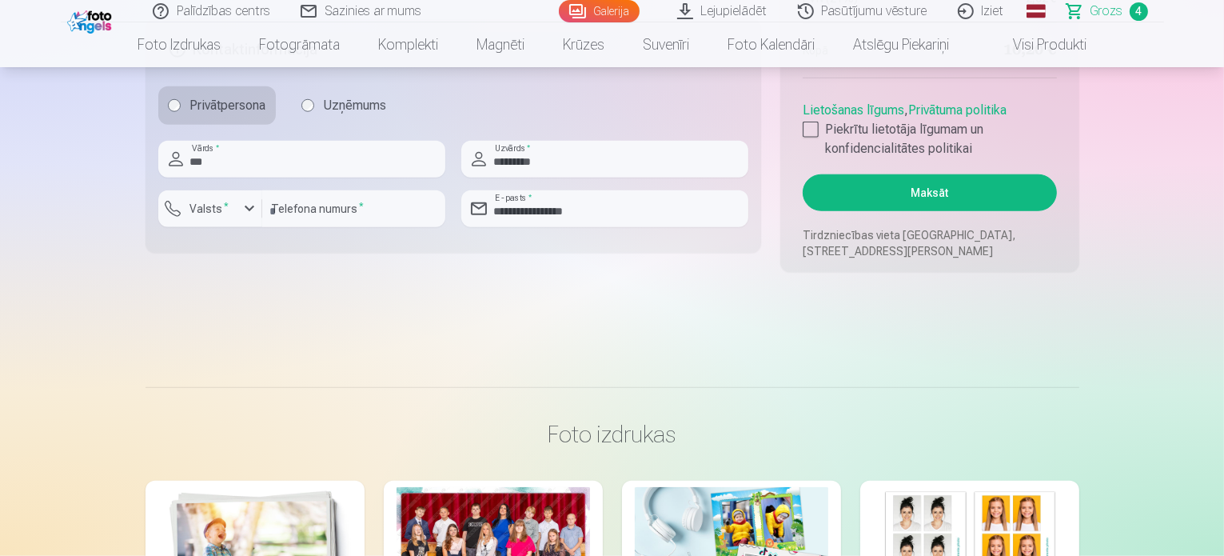
click at [895, 198] on button "Maksāt" at bounding box center [930, 192] width 254 height 37
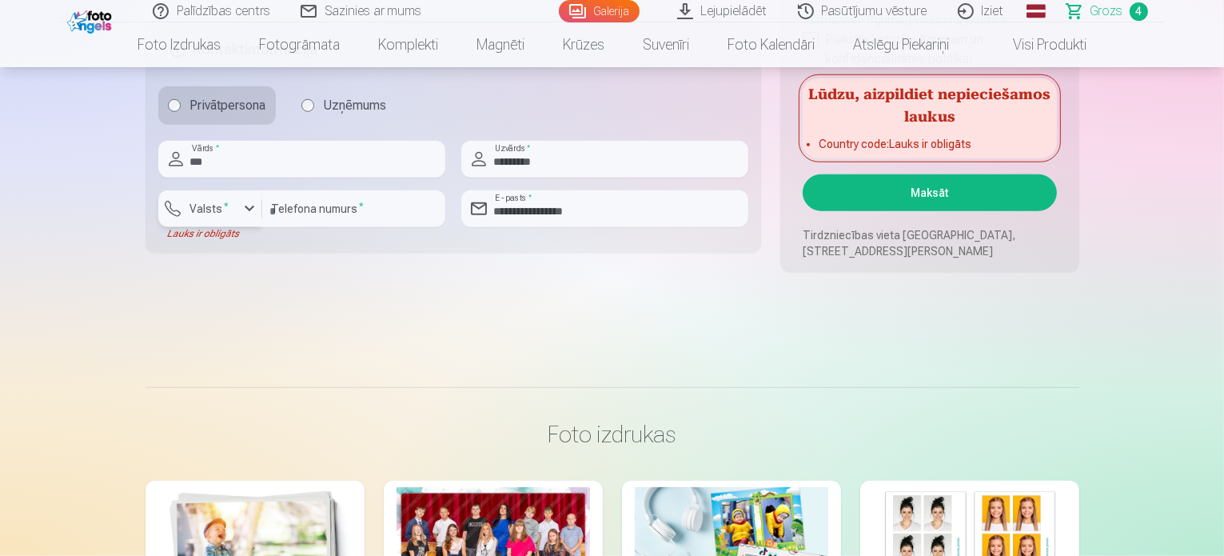
click at [245, 208] on div "button" at bounding box center [249, 208] width 19 height 19
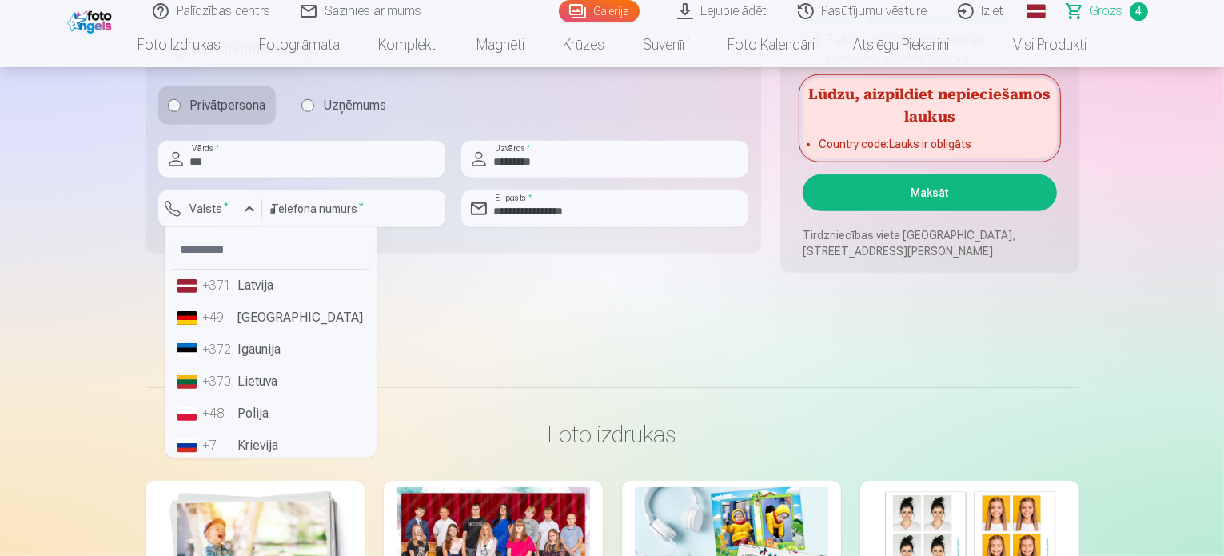
click at [258, 285] on li "+371 Latvija" at bounding box center [270, 286] width 199 height 32
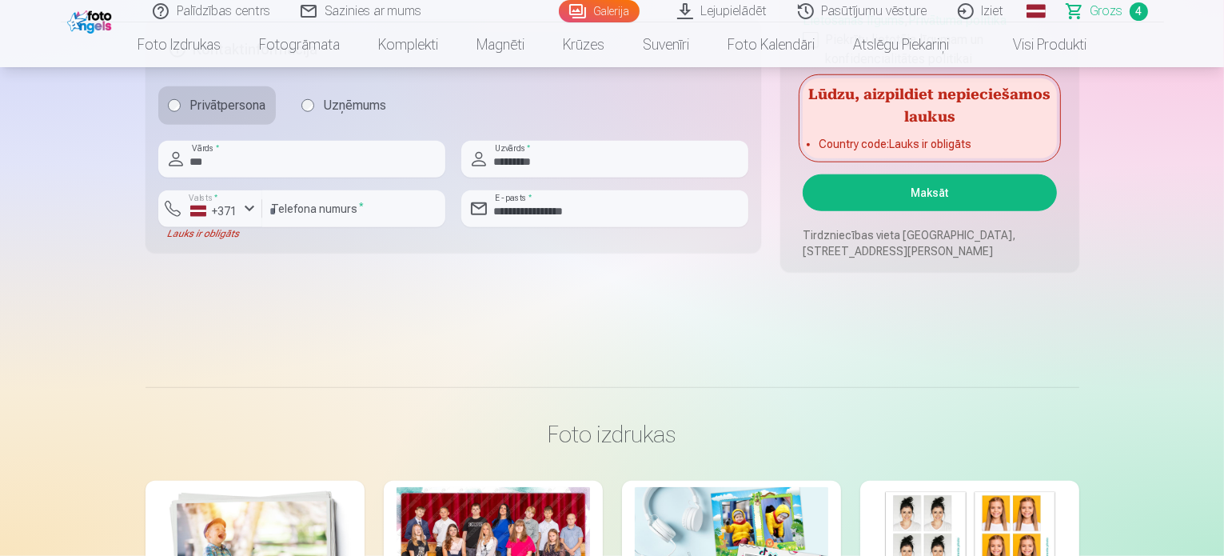
click at [903, 184] on button "Maksāt" at bounding box center [930, 192] width 254 height 37
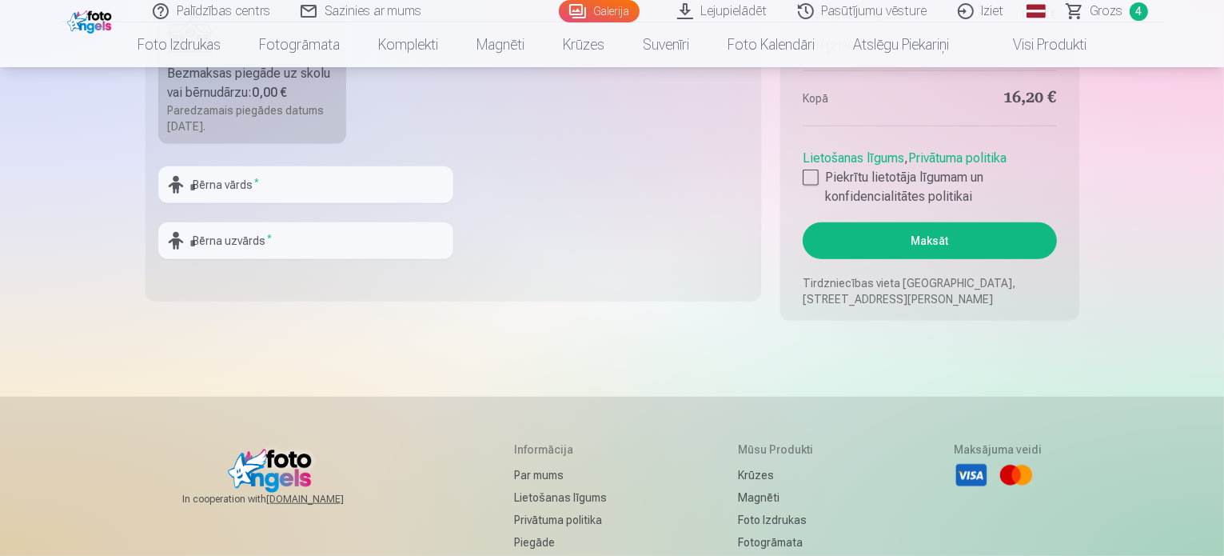
scroll to position [1280, 0]
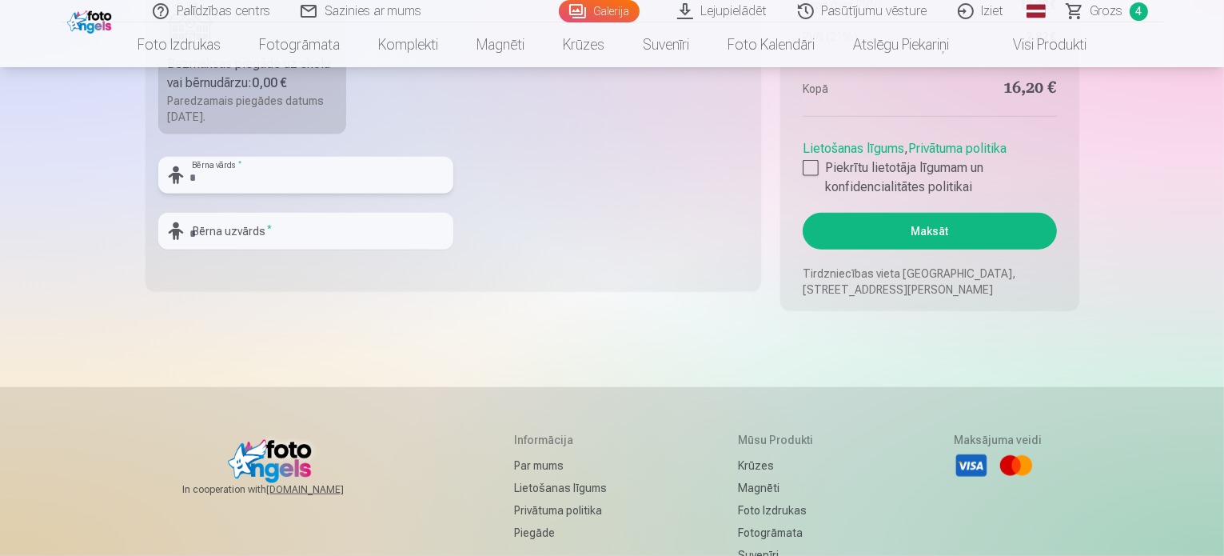
click at [371, 182] on input "text" at bounding box center [305, 175] width 295 height 37
type input "*****"
click at [289, 225] on input "text" at bounding box center [305, 231] width 295 height 37
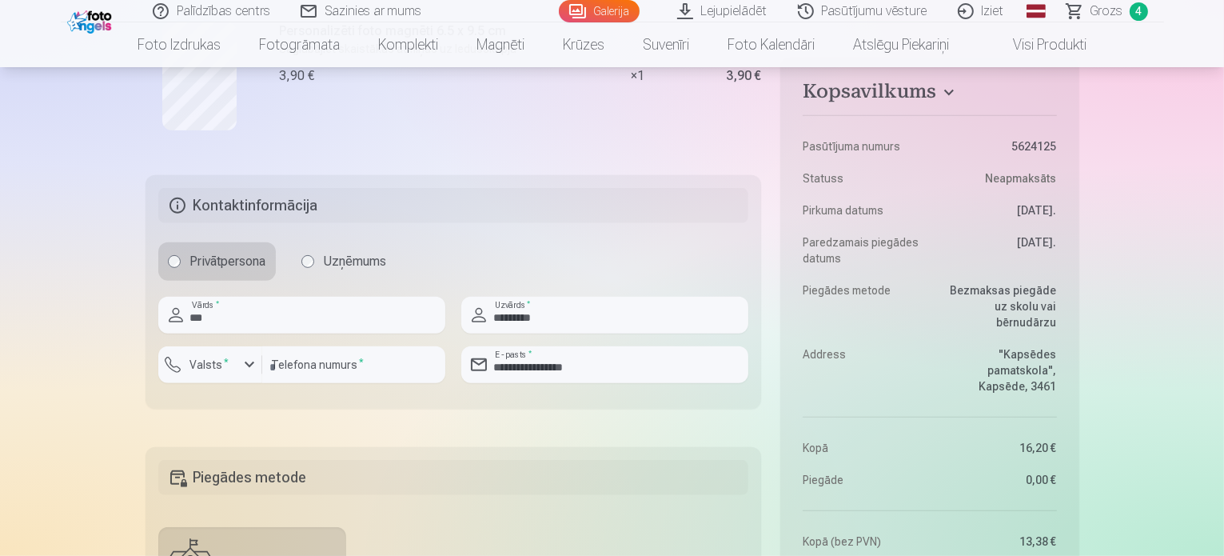
scroll to position [640, 0]
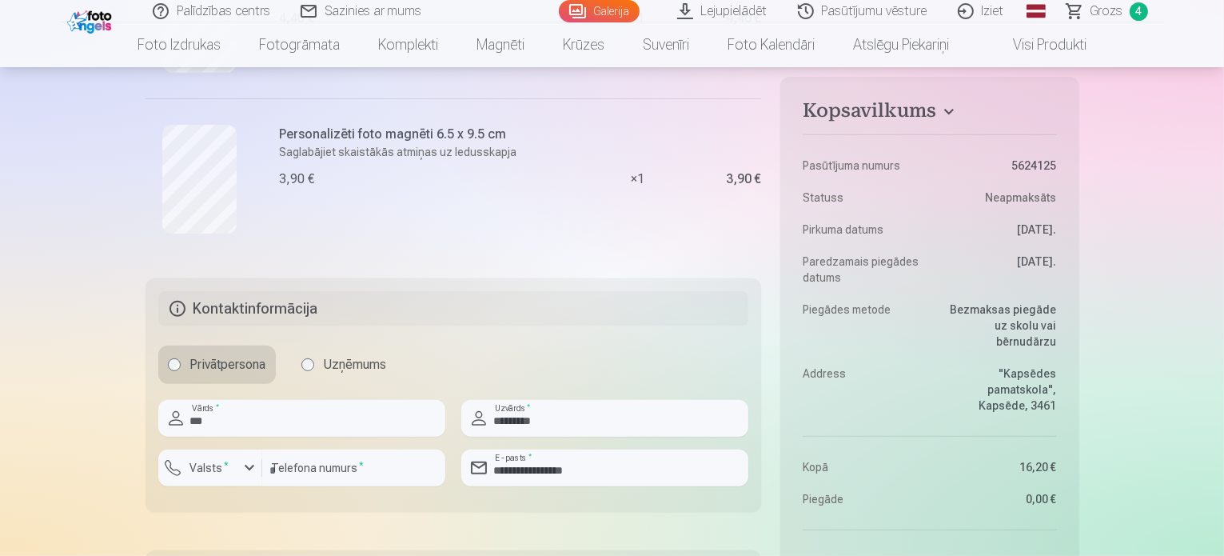
type input "*********"
click at [255, 467] on div "button" at bounding box center [249, 467] width 19 height 19
click at [264, 498] on li "+371 Latvija" at bounding box center [228, 505] width 114 height 32
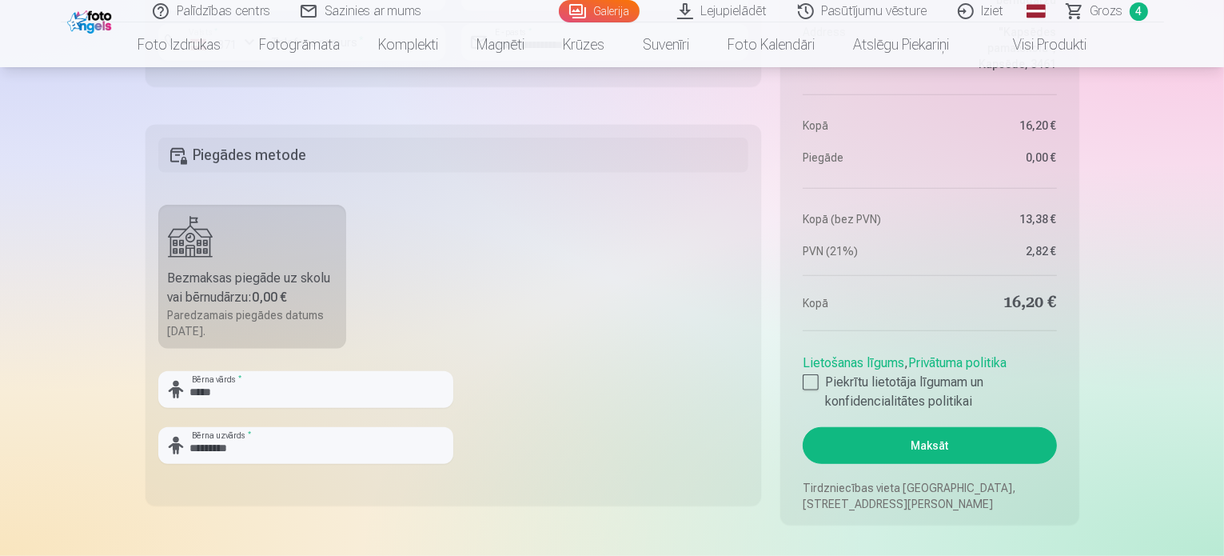
scroll to position [1066, 0]
click at [811, 377] on div at bounding box center [811, 381] width 16 height 16
click at [944, 442] on button "Maksāt" at bounding box center [930, 444] width 254 height 37
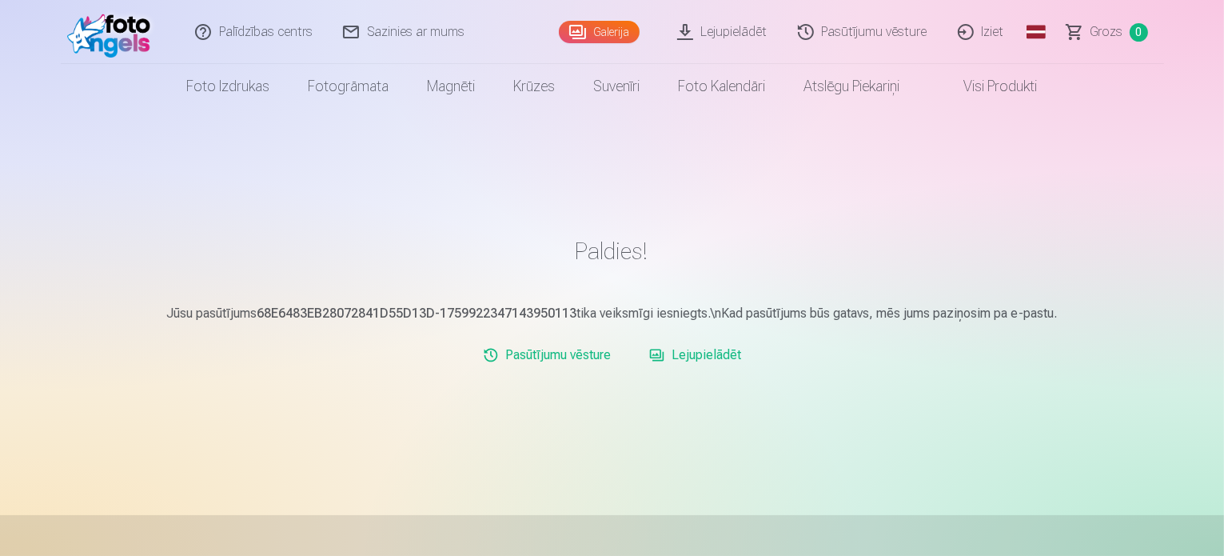
click at [993, 29] on link "Iziet" at bounding box center [982, 32] width 77 height 64
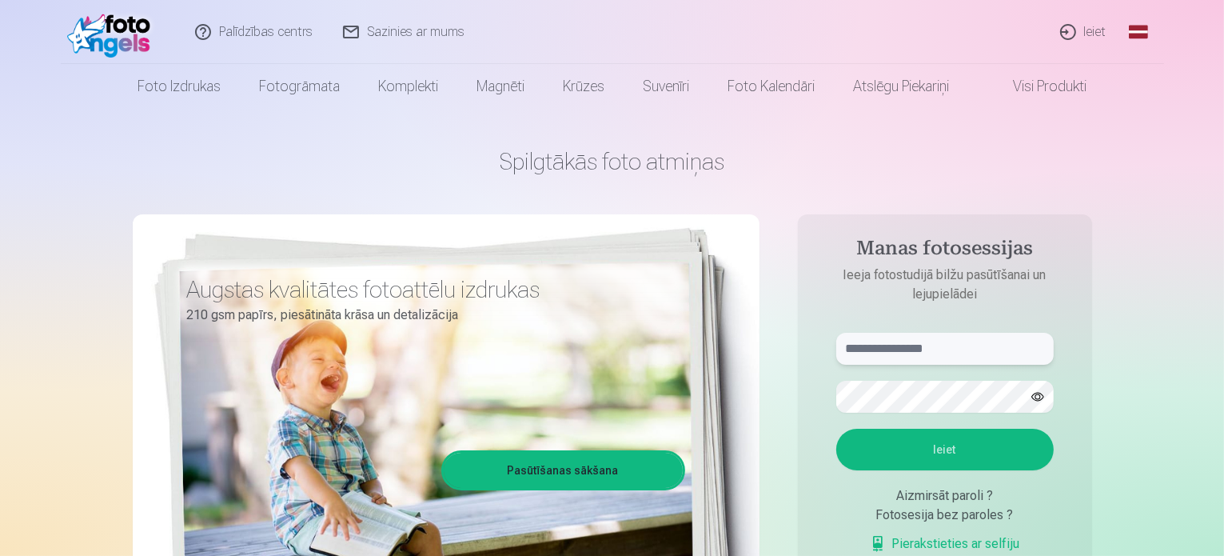
click at [1023, 346] on input "text" at bounding box center [946, 349] width 218 height 32
type input "**********"
click at [979, 449] on button "Ieiet" at bounding box center [946, 450] width 218 height 42
